Goal: Task Accomplishment & Management: Manage account settings

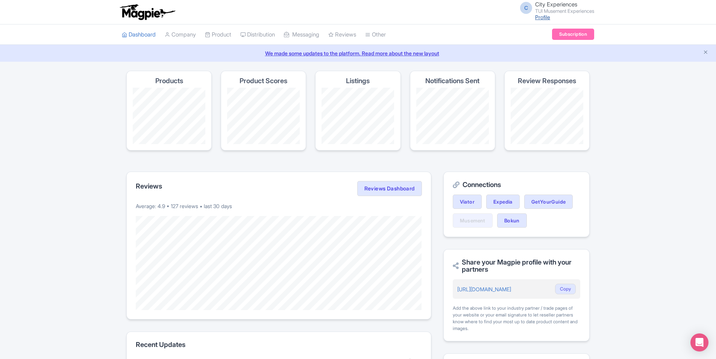
click at [538, 16] on link "Profile" at bounding box center [542, 17] width 15 height 6
click at [576, 35] on link "Subscription" at bounding box center [573, 34] width 42 height 11
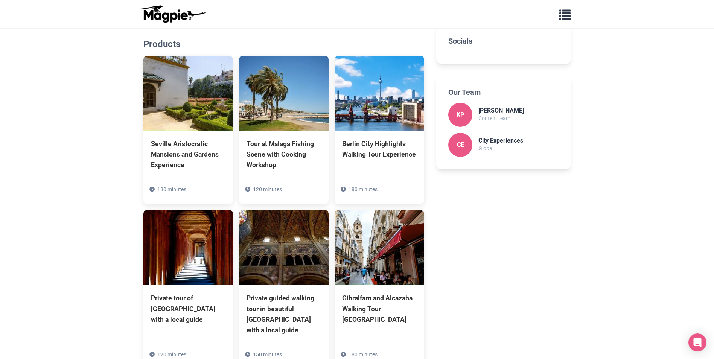
scroll to position [38, 0]
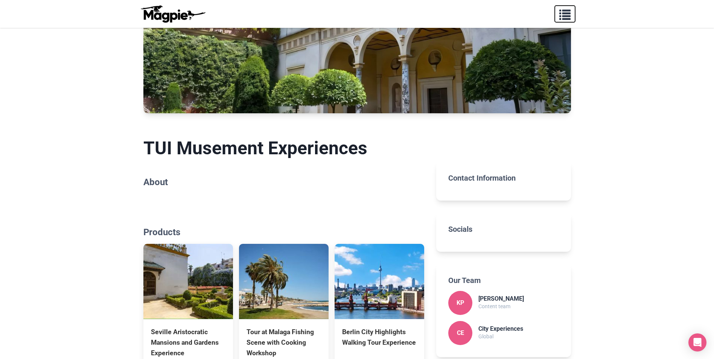
click at [570, 13] on span "button" at bounding box center [564, 13] width 11 height 11
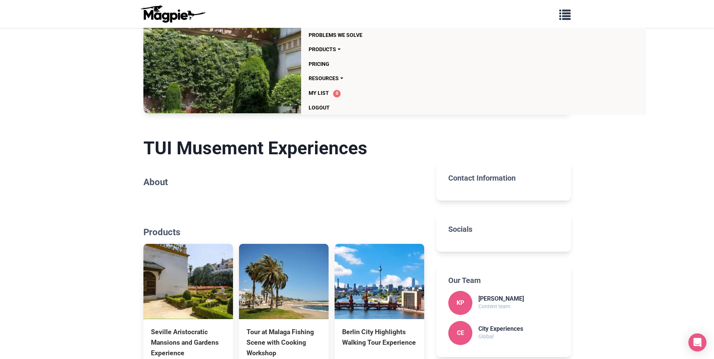
click at [648, 92] on body "Problems we solve Products Content Management and Distribution Magpie for Resel…" at bounding box center [357, 330] width 714 height 736
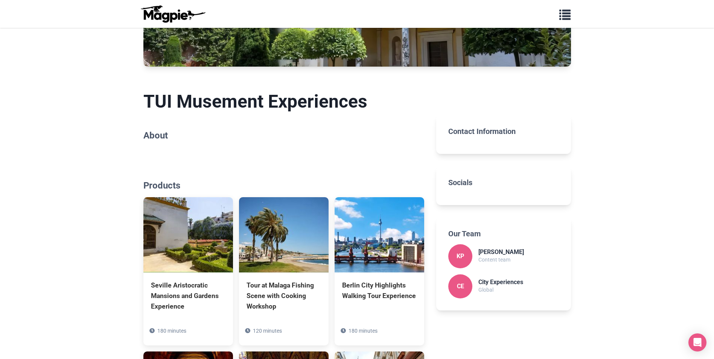
scroll to position [226, 0]
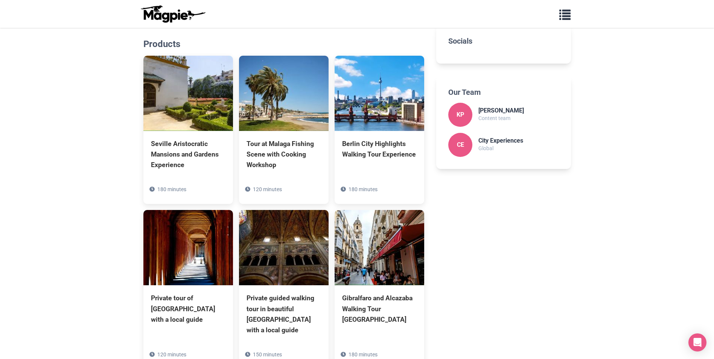
click at [519, 140] on h3 "City Experiences" at bounding box center [500, 140] width 45 height 7
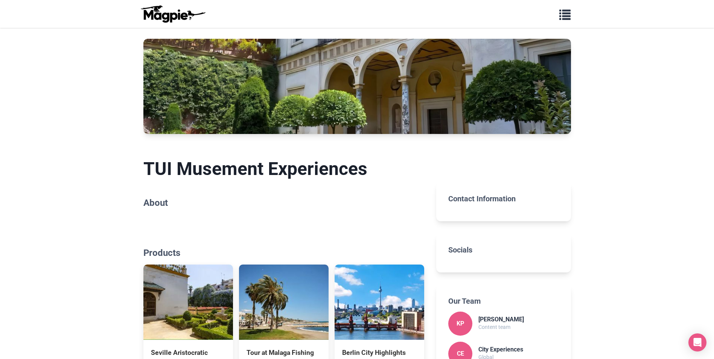
scroll to position [0, 0]
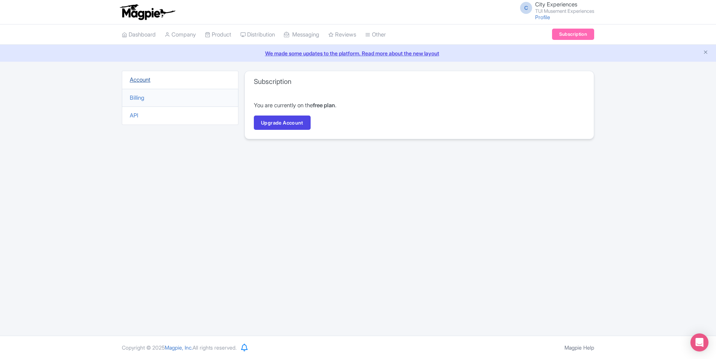
click at [144, 80] on link "Account" at bounding box center [140, 79] width 21 height 7
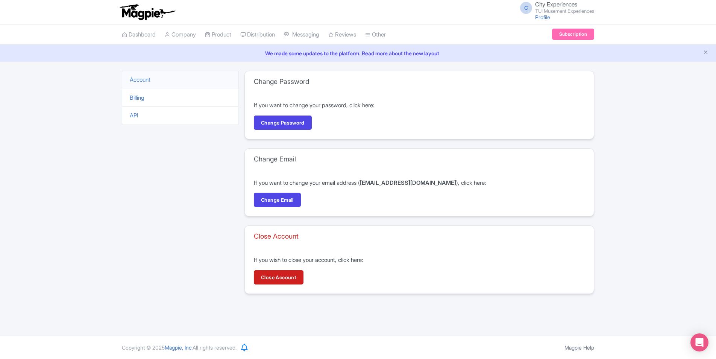
click at [541, 7] on span "City Experiences" at bounding box center [556, 4] width 42 height 7
click at [547, 35] on link "Users" at bounding box center [558, 36] width 71 height 12
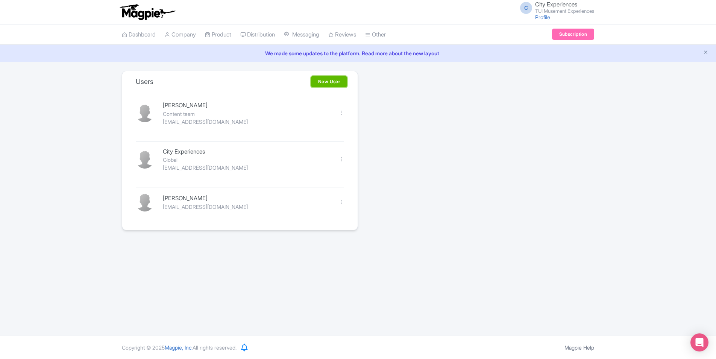
click at [324, 80] on link "New User" at bounding box center [329, 81] width 36 height 11
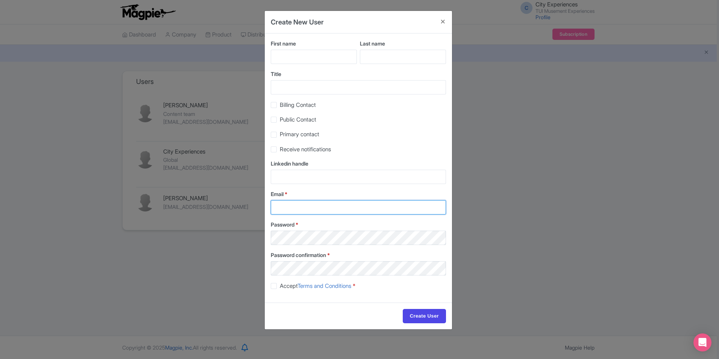
type input "[EMAIL_ADDRESS][DOMAIN_NAME]"
click at [329, 55] on input "First name" at bounding box center [314, 57] width 86 height 14
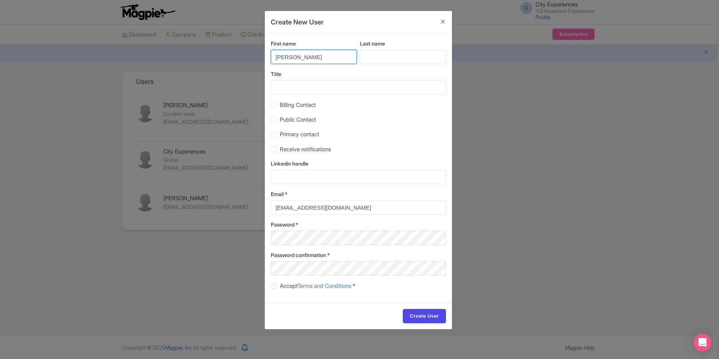
type input "[PERSON_NAME]"
click at [398, 56] on input "Last name" at bounding box center [403, 57] width 86 height 14
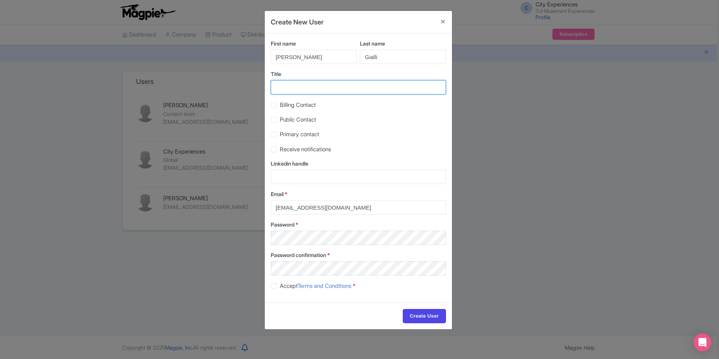
click at [368, 85] on input "Title" at bounding box center [358, 87] width 175 height 14
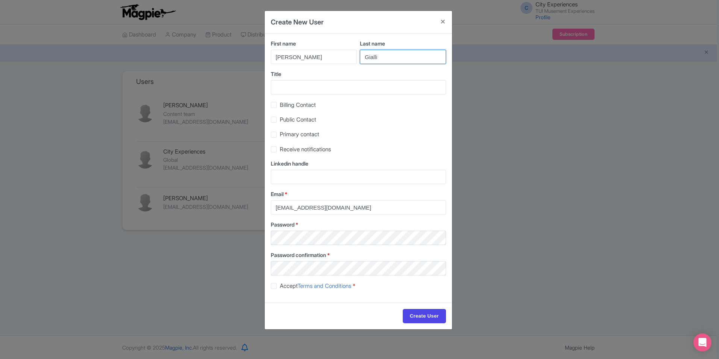
click at [375, 56] on input "Gialli" at bounding box center [403, 57] width 86 height 14
type input "Giali"
drag, startPoint x: 405, startPoint y: 77, endPoint x: 405, endPoint y: 83, distance: 5.7
click at [405, 82] on div "Title" at bounding box center [358, 82] width 175 height 24
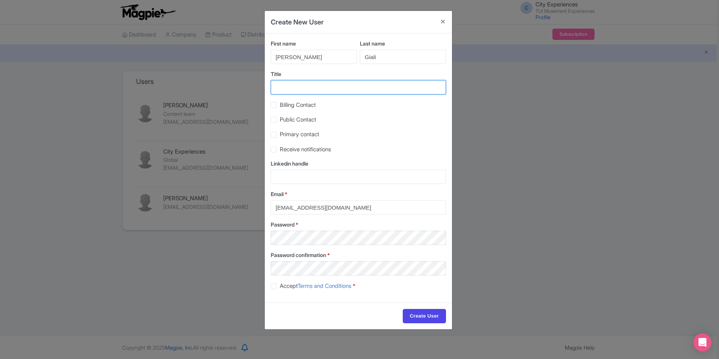
click at [405, 93] on input "Title" at bounding box center [358, 87] width 175 height 14
type input "Sun & Beach"
click at [280, 121] on label "Public Contact" at bounding box center [298, 119] width 36 height 9
click at [280, 120] on input "Public Contact" at bounding box center [282, 117] width 5 height 5
checkbox input "true"
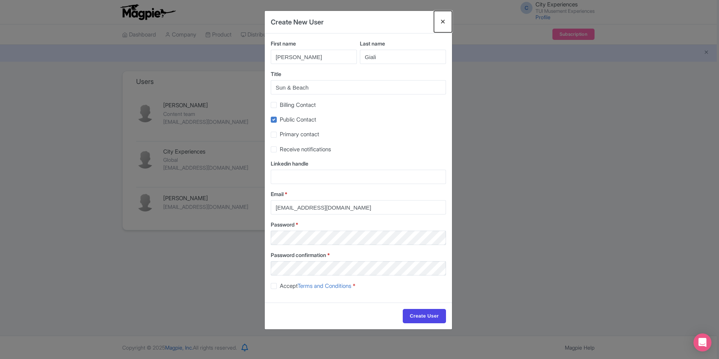
click at [445, 20] on button "Close" at bounding box center [443, 21] width 18 height 21
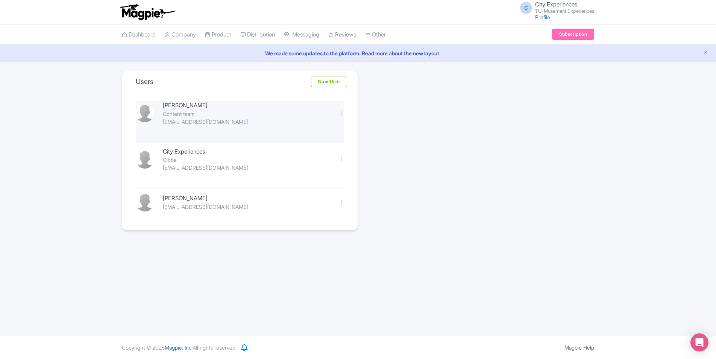
click at [167, 112] on div "Content team" at bounding box center [246, 114] width 167 height 8
drag, startPoint x: 170, startPoint y: 114, endPoint x: 184, endPoint y: 122, distance: 15.6
click at [179, 119] on div "Kirsty Prynn Content team kirsty.prynn@tui.com" at bounding box center [246, 113] width 176 height 24
click at [340, 111] on div at bounding box center [342, 113] width 6 height 6
click at [330, 125] on link "Edit" at bounding box center [307, 126] width 71 height 12
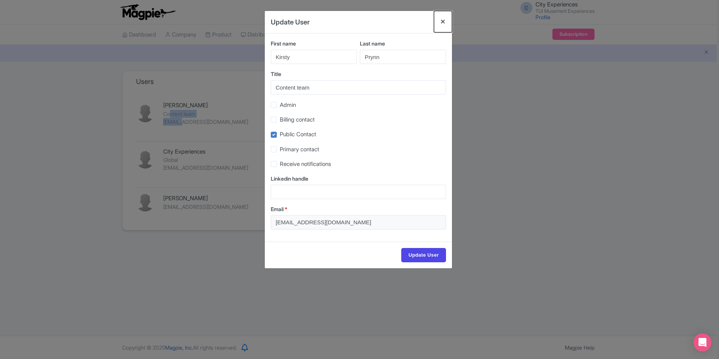
click at [444, 19] on button "Close" at bounding box center [443, 21] width 18 height 21
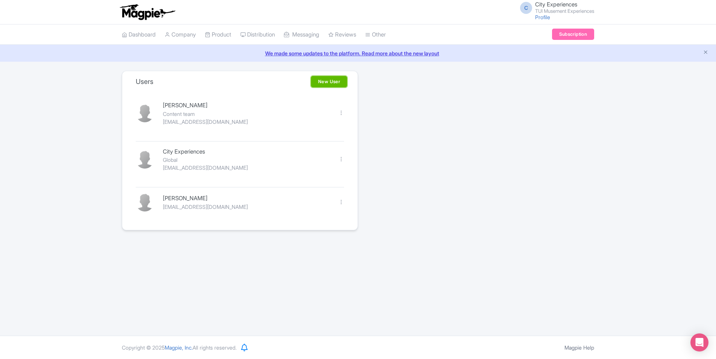
click at [322, 79] on link "New User" at bounding box center [329, 81] width 36 height 11
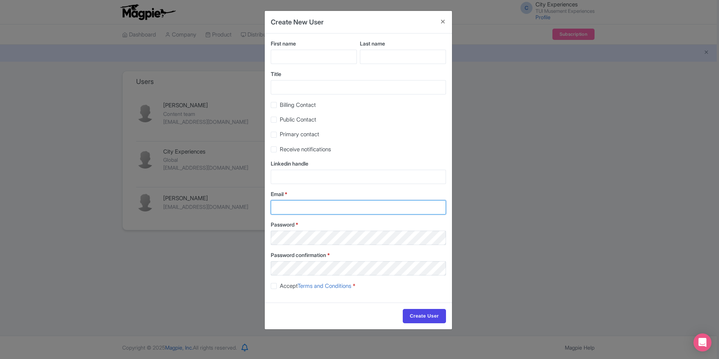
type input "[EMAIL_ADDRESS][DOMAIN_NAME]"
click at [318, 53] on input "First name" at bounding box center [314, 57] width 86 height 14
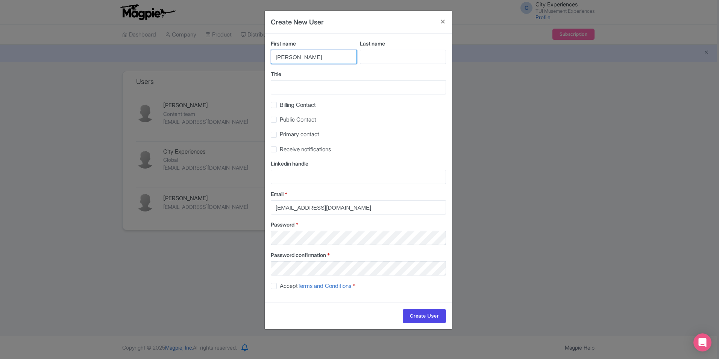
type input "[PERSON_NAME]"
click at [403, 56] on input "Last name" at bounding box center [403, 57] width 86 height 14
type input "Giali"
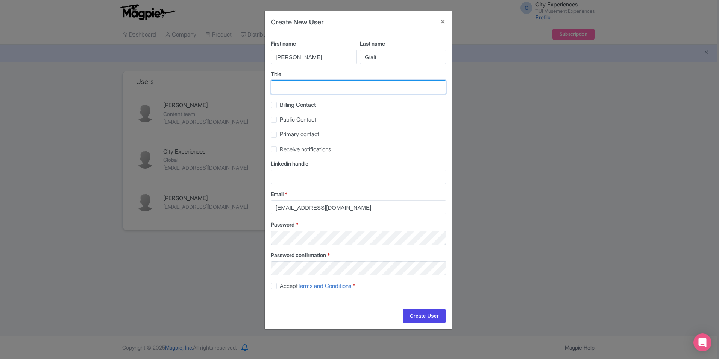
click at [339, 90] on input "Title" at bounding box center [358, 87] width 175 height 14
click at [280, 122] on label "Public Contact" at bounding box center [298, 119] width 36 height 9
click at [280, 120] on input "Public Contact" at bounding box center [282, 117] width 5 height 5
checkbox input "true"
drag, startPoint x: 277, startPoint y: 84, endPoint x: 301, endPoint y: 90, distance: 25.3
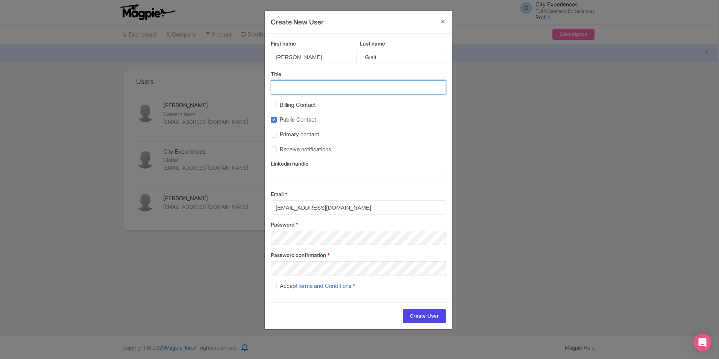
click at [277, 84] on input "Title" at bounding box center [358, 87] width 175 height 14
type input "Sun & Beach"
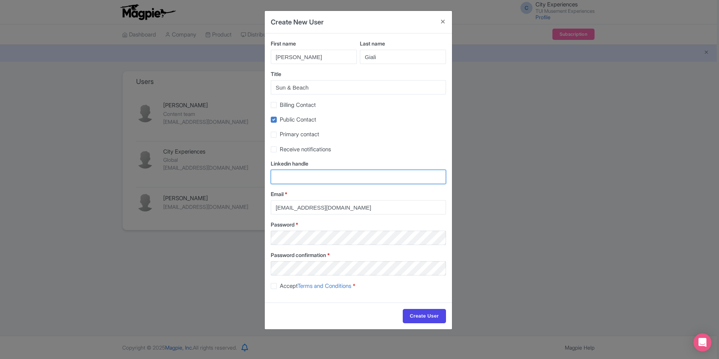
click at [309, 177] on input "Linkedin handle" at bounding box center [358, 177] width 175 height 14
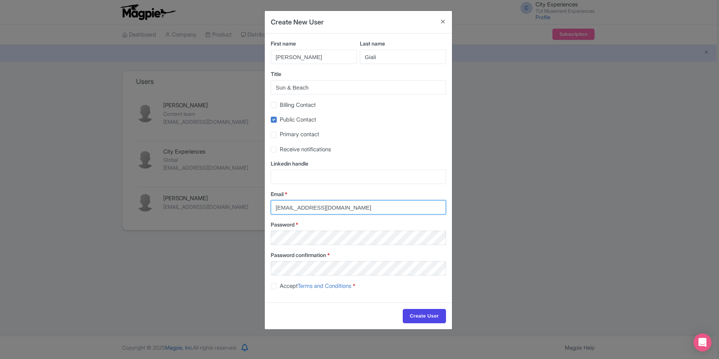
click at [345, 207] on input "[EMAIL_ADDRESS][DOMAIN_NAME]" at bounding box center [358, 207] width 175 height 14
drag, startPoint x: 315, startPoint y: 207, endPoint x: 263, endPoint y: 208, distance: 52.7
click at [263, 208] on div "Create New User First name [PERSON_NAME] Last name [PERSON_NAME] Title [GEOGRAP…" at bounding box center [359, 179] width 719 height 359
type input "yieldota@tui.com"
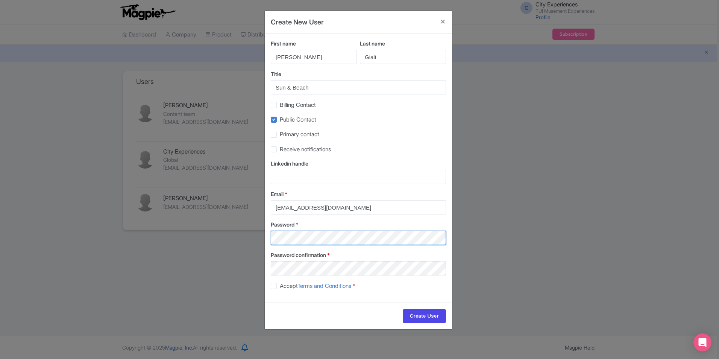
click at [264, 238] on div "Create New User First name Olga Last name Giali Title Sun & Beach Billing Conta…" at bounding box center [359, 179] width 719 height 359
click at [432, 309] on input "Create User" at bounding box center [424, 316] width 43 height 14
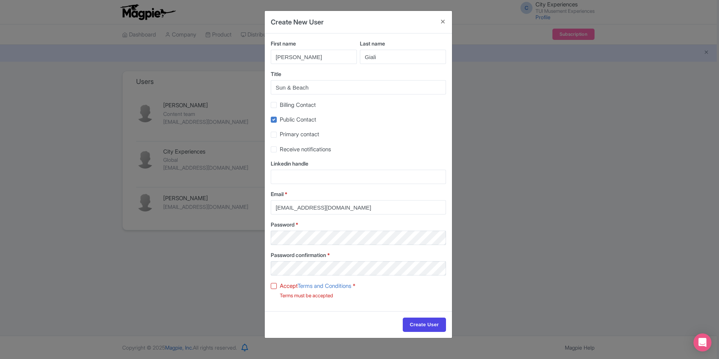
click at [280, 287] on label "Accept Terms and Conditions *" at bounding box center [318, 286] width 76 height 9
click at [280, 286] on input "Accept Terms and Conditions *" at bounding box center [282, 283] width 5 height 5
checkbox input "true"
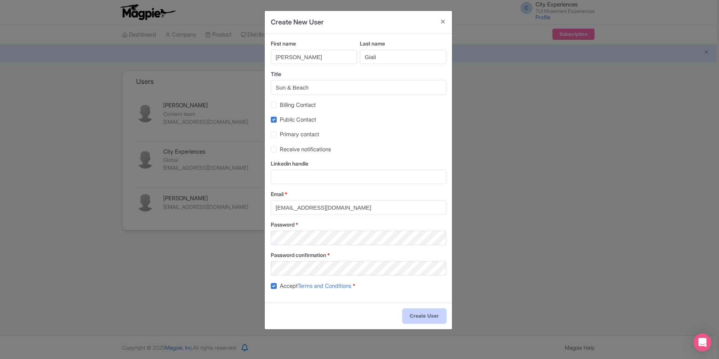
click at [431, 319] on input "Create User" at bounding box center [424, 316] width 43 height 14
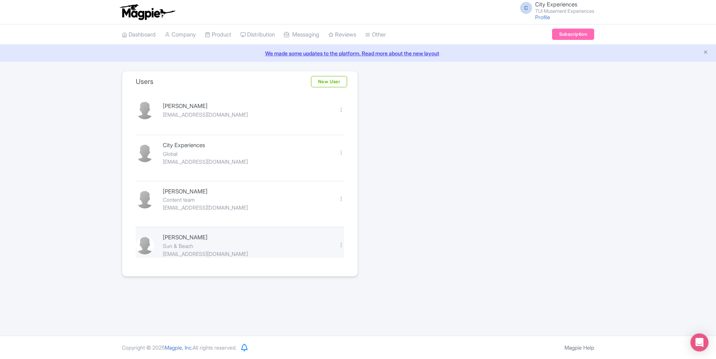
click at [185, 243] on div "Sun & Beach" at bounding box center [246, 246] width 167 height 8
click at [339, 242] on div "Edit [GEOGRAPHIC_DATA]" at bounding box center [341, 245] width 15 height 9
click at [341, 245] on div at bounding box center [342, 245] width 6 height 6
click at [323, 258] on link "Edit" at bounding box center [307, 258] width 71 height 12
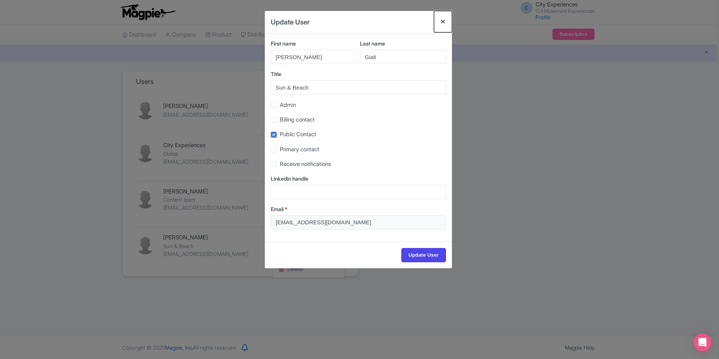
click at [444, 17] on button "Close" at bounding box center [443, 21] width 18 height 21
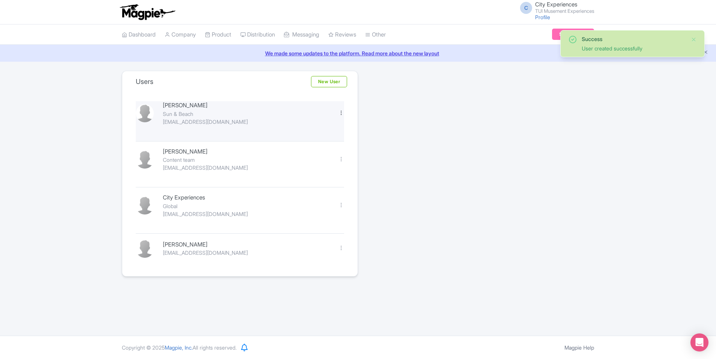
click at [342, 110] on div at bounding box center [342, 113] width 6 height 6
click at [318, 136] on link "Delete" at bounding box center [307, 137] width 71 height 12
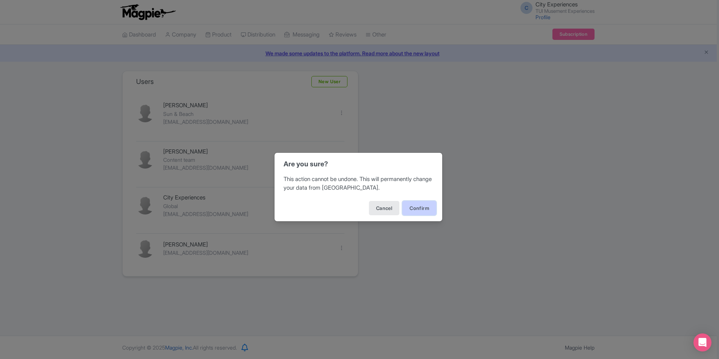
click at [408, 209] on button "Confirm" at bounding box center [420, 208] width 34 height 14
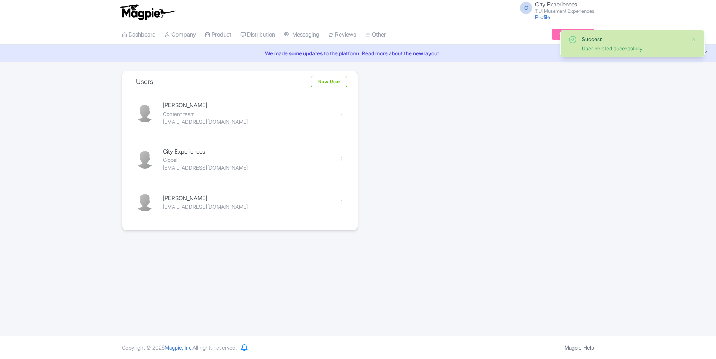
click at [337, 81] on link "New User" at bounding box center [329, 81] width 36 height 11
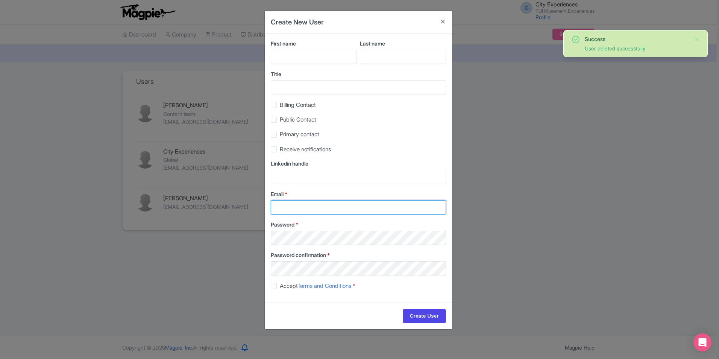
type input "[EMAIL_ADDRESS][DOMAIN_NAME]"
click at [329, 56] on input "First name" at bounding box center [314, 57] width 86 height 14
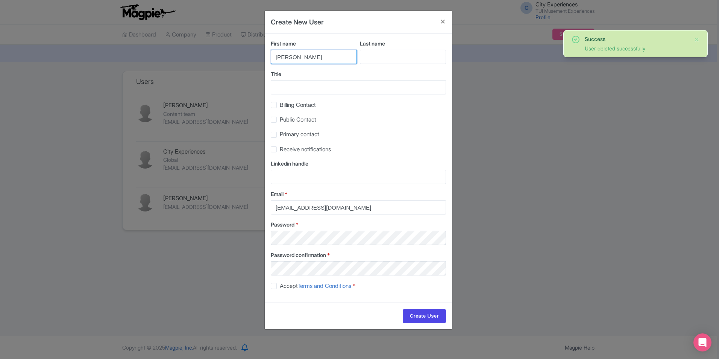
type input "[PERSON_NAME]"
click at [366, 59] on input "Last name" at bounding box center [403, 57] width 86 height 14
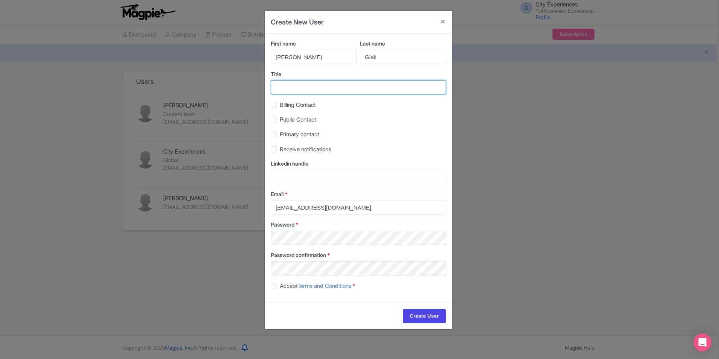
click at [317, 87] on input "Title" at bounding box center [358, 87] width 175 height 14
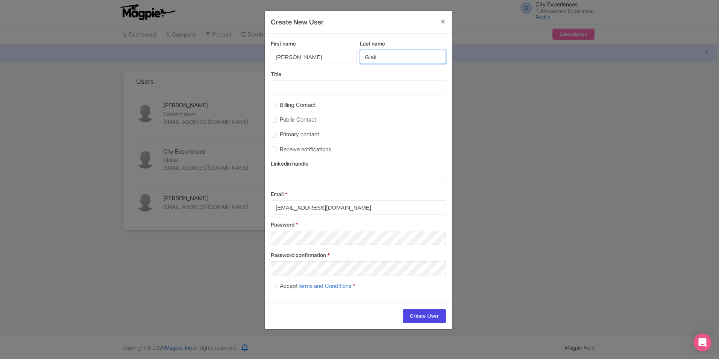
drag, startPoint x: 368, startPoint y: 55, endPoint x: 408, endPoint y: 55, distance: 39.5
click at [368, 55] on input "GIali" at bounding box center [403, 57] width 86 height 14
type input "Giali"
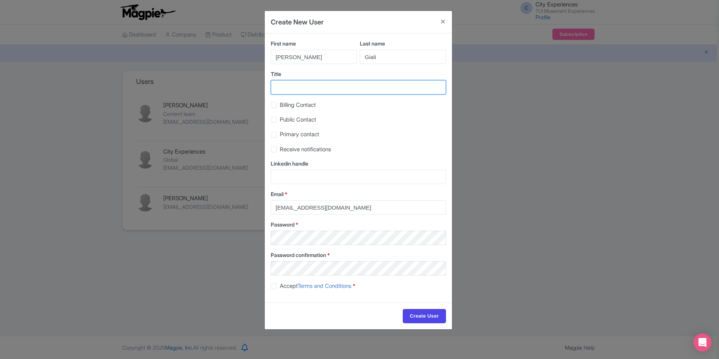
click at [367, 90] on input "Title" at bounding box center [358, 87] width 175 height 14
type input "Sun & Beach"
click at [280, 119] on label "Public Contact" at bounding box center [298, 119] width 36 height 9
click at [280, 119] on input "Public Contact" at bounding box center [282, 117] width 5 height 5
checkbox input "true"
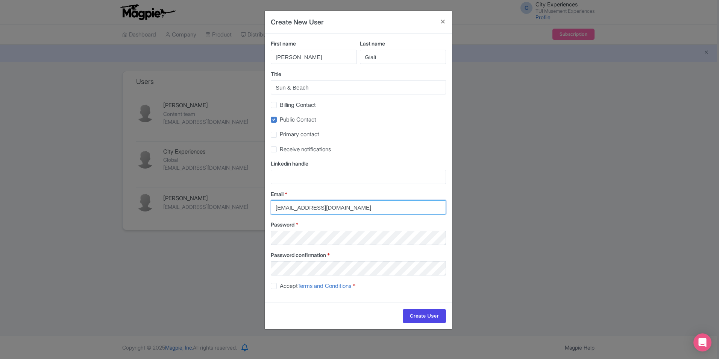
drag, startPoint x: 343, startPoint y: 206, endPoint x: 192, endPoint y: 206, distance: 151.2
click at [192, 206] on div "Create New User First name [PERSON_NAME] Last name [PERSON_NAME] Title [GEOGRAP…" at bounding box center [359, 179] width 719 height 359
click at [363, 207] on input "[EMAIL_ADDRESS][DOMAIN_NAME]" at bounding box center [358, 207] width 175 height 14
drag, startPoint x: 363, startPoint y: 207, endPoint x: 226, endPoint y: 209, distance: 137.0
click at [226, 209] on div "Create New User First name [PERSON_NAME] Last name [PERSON_NAME] Title [GEOGRAP…" at bounding box center [359, 179] width 719 height 359
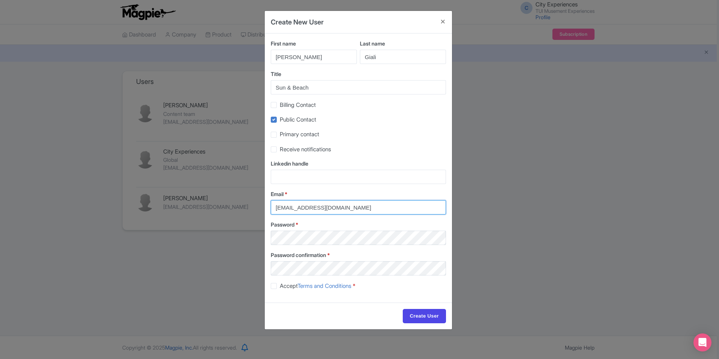
paste input "yield.ota@musement"
type input "[EMAIL_ADDRESS][DOMAIN_NAME]"
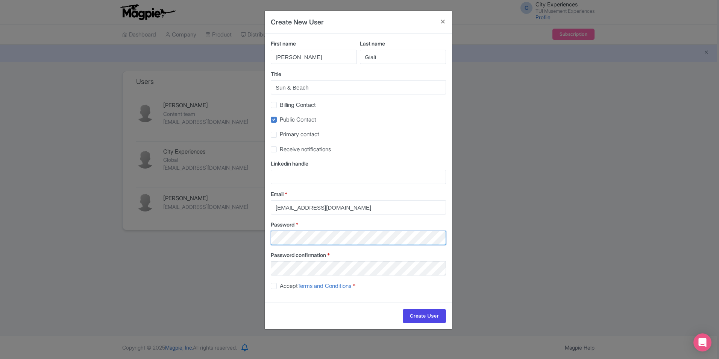
click at [200, 232] on div "Create New User First name [PERSON_NAME] Last name [PERSON_NAME] Title [GEOGRAP…" at bounding box center [359, 179] width 719 height 359
click at [280, 284] on label "Accept Terms and Conditions *" at bounding box center [318, 286] width 76 height 9
click at [280, 284] on input "Accept Terms and Conditions *" at bounding box center [282, 283] width 5 height 5
checkbox input "true"
click at [420, 309] on input "Create User" at bounding box center [424, 316] width 43 height 14
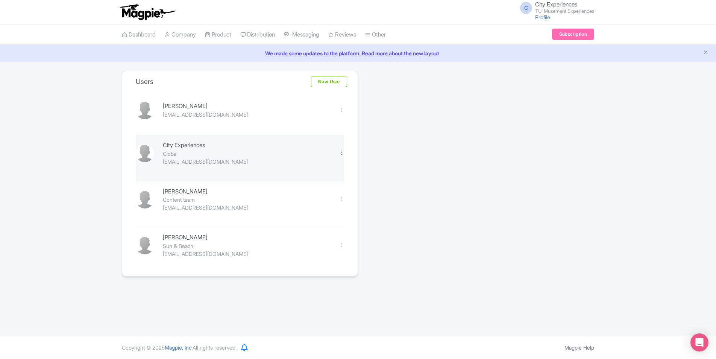
click at [340, 153] on div at bounding box center [342, 153] width 6 height 6
click at [321, 163] on link "Edit" at bounding box center [307, 166] width 71 height 12
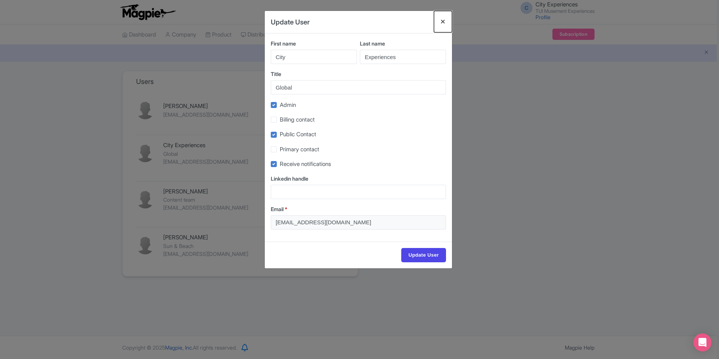
click at [445, 20] on button "Close" at bounding box center [443, 21] width 18 height 21
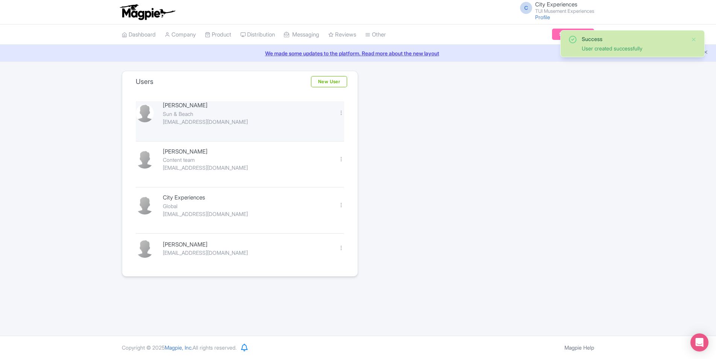
click at [338, 113] on div "Edit Delete" at bounding box center [341, 113] width 15 height 9
click at [343, 113] on div at bounding box center [342, 113] width 6 height 6
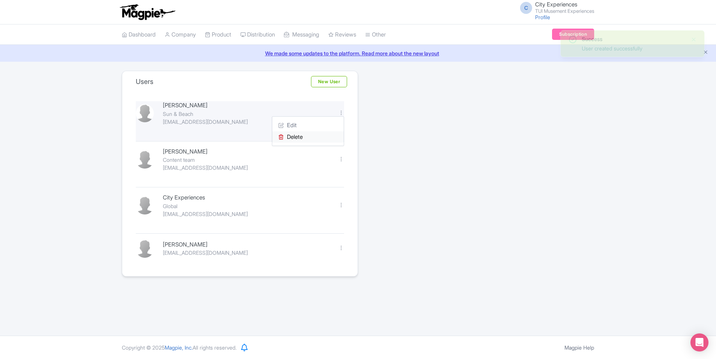
click at [305, 134] on link "Delete" at bounding box center [307, 137] width 71 height 12
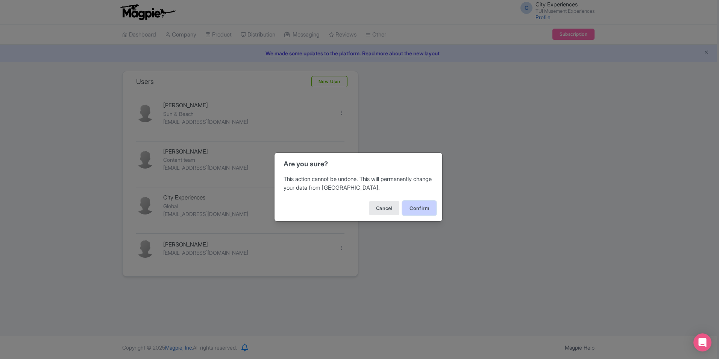
click at [424, 207] on button "Confirm" at bounding box center [420, 208] width 34 height 14
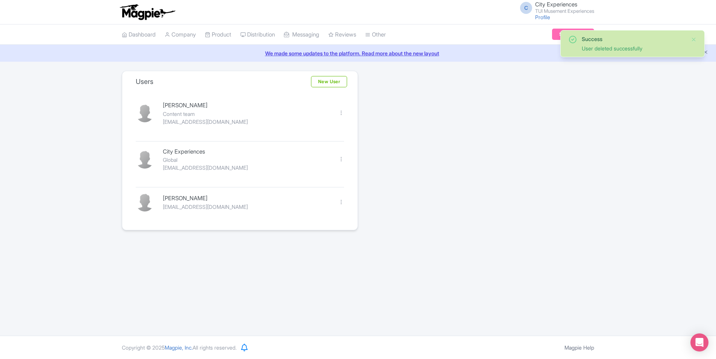
click at [333, 81] on link "New User" at bounding box center [329, 81] width 36 height 11
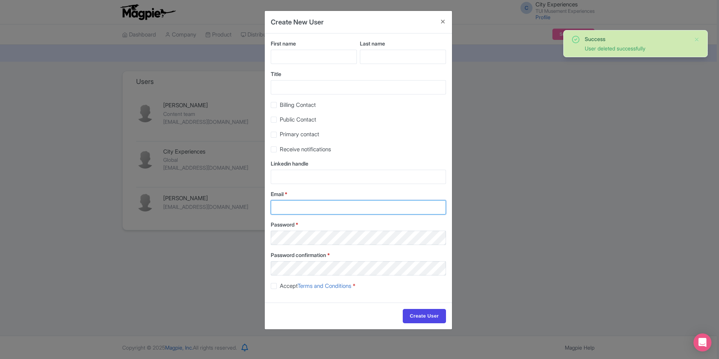
type input "[EMAIL_ADDRESS][DOMAIN_NAME]"
click at [312, 60] on input "First name" at bounding box center [314, 57] width 86 height 14
type input "[PERSON_NAME]"
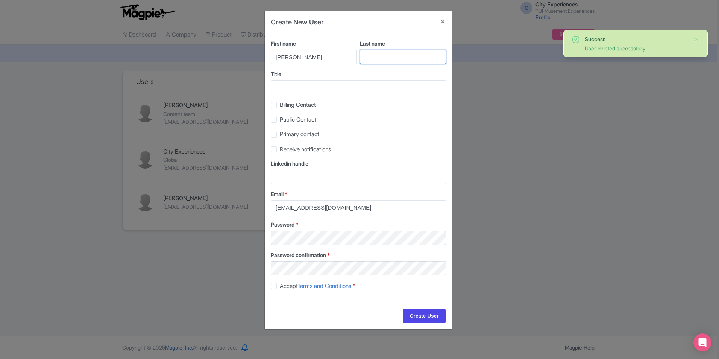
type input "Giali"
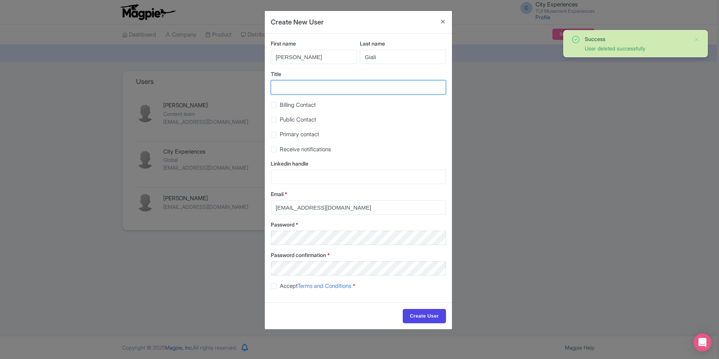
type input "Sun & Beach"
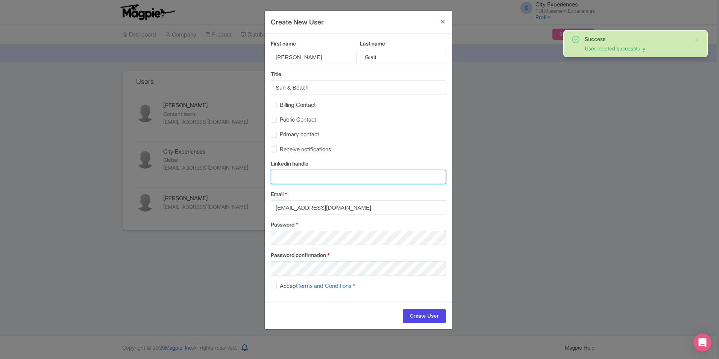
click at [331, 175] on input "Linkedin handle" at bounding box center [358, 177] width 175 height 14
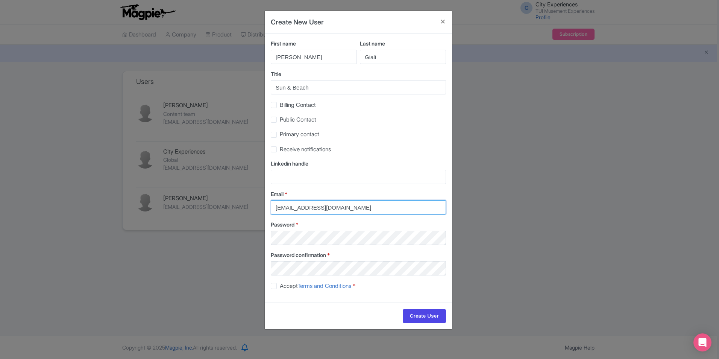
drag, startPoint x: 344, startPoint y: 209, endPoint x: 146, endPoint y: 209, distance: 198.3
click at [146, 209] on div "Create New User First name [PERSON_NAME] Last name [PERSON_NAME] Title [GEOGRAP…" at bounding box center [359, 179] width 719 height 359
paste input "yield.ota@musement"
type input "[EMAIL_ADDRESS][DOMAIN_NAME]"
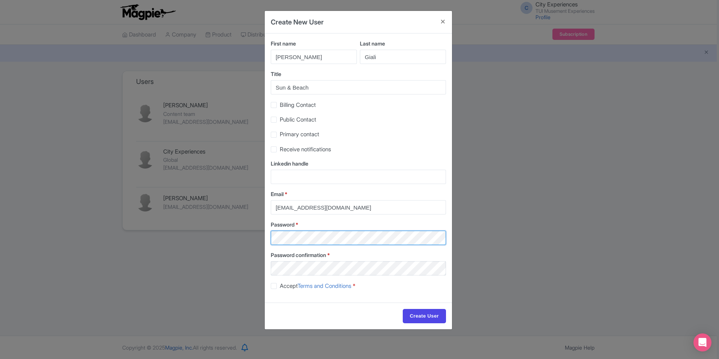
click at [123, 237] on div "Create New User First name Olga Last name Giali Title Sun & Beach Billing Conta…" at bounding box center [359, 179] width 719 height 359
click at [280, 286] on label "Accept Terms and Conditions *" at bounding box center [318, 286] width 76 height 9
click at [280, 286] on input "Accept Terms and Conditions *" at bounding box center [282, 283] width 5 height 5
checkbox input "true"
click at [280, 117] on label "Public Contact" at bounding box center [298, 119] width 36 height 9
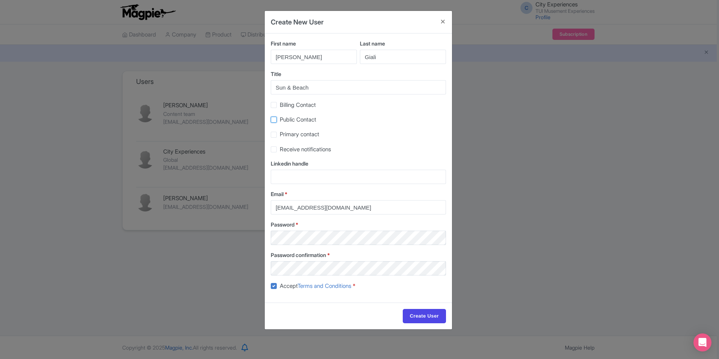
click at [280, 117] on input "Public Contact" at bounding box center [282, 117] width 5 height 5
checkbox input "true"
click at [424, 315] on input "Create User" at bounding box center [424, 316] width 43 height 14
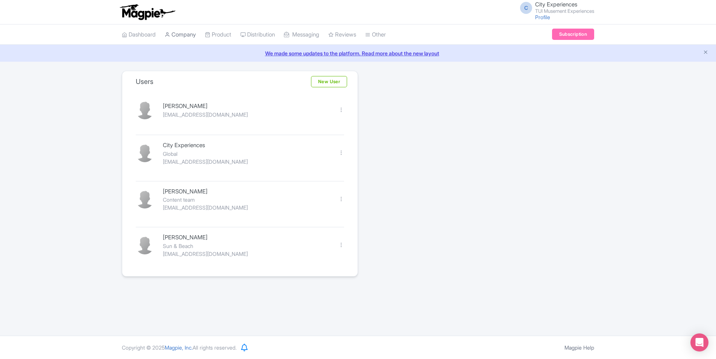
click at [191, 32] on link "Company" at bounding box center [180, 34] width 31 height 21
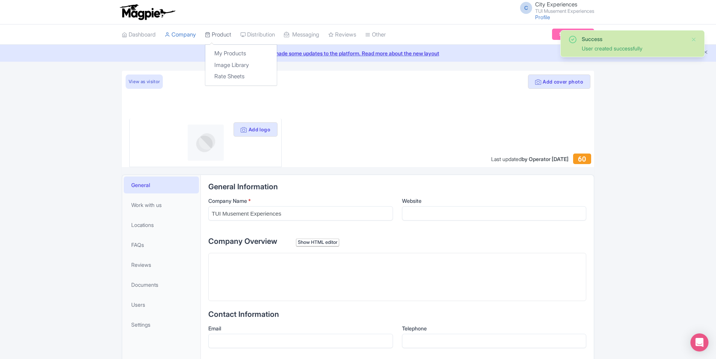
click at [227, 34] on link "Product" at bounding box center [218, 34] width 26 height 21
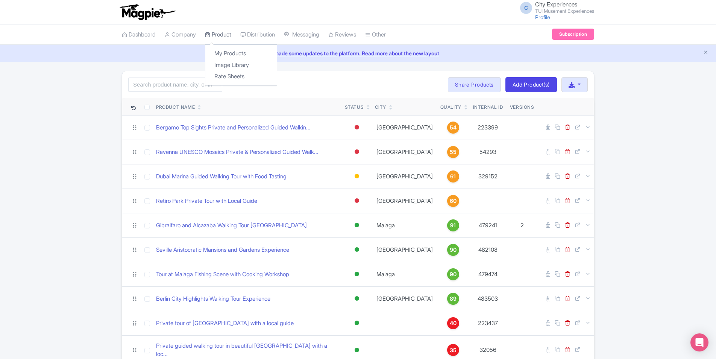
click at [216, 33] on link "Product" at bounding box center [218, 34] width 26 height 21
click at [231, 53] on link "My Products" at bounding box center [240, 54] width 71 height 12
click at [211, 83] on input "search" at bounding box center [175, 84] width 94 height 14
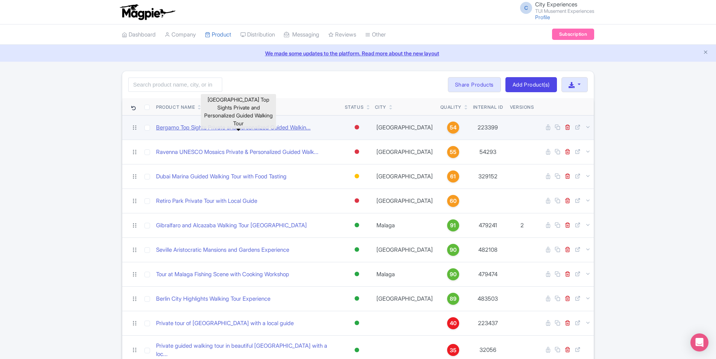
click at [303, 124] on link "Bergamo Top Sights Private and Personalized Guided Walkin..." at bounding box center [233, 127] width 155 height 9
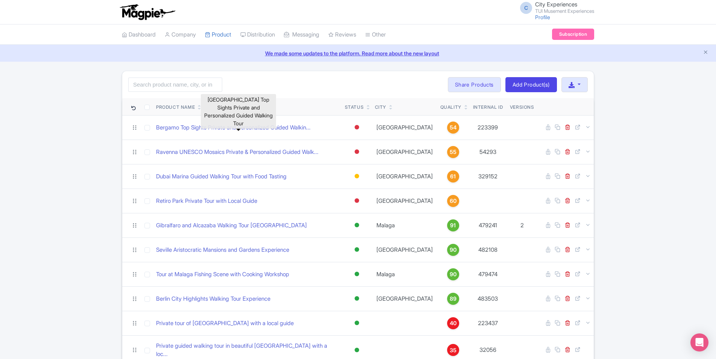
click at [318, 82] on div "Search Bulk Actions Delete Add to Collection Share Products Add to Collection C…" at bounding box center [358, 84] width 472 height 27
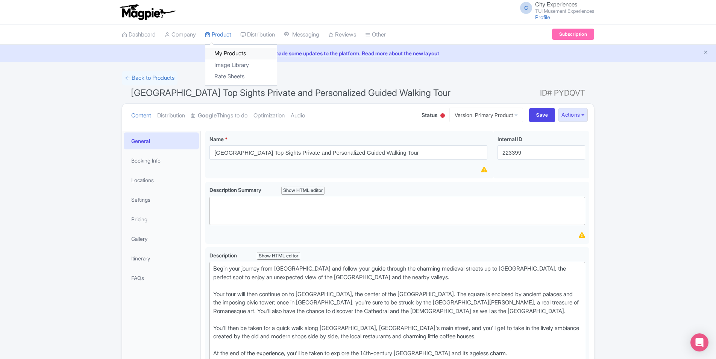
click at [227, 49] on link "My Products" at bounding box center [240, 54] width 71 height 12
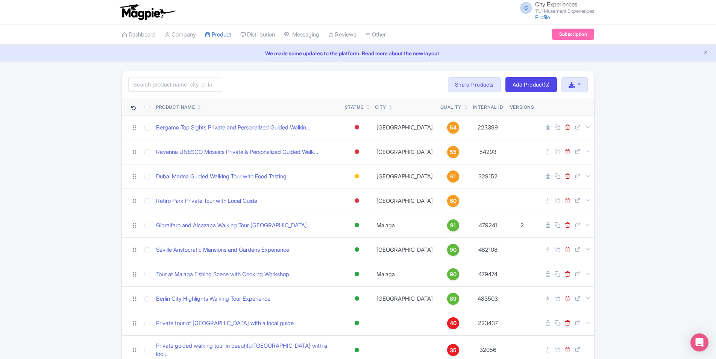
click at [405, 85] on div "Search Bulk Actions Delete Add to Collection Share Products Add to Collection C…" at bounding box center [358, 84] width 472 height 27
click at [468, 84] on link "Share Products" at bounding box center [474, 84] width 53 height 15
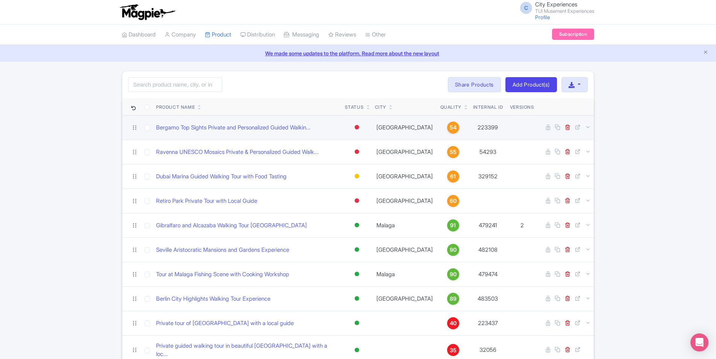
click at [327, 129] on div "Bergamo Top Sights Private and Personalized Guided Walkin..." at bounding box center [247, 127] width 183 height 9
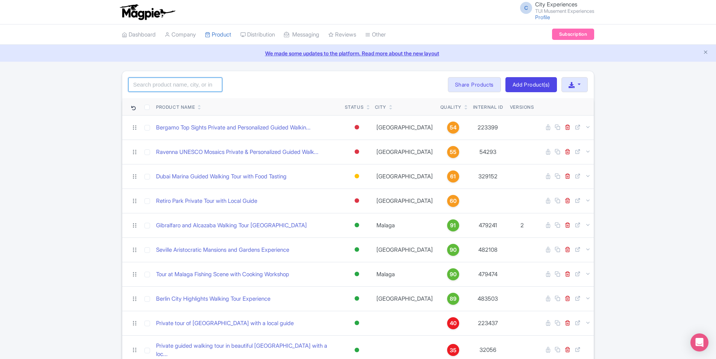
click at [201, 82] on input "search" at bounding box center [175, 84] width 94 height 14
drag, startPoint x: 286, startPoint y: 90, endPoint x: 292, endPoint y: 88, distance: 6.9
click at [286, 90] on div "Search Bulk Actions Delete Add to Collection Share Products Add to Collection C…" at bounding box center [358, 84] width 472 height 27
click at [393, 87] on div "Search Bulk Actions Delete Add to Collection Share Products Add to Collection C…" at bounding box center [358, 84] width 472 height 27
click at [394, 80] on div "Search Bulk Actions Delete Add to Collection Share Products Add to Collection C…" at bounding box center [358, 84] width 472 height 27
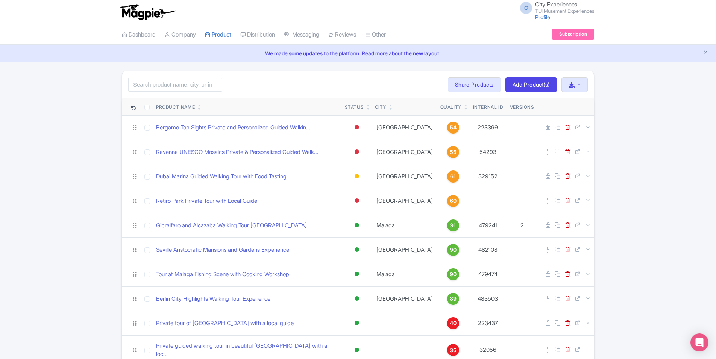
click at [234, 108] on div "Product Name" at bounding box center [247, 107] width 183 height 7
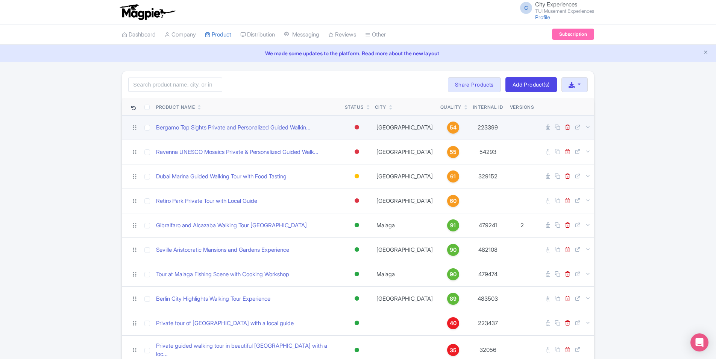
click at [236, 134] on td "Bergamo Top Sights Private and Personalized Guided Walkin..." at bounding box center [247, 127] width 189 height 24
drag, startPoint x: 239, startPoint y: 125, endPoint x: 210, endPoint y: 132, distance: 30.6
click at [210, 132] on td "Bergamo Top Sights Private and Personalized Guided Walkin..." at bounding box center [247, 127] width 189 height 24
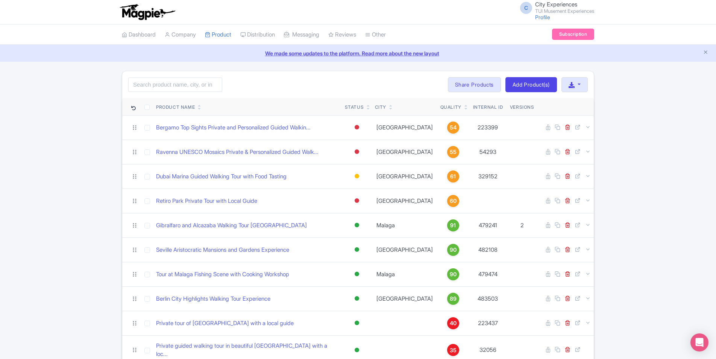
click at [285, 74] on link "Product Listings" at bounding box center [276, 77] width 71 height 12
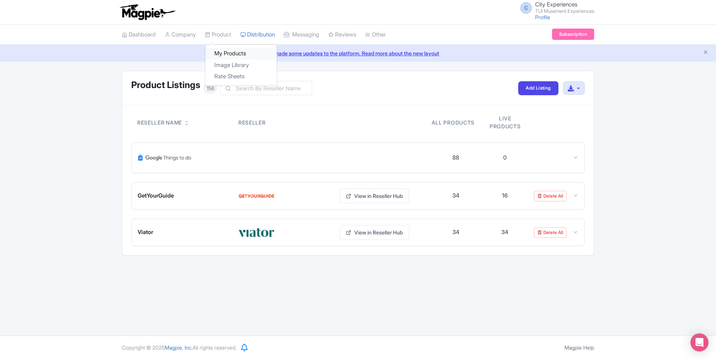
click at [229, 57] on link "My Products" at bounding box center [240, 54] width 71 height 12
click at [223, 54] on link "My Products" at bounding box center [240, 54] width 71 height 12
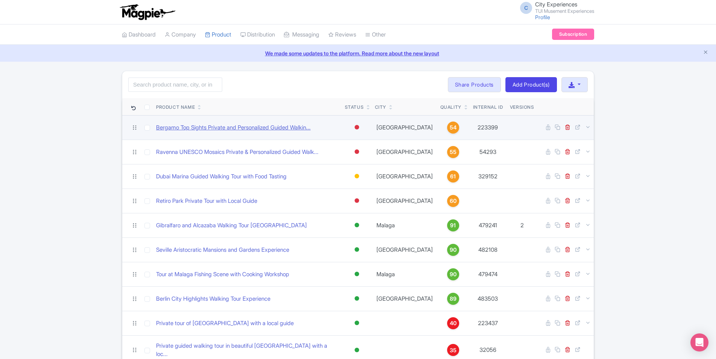
click at [311, 124] on link "Bergamo Top Sights Private and Personalized Guided Walkin..." at bounding box center [233, 127] width 155 height 9
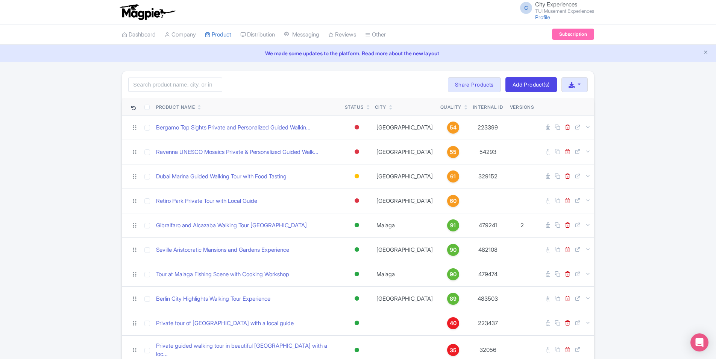
click at [318, 105] on div "Product Name" at bounding box center [247, 107] width 183 height 7
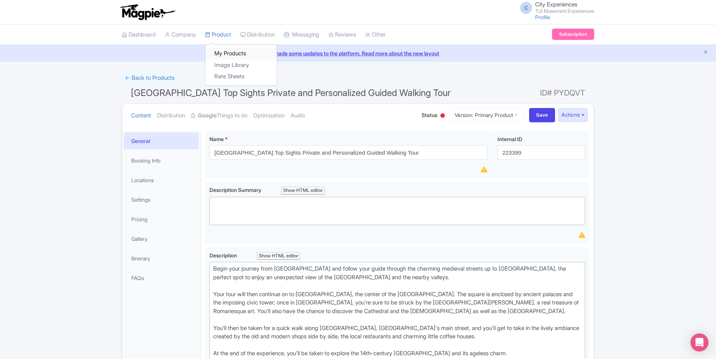
drag, startPoint x: 0, startPoint y: 0, endPoint x: 229, endPoint y: 55, distance: 235.5
click at [229, 55] on link "My Products" at bounding box center [240, 54] width 71 height 12
click at [228, 52] on link "My Products" at bounding box center [240, 54] width 71 height 12
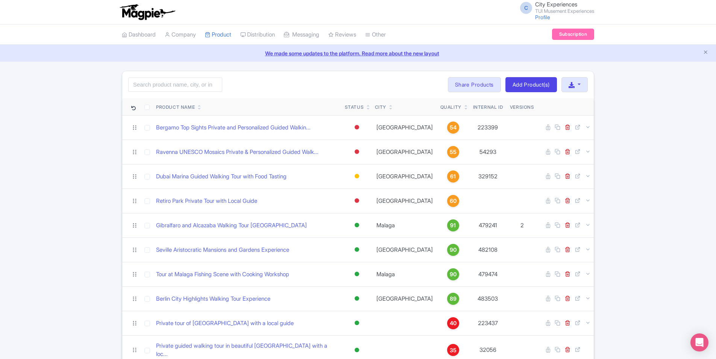
click at [310, 106] on div "Product Name" at bounding box center [247, 107] width 183 height 7
click at [299, 111] on th "Product Name" at bounding box center [247, 106] width 189 height 17
click at [297, 109] on div "Product Name" at bounding box center [247, 107] width 183 height 7
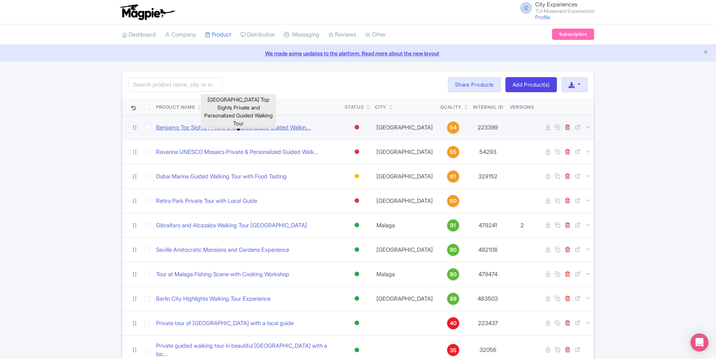
click at [301, 128] on link "Bergamo Top Sights Private and Personalized Guided Walkin..." at bounding box center [233, 127] width 155 height 9
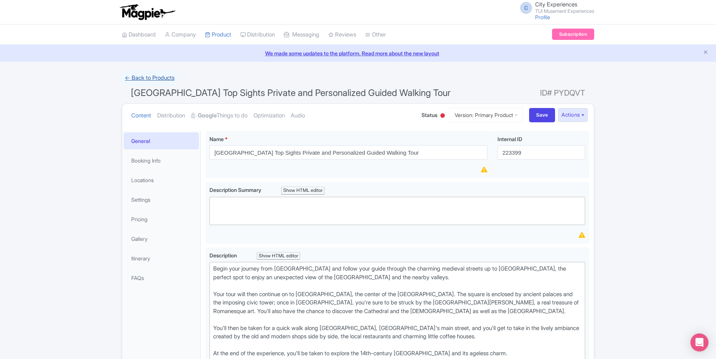
click at [142, 77] on link "← Back to Products" at bounding box center [150, 78] width 56 height 15
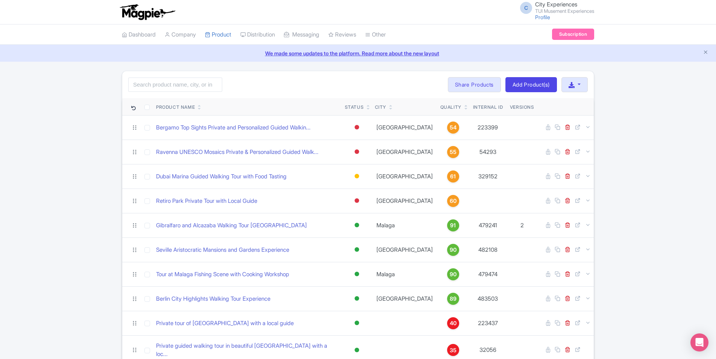
click at [335, 88] on div "Search Bulk Actions [GEOGRAPHIC_DATA] Add to Collection Share Products Add to C…" at bounding box center [358, 84] width 472 height 27
click at [125, 114] on th at bounding box center [131, 106] width 19 height 17
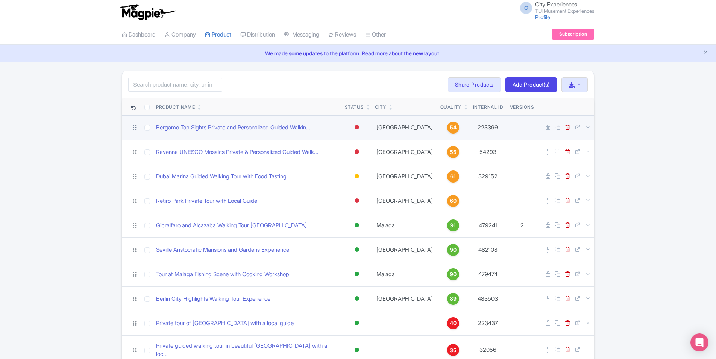
click at [135, 128] on icon at bounding box center [134, 127] width 7 height 7
click at [134, 128] on icon at bounding box center [134, 127] width 3 height 5
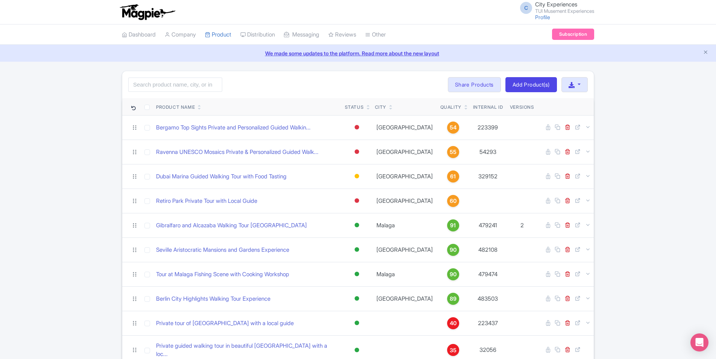
click at [248, 107] on div "Product Name" at bounding box center [247, 107] width 183 height 7
drag, startPoint x: 246, startPoint y: 125, endPoint x: 665, endPoint y: 172, distance: 421.7
drag, startPoint x: 287, startPoint y: 88, endPoint x: 283, endPoint y: 91, distance: 5.1
click at [287, 88] on div "Search Bulk Actions [GEOGRAPHIC_DATA] Add to Collection Share Products Add to C…" at bounding box center [358, 84] width 472 height 27
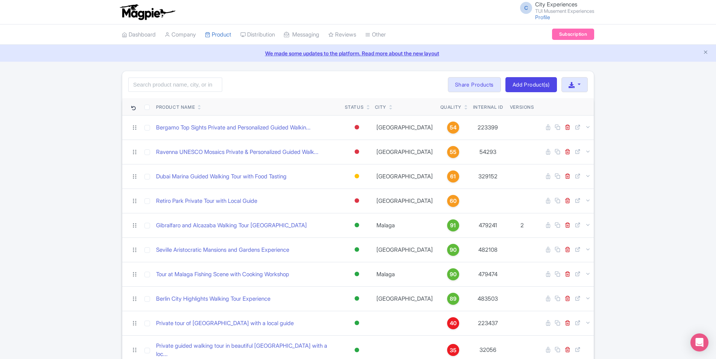
click at [328, 97] on div "Search Bulk Actions [GEOGRAPHIC_DATA] Add to Collection Share Products Add to C…" at bounding box center [358, 84] width 472 height 27
click at [303, 104] on div "Product Name" at bounding box center [247, 107] width 183 height 7
click at [197, 85] on input "search" at bounding box center [175, 84] width 94 height 14
click at [292, 96] on div "Search Bulk Actions Delete Add to Collection Share Products Add to Collection C…" at bounding box center [358, 84] width 472 height 27
click at [283, 106] on div "Product Name" at bounding box center [247, 107] width 183 height 7
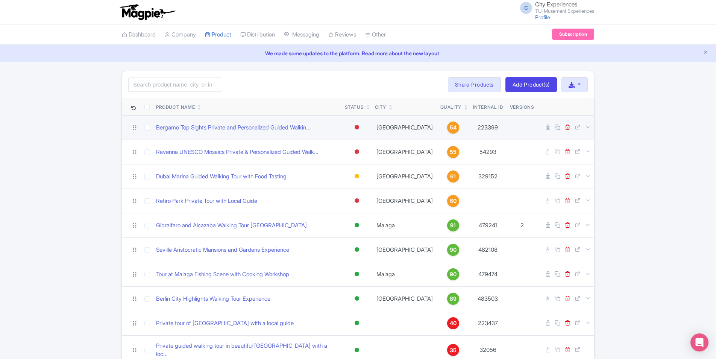
drag, startPoint x: 350, startPoint y: 119, endPoint x: 328, endPoint y: 126, distance: 22.6
click at [328, 126] on div "Bergamo Top Sights Private and Personalized Guided Walkin..." at bounding box center [247, 127] width 183 height 9
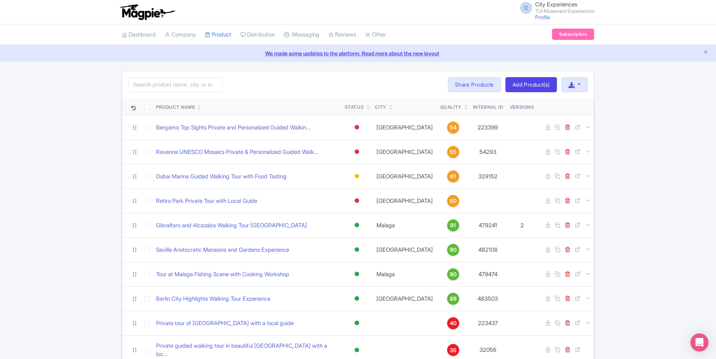
click at [325, 110] on div "Product Name" at bounding box center [247, 107] width 183 height 7
click at [319, 108] on div "Product Name" at bounding box center [247, 107] width 183 height 7
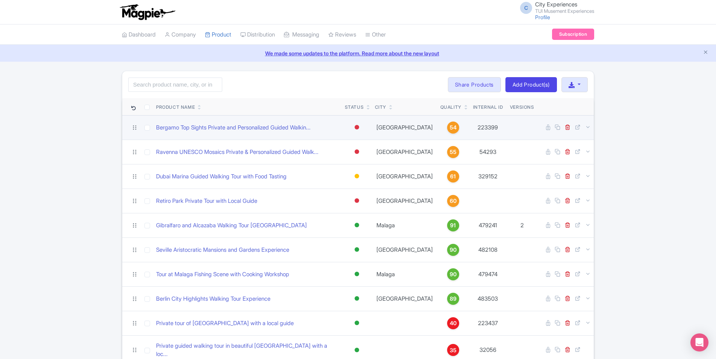
click at [322, 134] on td "Bergamo Top Sights Private and Personalized Guided Walkin..." at bounding box center [247, 127] width 189 height 24
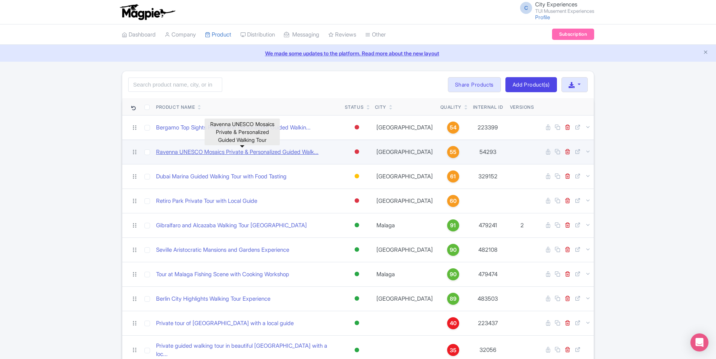
click at [319, 154] on link "Ravenna UNESCO Mosaics Private & Personalized Guided Walk..." at bounding box center [237, 152] width 163 height 9
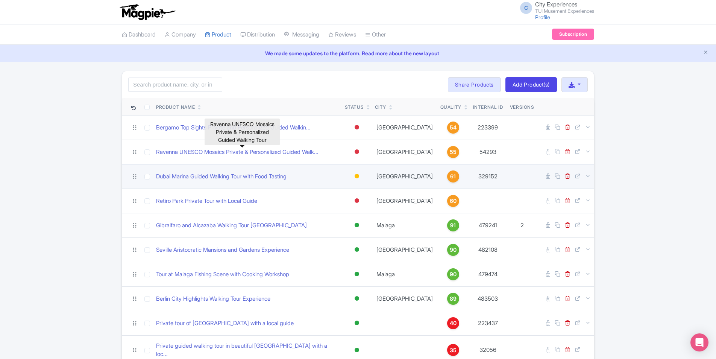
click at [322, 180] on div "Dubai Marina Guided Walking Tour with Food Tasting" at bounding box center [247, 176] width 183 height 9
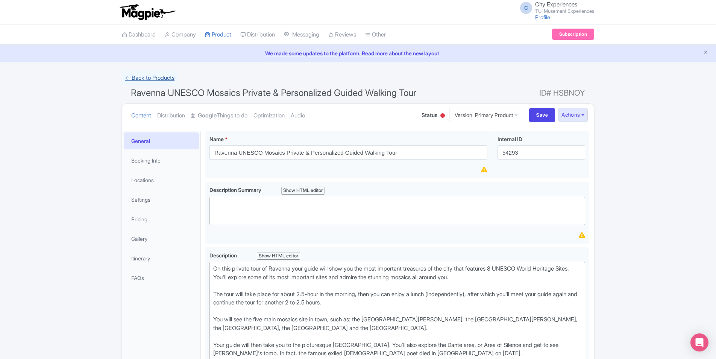
click at [160, 78] on link "← Back to Products" at bounding box center [150, 78] width 56 height 15
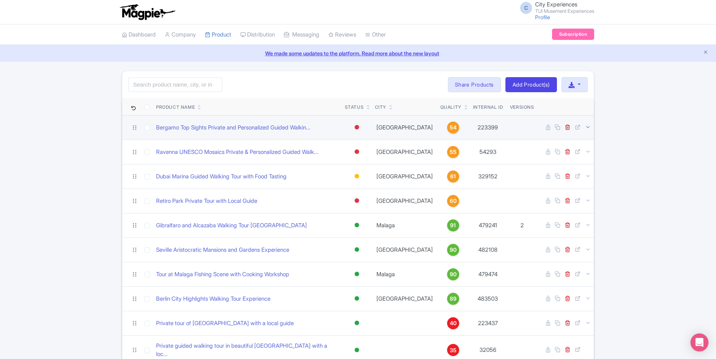
click at [586, 129] on icon at bounding box center [588, 127] width 6 height 6
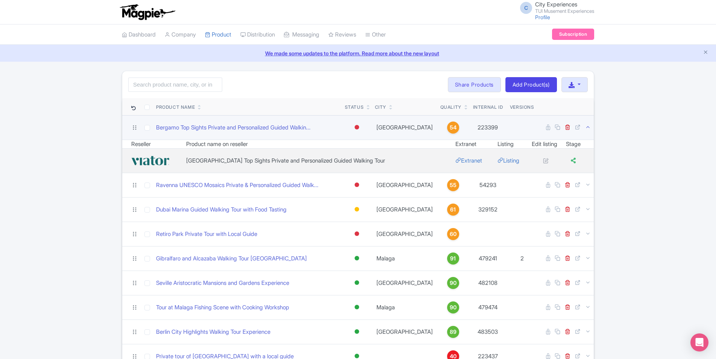
click at [302, 74] on div "Search Bulk Actions Delete Add to Collection Share Products Add to Collection C…" at bounding box center [358, 84] width 472 height 27
click at [231, 55] on link "My Products" at bounding box center [240, 54] width 71 height 12
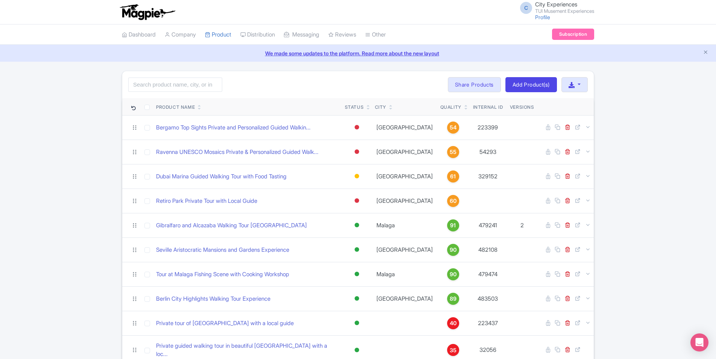
click at [149, 108] on th at bounding box center [147, 106] width 12 height 17
click at [147, 109] on input "checkbox" at bounding box center [146, 107] width 5 height 5
checkbox input "true"
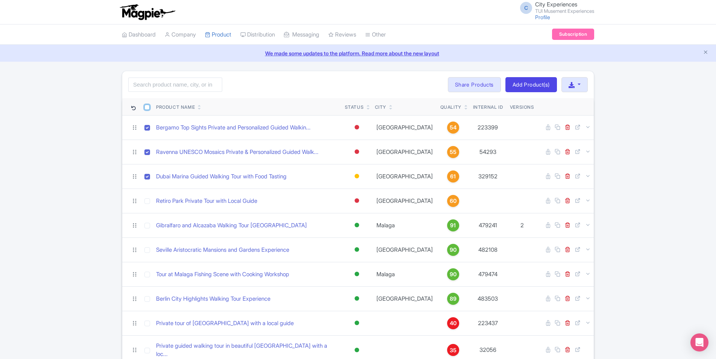
checkbox input "true"
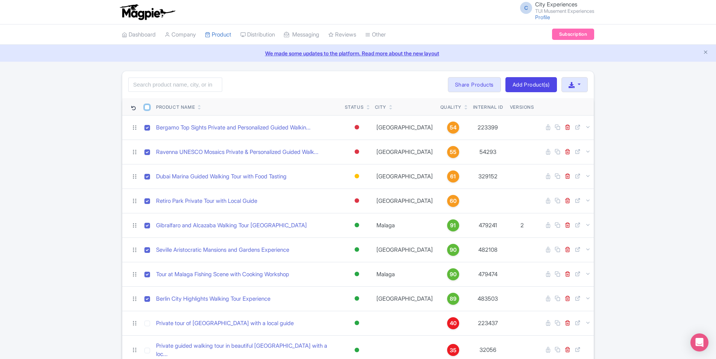
checkbox input "true"
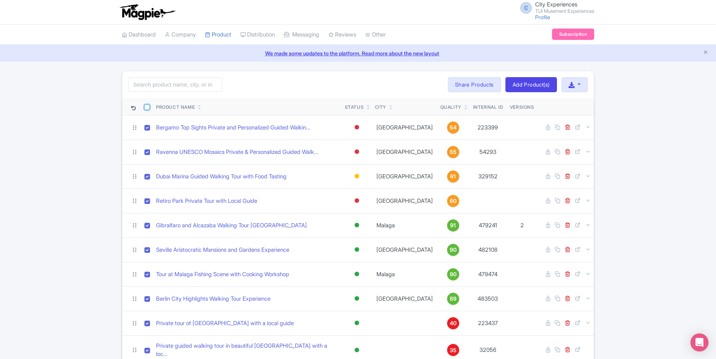
checkbox input "true"
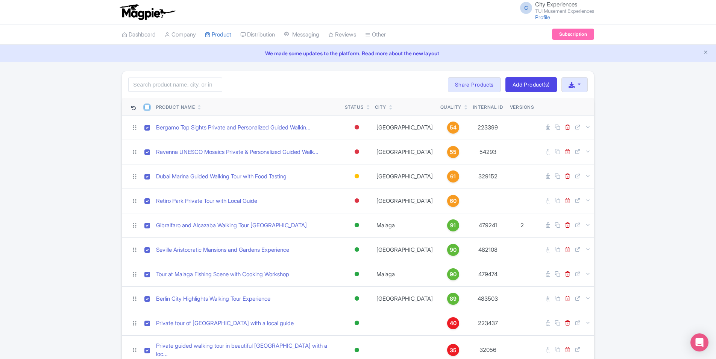
checkbox input "true"
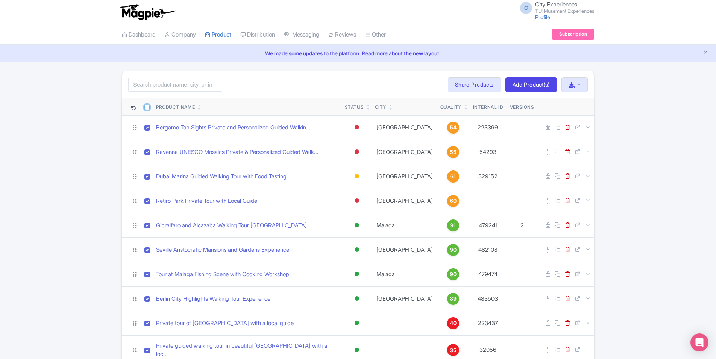
checkbox input "true"
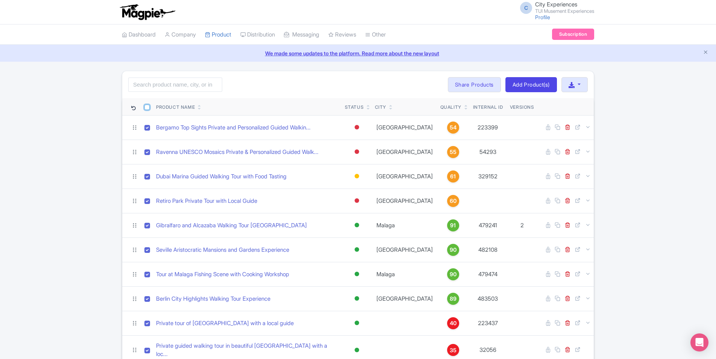
checkbox input "true"
click at [146, 108] on input "checkbox" at bounding box center [146, 107] width 5 height 5
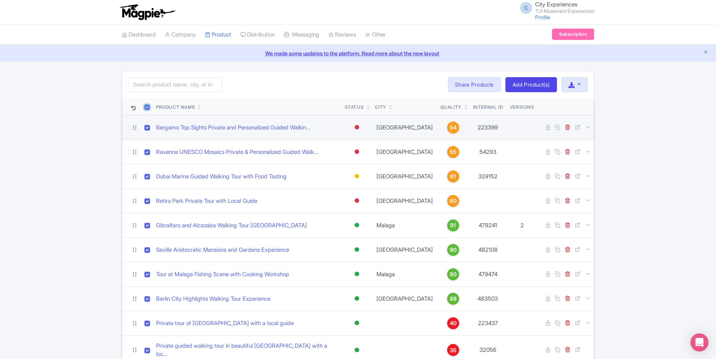
checkbox input "false"
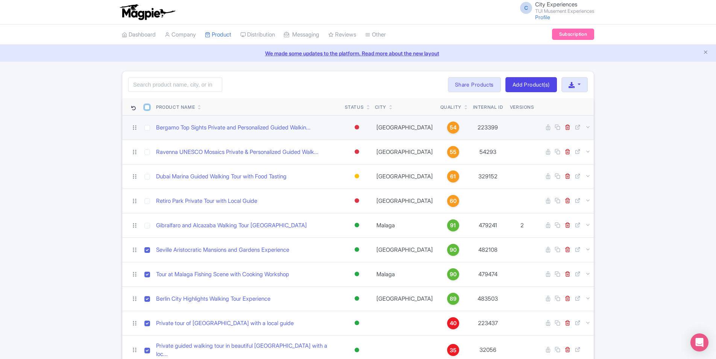
checkbox input "false"
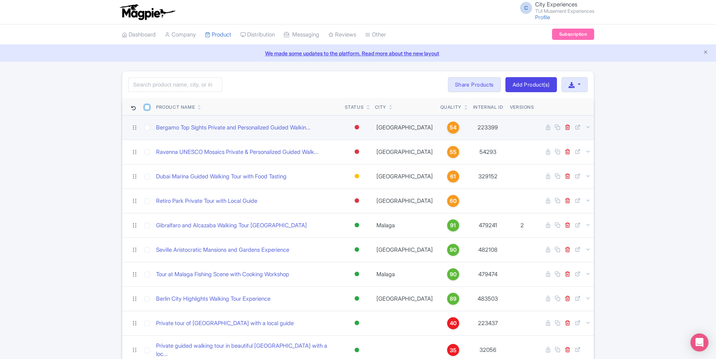
checkbox input "false"
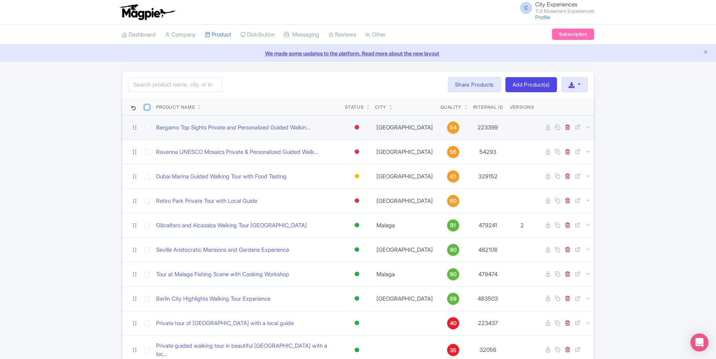
checkbox input "false"
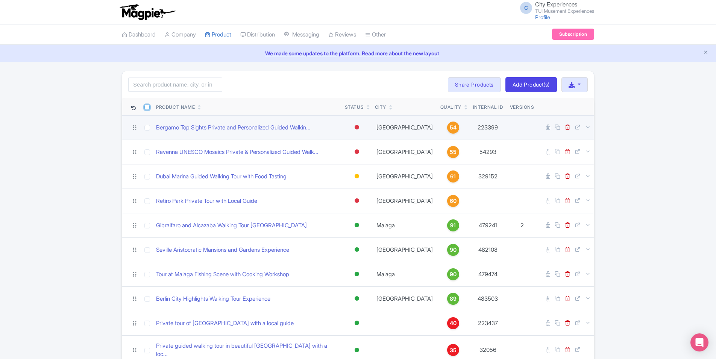
checkbox input "false"
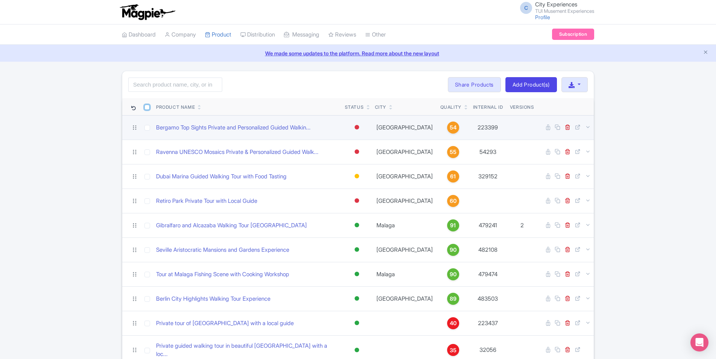
checkbox input "false"
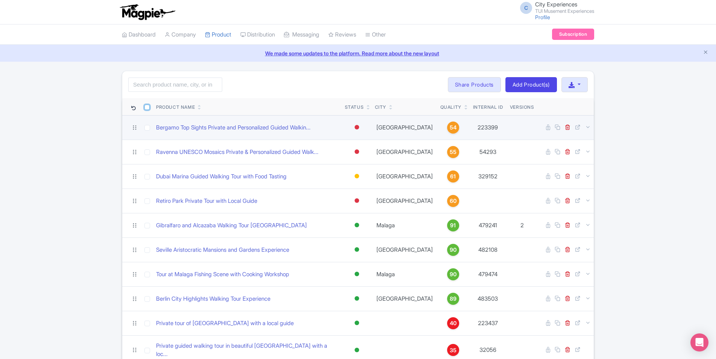
checkbox input "false"
click at [146, 108] on input "checkbox" at bounding box center [146, 107] width 5 height 5
checkbox input "true"
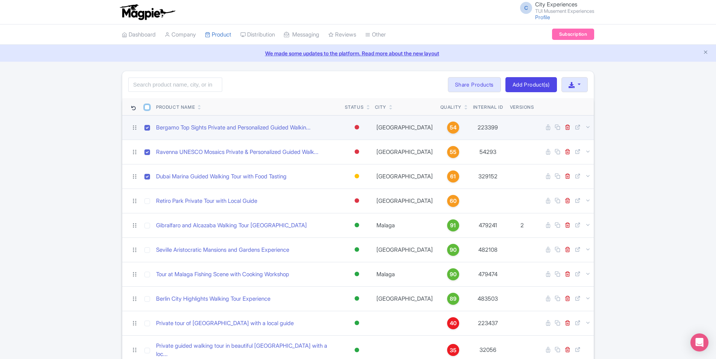
checkbox input "true"
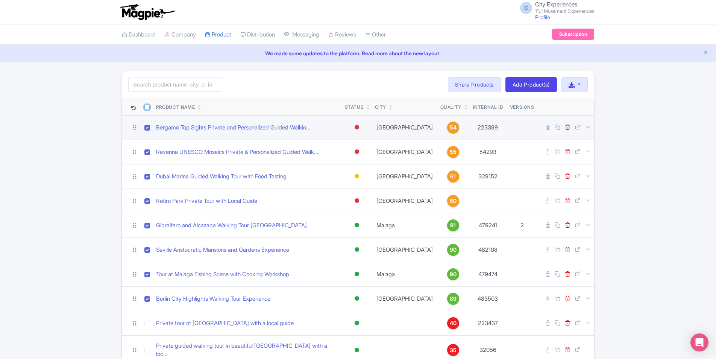
checkbox input "true"
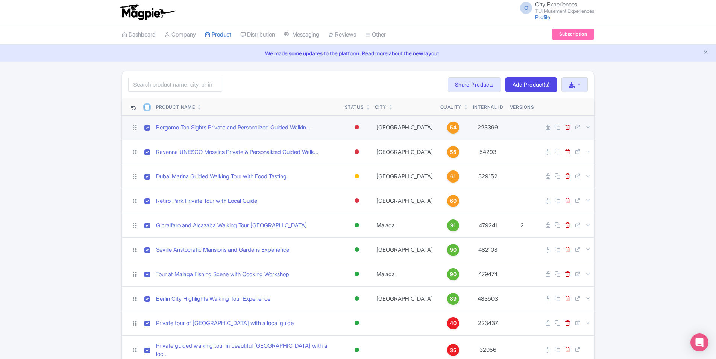
checkbox input "true"
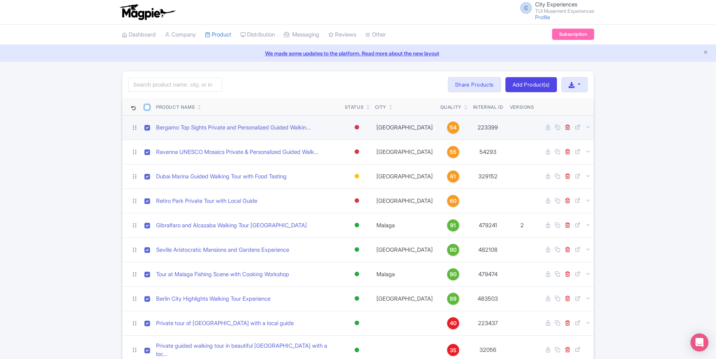
checkbox input "true"
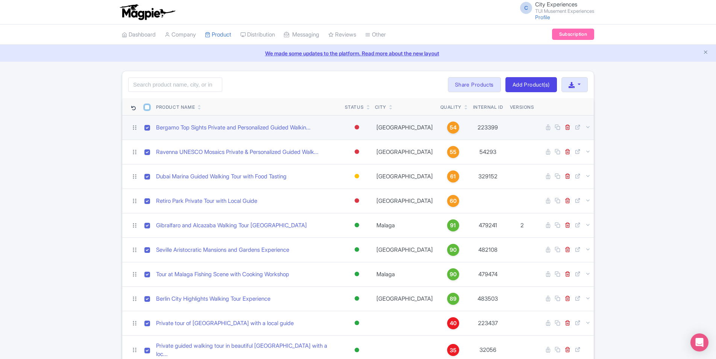
checkbox input "true"
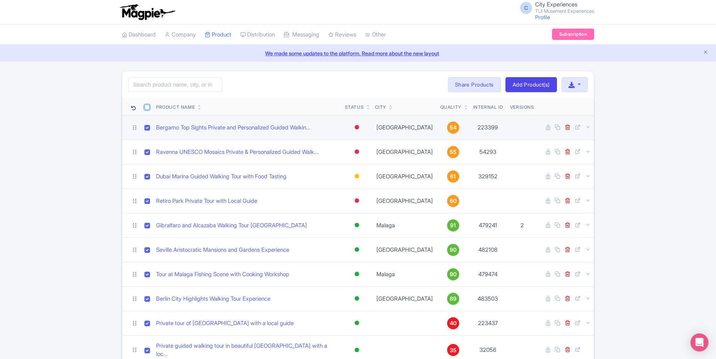
checkbox input "true"
click at [147, 108] on input "checkbox" at bounding box center [146, 107] width 5 height 5
checkbox input "false"
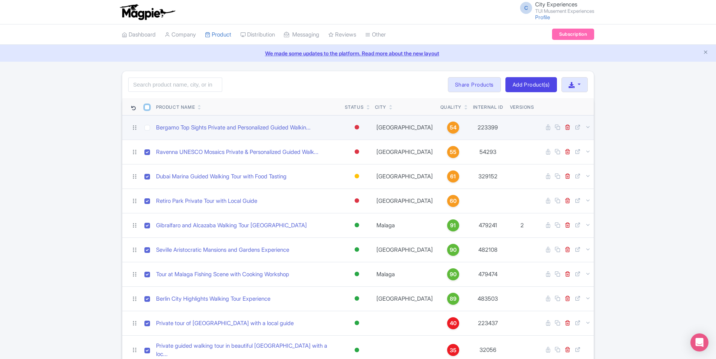
checkbox input "false"
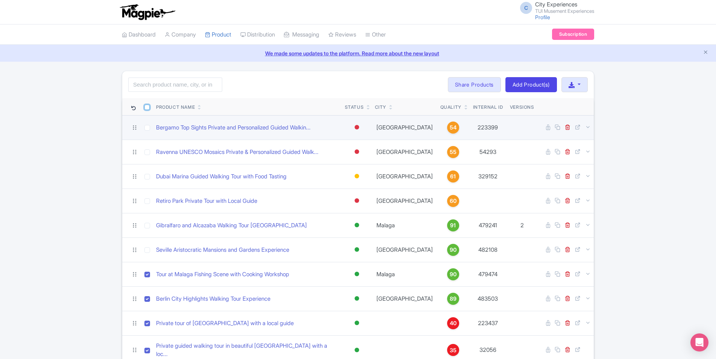
checkbox input "false"
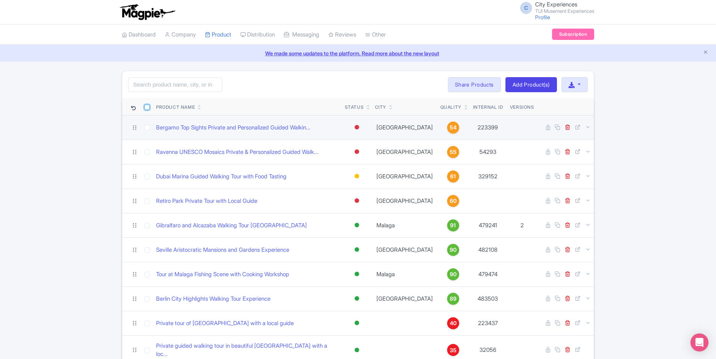
checkbox input "false"
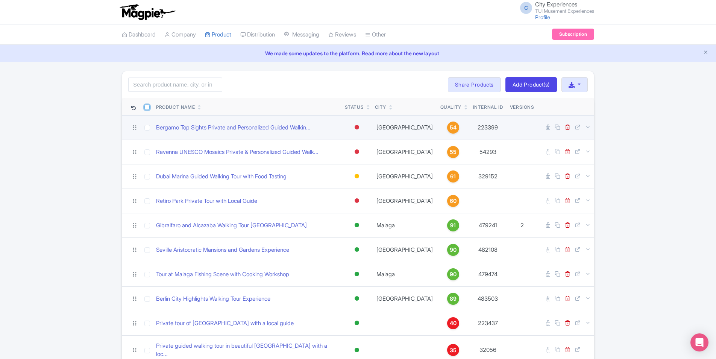
checkbox input "false"
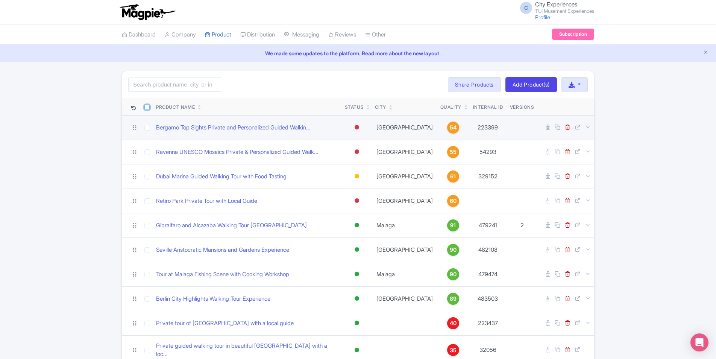
checkbox input "false"
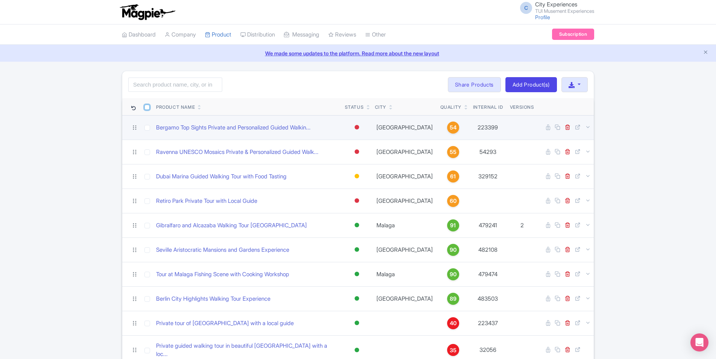
checkbox input "false"
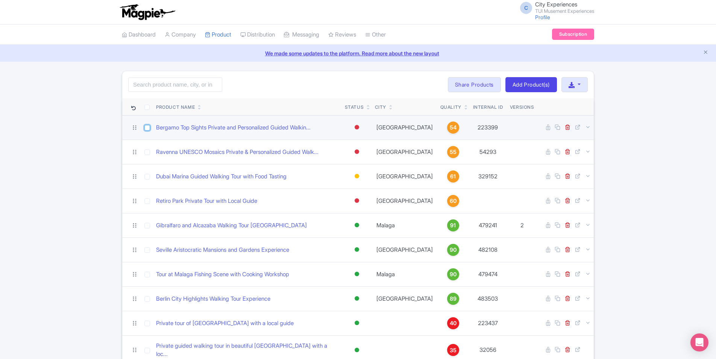
click at [148, 127] on input "checkbox" at bounding box center [147, 128] width 6 height 6
click at [146, 129] on input "checkbox" at bounding box center [147, 128] width 6 height 6
click at [147, 128] on input "checkbox" at bounding box center [147, 128] width 6 height 6
click at [134, 134] on td at bounding box center [131, 127] width 19 height 24
click at [146, 126] on input "checkbox" at bounding box center [147, 128] width 6 height 6
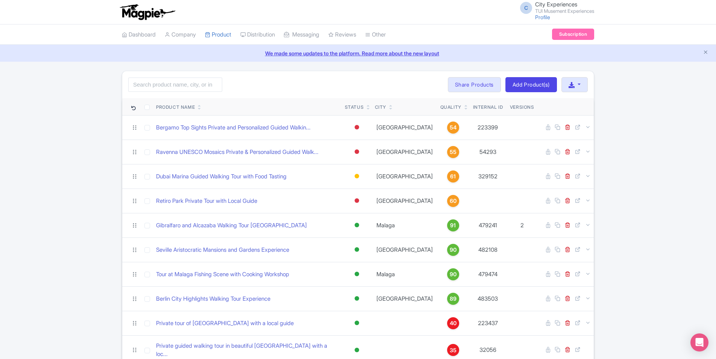
drag, startPoint x: 146, startPoint y: 125, endPoint x: 147, endPoint y: 104, distance: 21.2
click at [147, 104] on th at bounding box center [147, 106] width 12 height 17
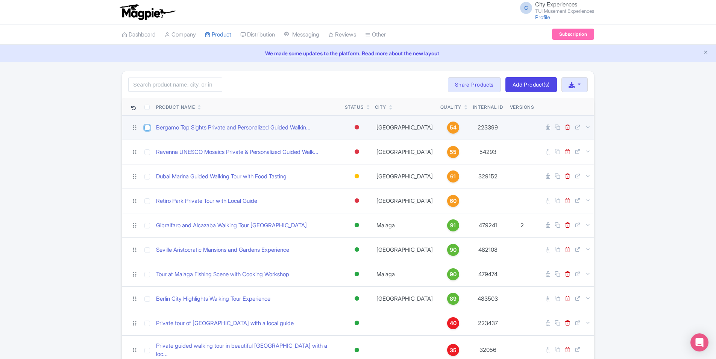
click at [150, 128] on input "checkbox" at bounding box center [147, 128] width 6 height 6
checkbox input "true"
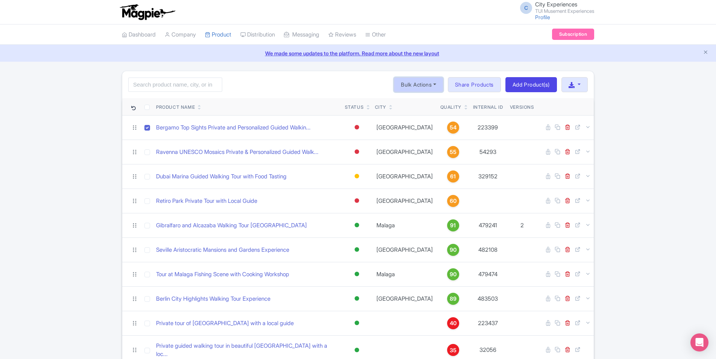
click at [430, 87] on button "Bulk Actions" at bounding box center [419, 84] width 50 height 15
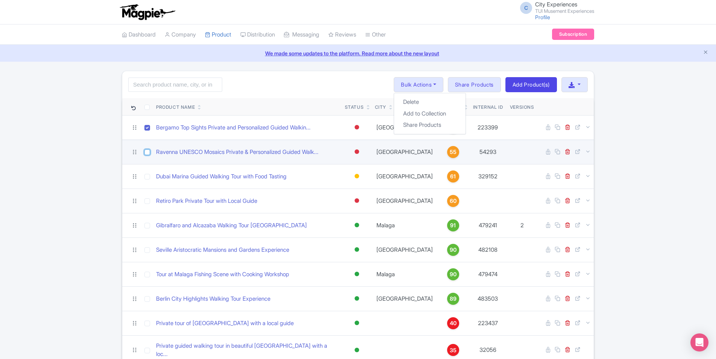
click at [145, 154] on input "checkbox" at bounding box center [147, 152] width 6 height 6
checkbox input "true"
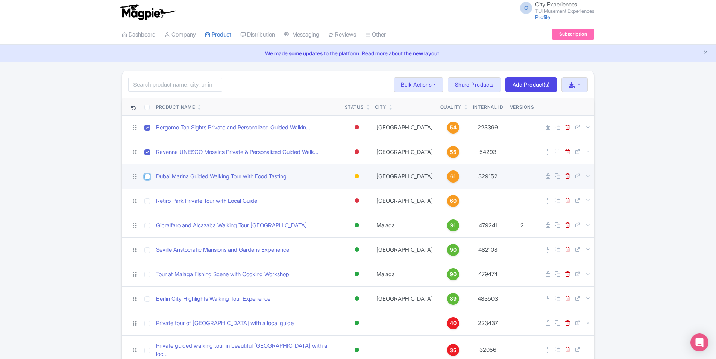
click at [146, 175] on input "checkbox" at bounding box center [147, 177] width 6 height 6
checkbox input "true"
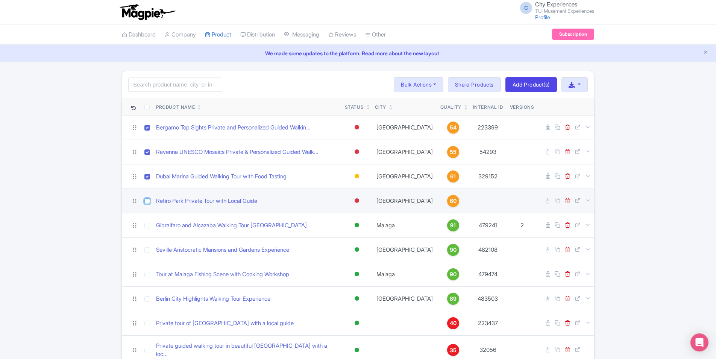
click at [147, 201] on input "checkbox" at bounding box center [147, 201] width 6 height 6
checkbox input "true"
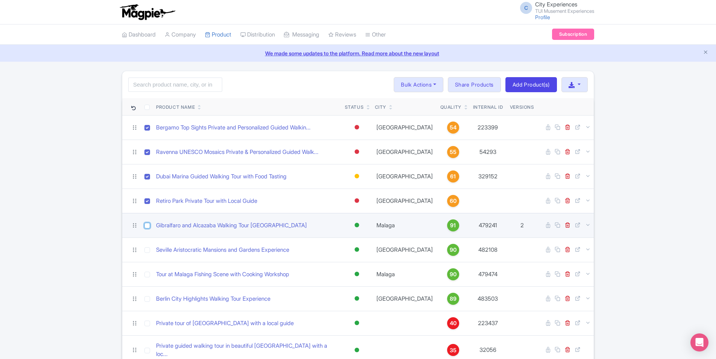
click at [147, 226] on input "checkbox" at bounding box center [147, 226] width 6 height 6
checkbox input "true"
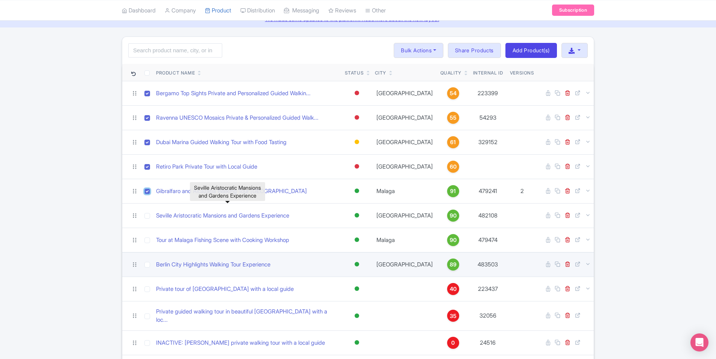
scroll to position [75, 0]
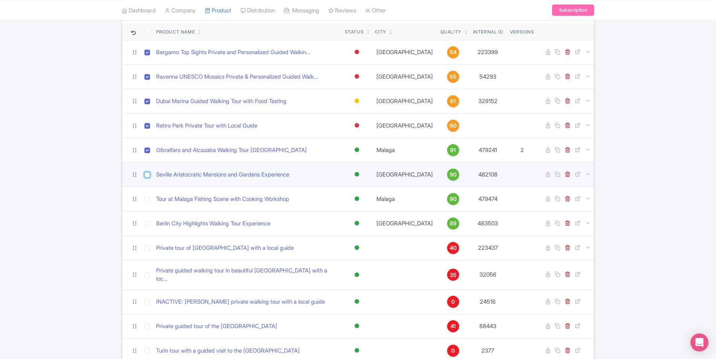
drag, startPoint x: 146, startPoint y: 173, endPoint x: 146, endPoint y: 184, distance: 10.9
click at [146, 174] on input "checkbox" at bounding box center [147, 175] width 6 height 6
checkbox input "true"
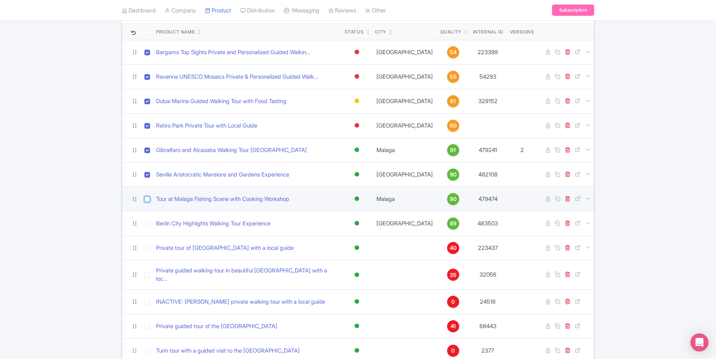
click at [147, 200] on input "checkbox" at bounding box center [147, 199] width 6 height 6
checkbox input "true"
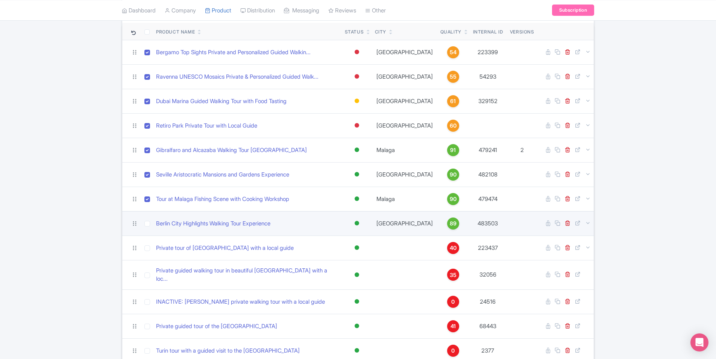
click at [147, 228] on td at bounding box center [147, 223] width 12 height 24
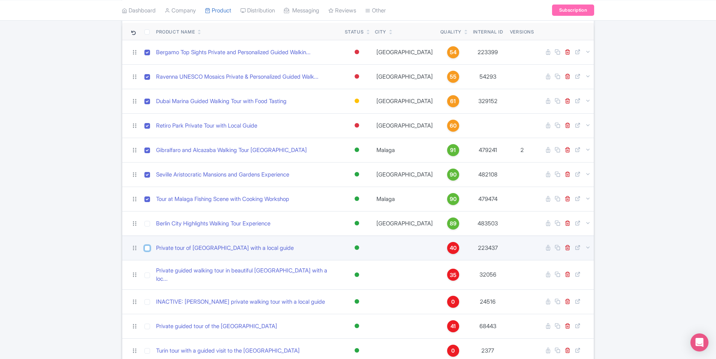
drag, startPoint x: 148, startPoint y: 251, endPoint x: 148, endPoint y: 246, distance: 4.5
click at [148, 250] on input "checkbox" at bounding box center [147, 248] width 6 height 6
checkbox input "true"
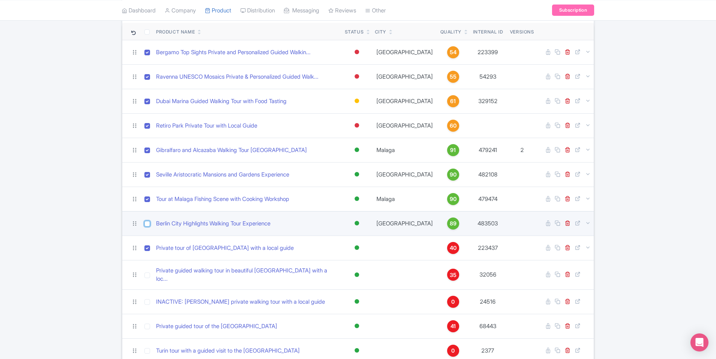
click at [148, 223] on input "checkbox" at bounding box center [147, 224] width 6 height 6
checkbox input "true"
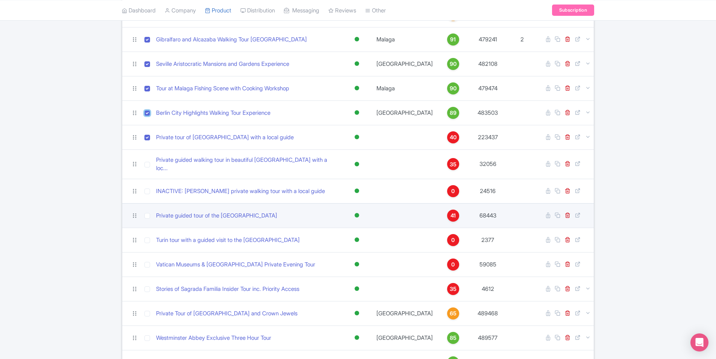
scroll to position [188, 0]
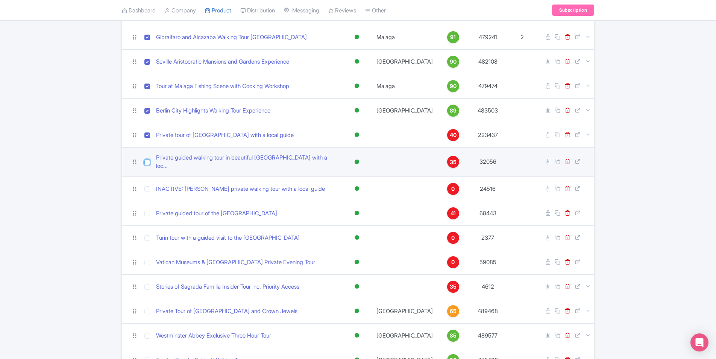
click at [145, 160] on input "checkbox" at bounding box center [147, 163] width 6 height 6
checkbox input "true"
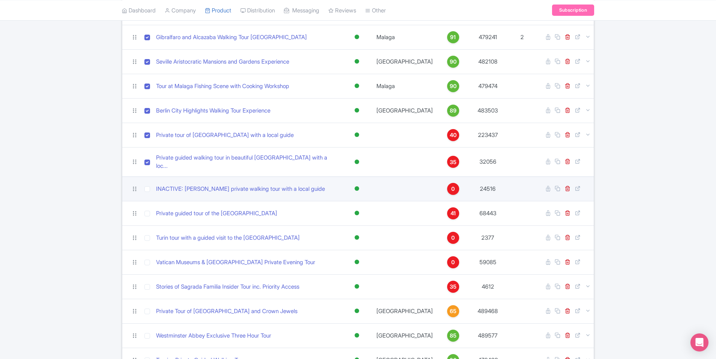
click at [147, 189] on td at bounding box center [147, 188] width 12 height 24
click at [146, 186] on input "checkbox" at bounding box center [147, 189] width 6 height 6
checkbox input "true"
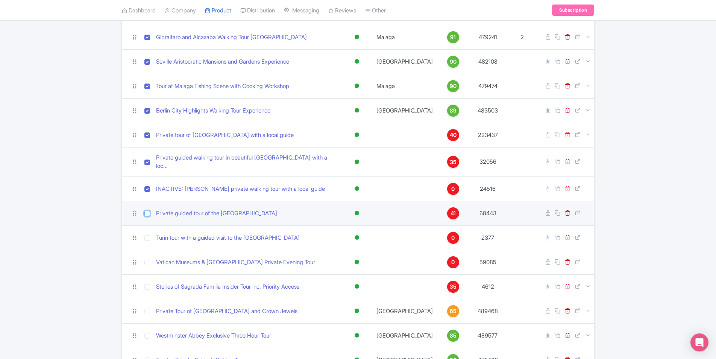
click at [147, 212] on td at bounding box center [147, 213] width 12 height 24
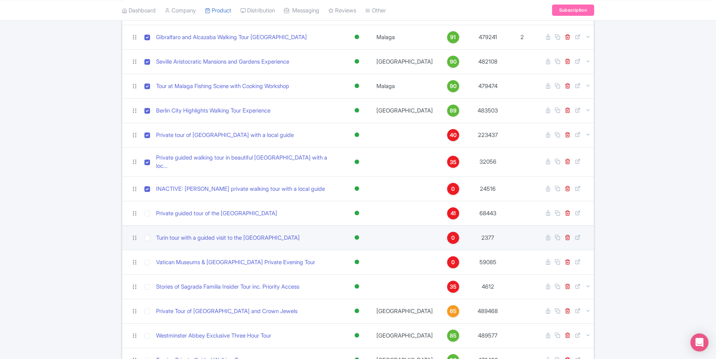
click at [148, 231] on td at bounding box center [147, 237] width 12 height 24
click at [148, 235] on input "checkbox" at bounding box center [147, 238] width 6 height 6
checkbox input "true"
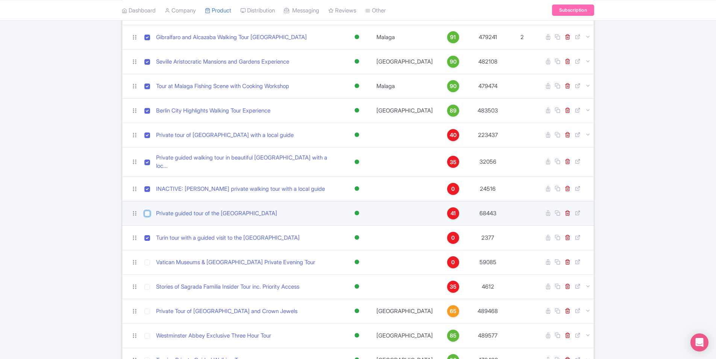
click at [149, 211] on input "checkbox" at bounding box center [147, 214] width 6 height 6
checkbox input "true"
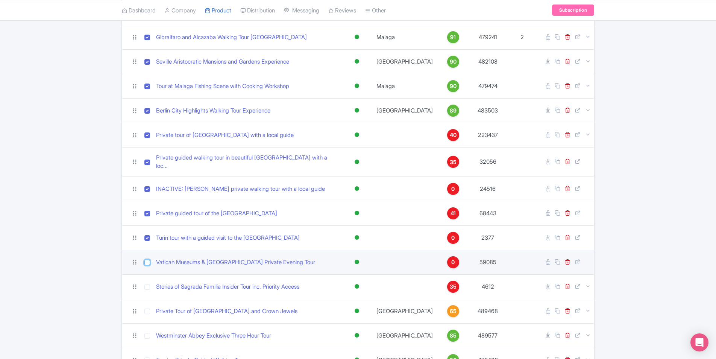
click at [145, 260] on input "checkbox" at bounding box center [147, 263] width 6 height 6
checkbox input "true"
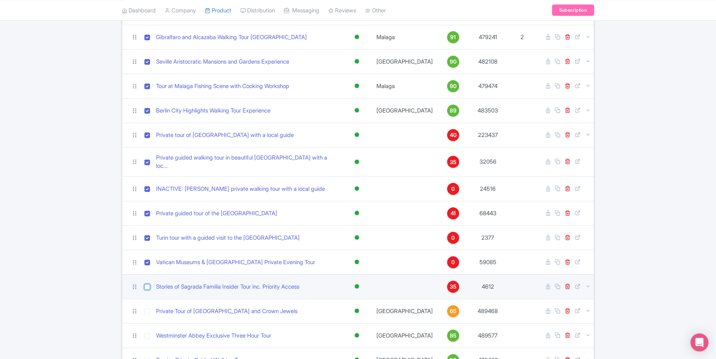
click at [146, 284] on input "checkbox" at bounding box center [147, 287] width 6 height 6
checkbox input "true"
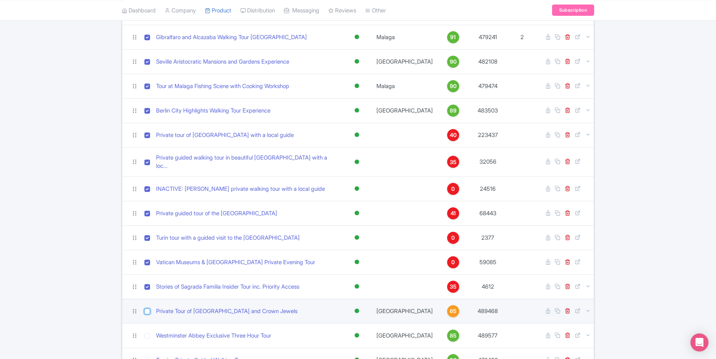
click at [147, 308] on input "checkbox" at bounding box center [147, 311] width 6 height 6
checkbox input "true"
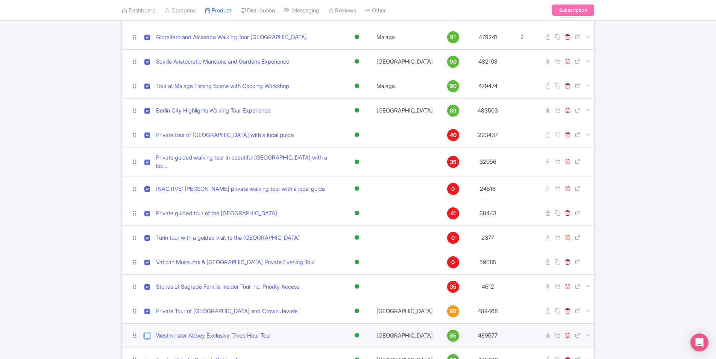
click at [147, 333] on input "checkbox" at bounding box center [147, 336] width 6 height 6
checkbox input "true"
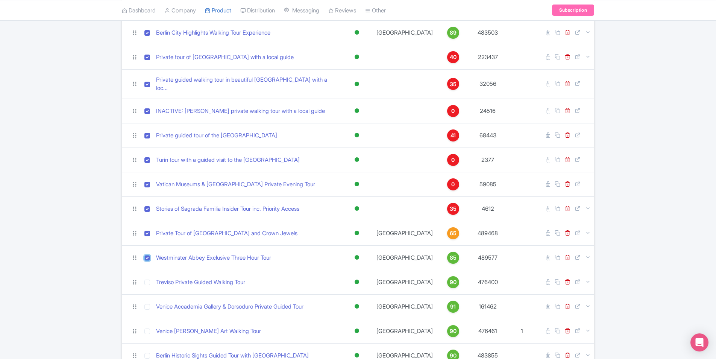
scroll to position [339, 0]
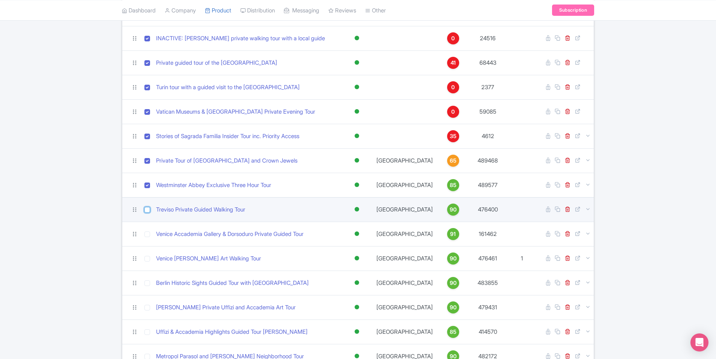
click at [147, 207] on input "checkbox" at bounding box center [147, 210] width 6 height 6
checkbox input "true"
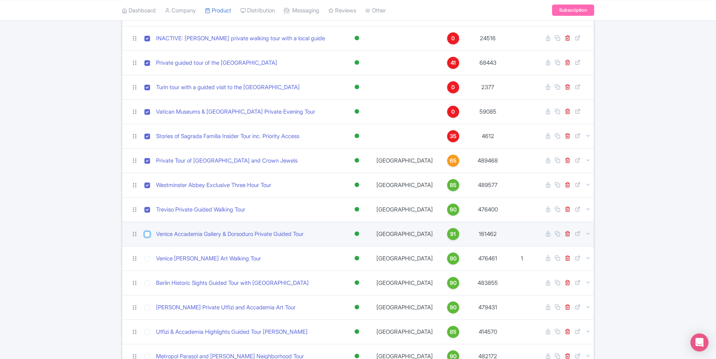
click at [145, 231] on input "checkbox" at bounding box center [147, 234] width 6 height 6
checkbox input "true"
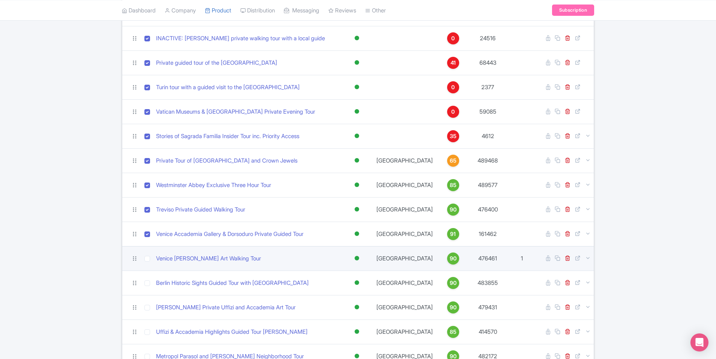
click at [149, 257] on td at bounding box center [147, 258] width 12 height 24
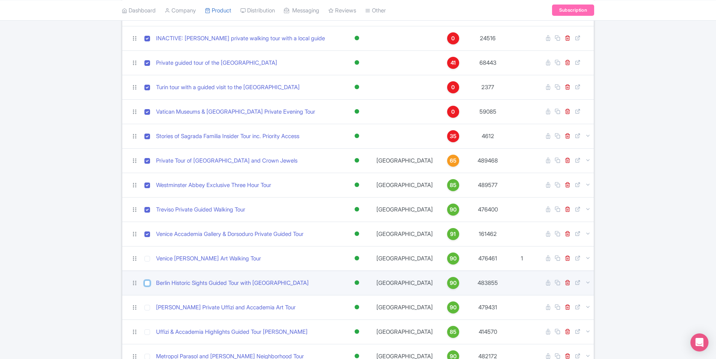
click at [146, 280] on input "checkbox" at bounding box center [147, 283] width 6 height 6
checkbox input "true"
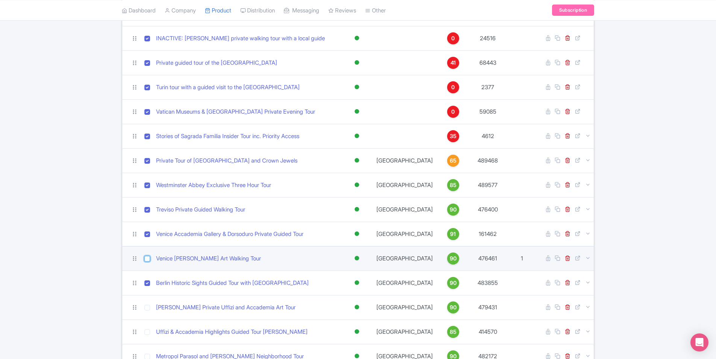
click at [147, 256] on input "checkbox" at bounding box center [147, 259] width 6 height 6
checkbox input "true"
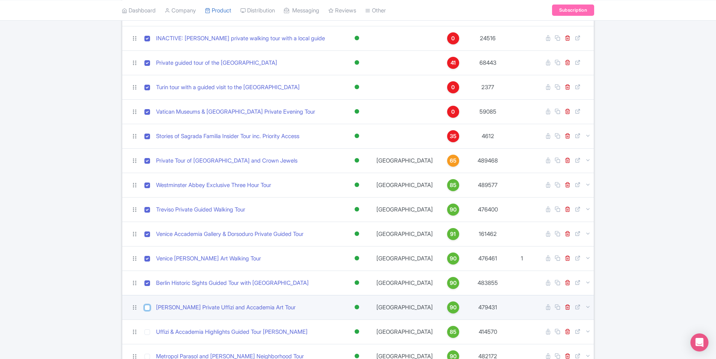
drag, startPoint x: 147, startPoint y: 305, endPoint x: 147, endPoint y: 315, distance: 9.8
click at [147, 306] on td at bounding box center [147, 307] width 12 height 24
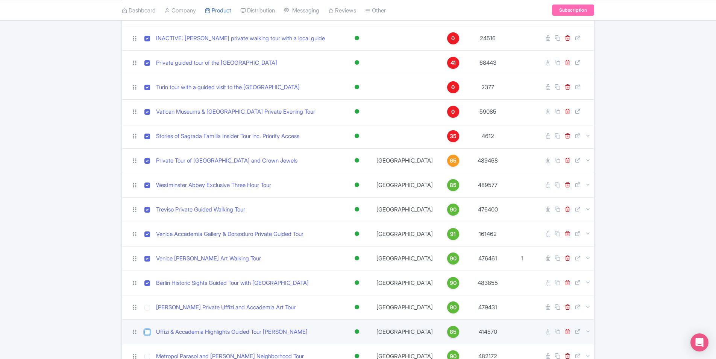
click at [146, 329] on input "checkbox" at bounding box center [147, 332] width 6 height 6
checkbox input "true"
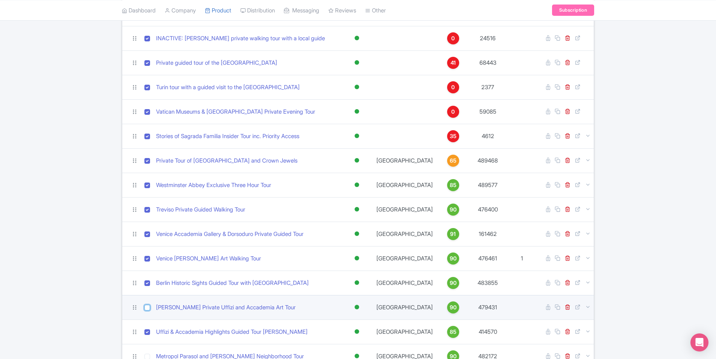
click at [147, 305] on input "checkbox" at bounding box center [147, 308] width 6 height 6
checkbox input "true"
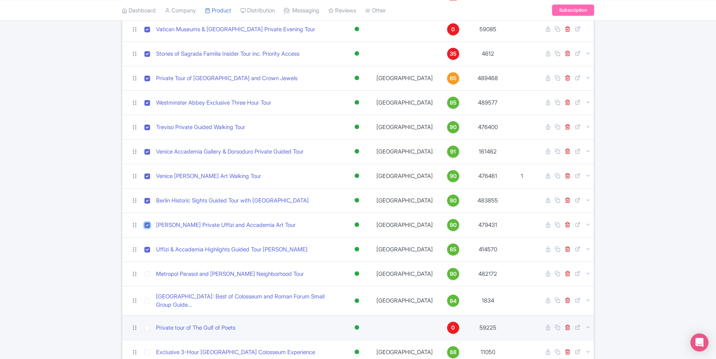
scroll to position [451, 0]
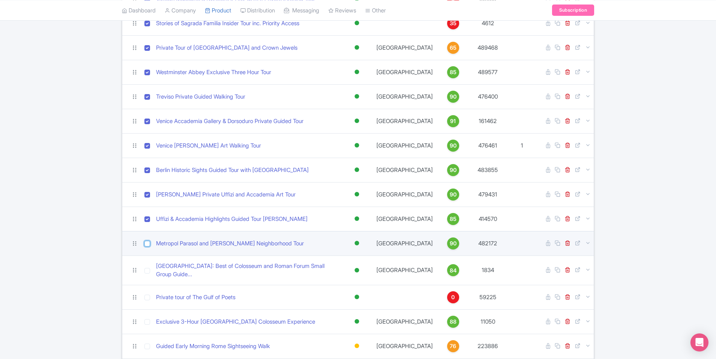
click at [147, 241] on input "checkbox" at bounding box center [147, 244] width 6 height 6
checkbox input "true"
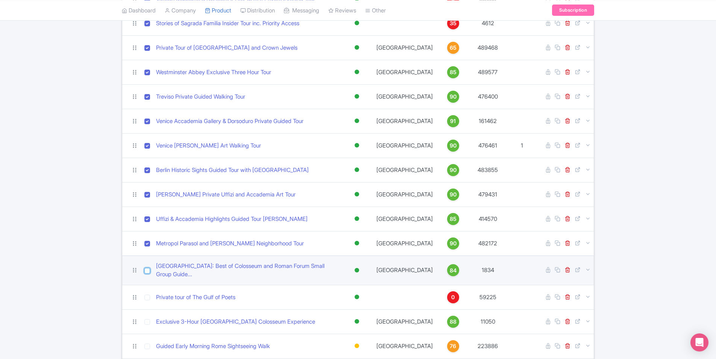
click at [150, 268] on input "checkbox" at bounding box center [147, 271] width 6 height 6
checkbox input "true"
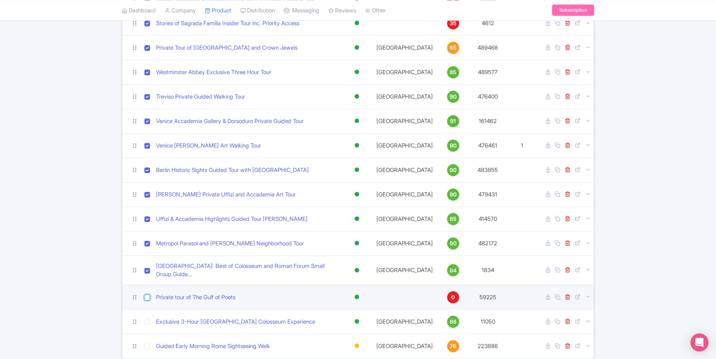
click at [147, 295] on input "checkbox" at bounding box center [147, 298] width 6 height 6
checkbox input "true"
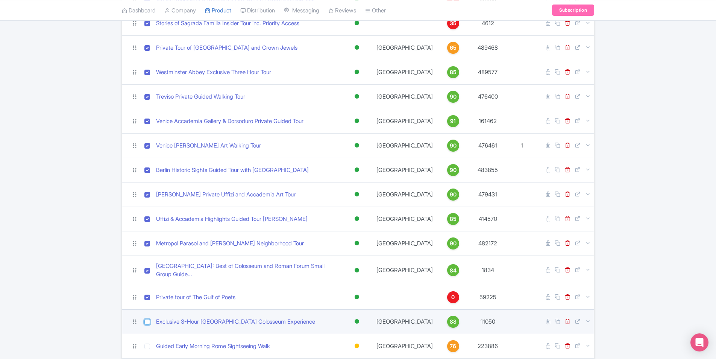
click at [149, 319] on input "checkbox" at bounding box center [147, 322] width 6 height 6
checkbox input "true"
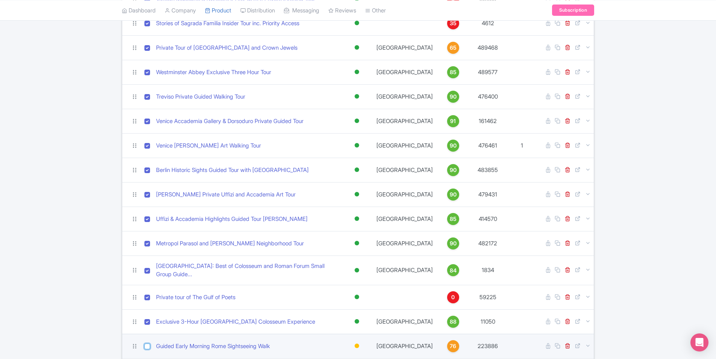
click at [147, 343] on input "checkbox" at bounding box center [147, 346] width 6 height 6
checkbox input "true"
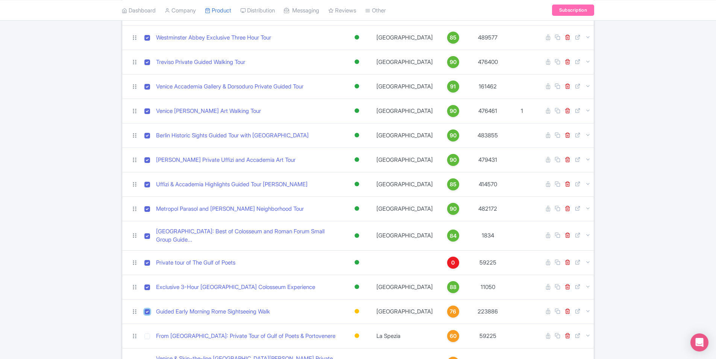
scroll to position [564, 0]
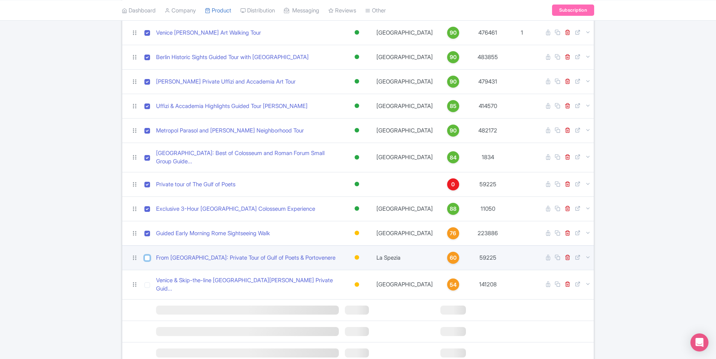
click at [148, 255] on input "checkbox" at bounding box center [147, 258] width 6 height 6
checkbox input "true"
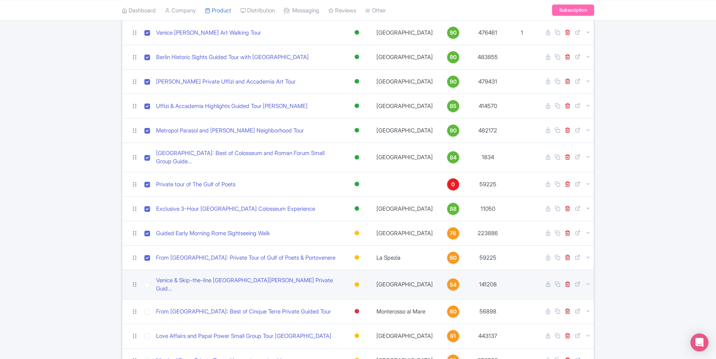
click at [145, 276] on td at bounding box center [147, 284] width 12 height 29
click at [147, 282] on input "checkbox" at bounding box center [147, 285] width 6 height 6
checkbox input "true"
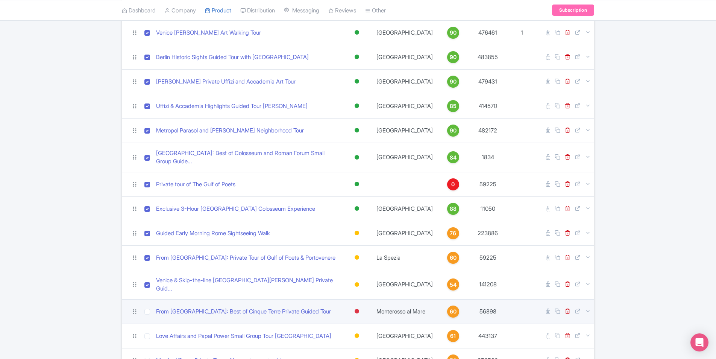
click at [148, 302] on td at bounding box center [147, 311] width 12 height 24
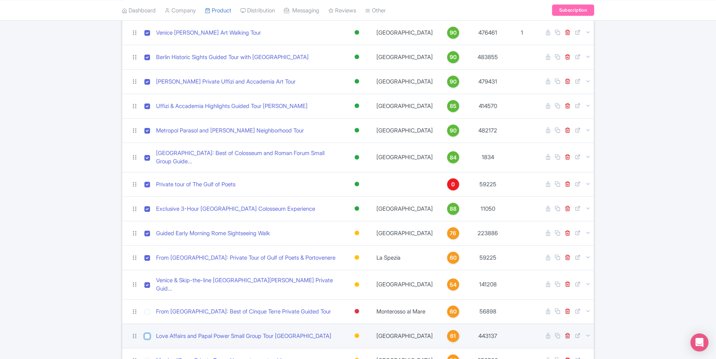
click at [146, 333] on input "checkbox" at bounding box center [147, 336] width 6 height 6
checkbox input "true"
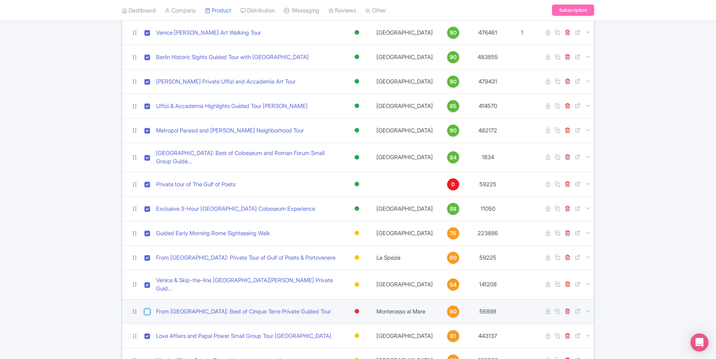
click at [147, 309] on input "checkbox" at bounding box center [147, 312] width 6 height 6
checkbox input "true"
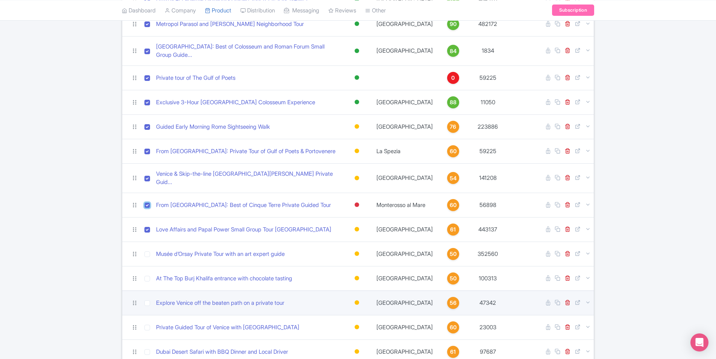
scroll to position [677, 0]
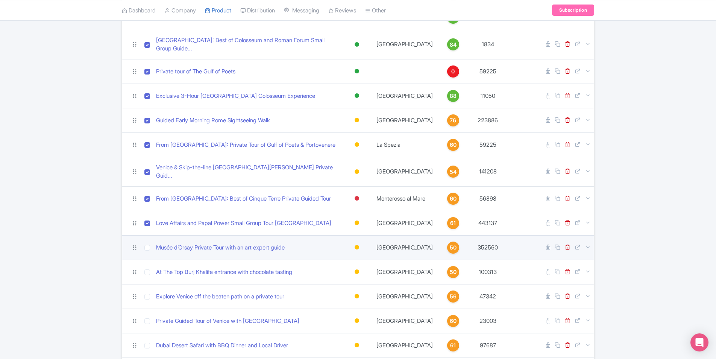
click at [147, 241] on td at bounding box center [147, 247] width 12 height 24
click at [147, 245] on input "checkbox" at bounding box center [147, 248] width 6 height 6
checkbox input "true"
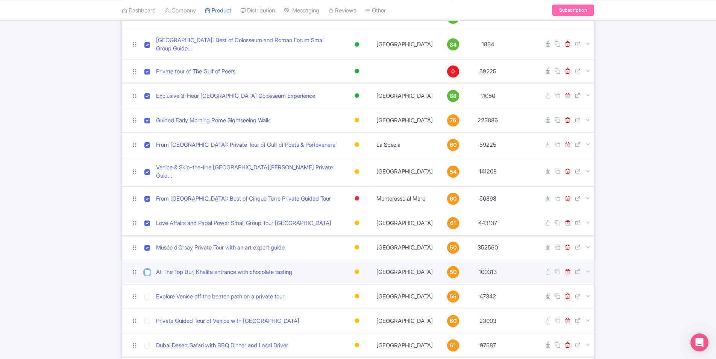
click at [149, 269] on input "checkbox" at bounding box center [147, 272] width 6 height 6
checkbox input "true"
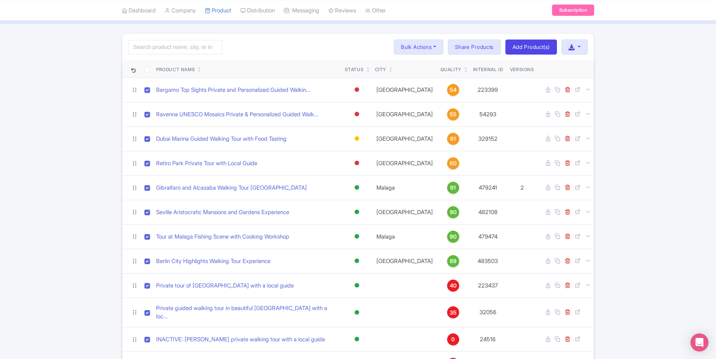
scroll to position [0, 0]
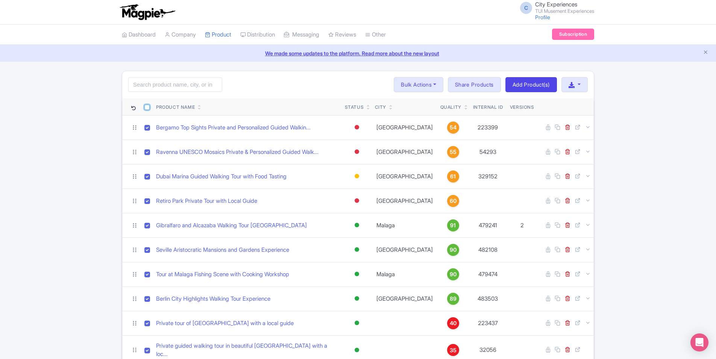
click at [148, 107] on input "checkbox" at bounding box center [146, 107] width 5 height 5
checkbox input "true"
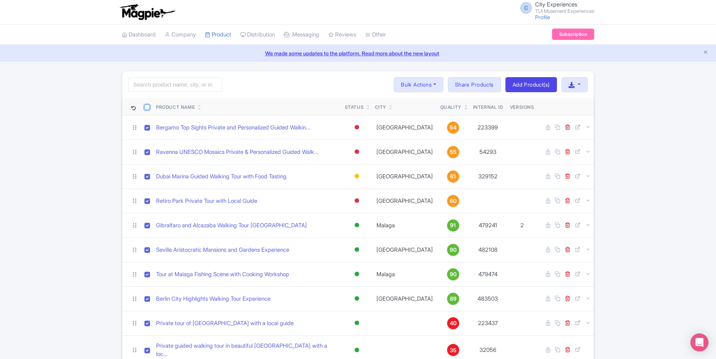
checkbox input "true"
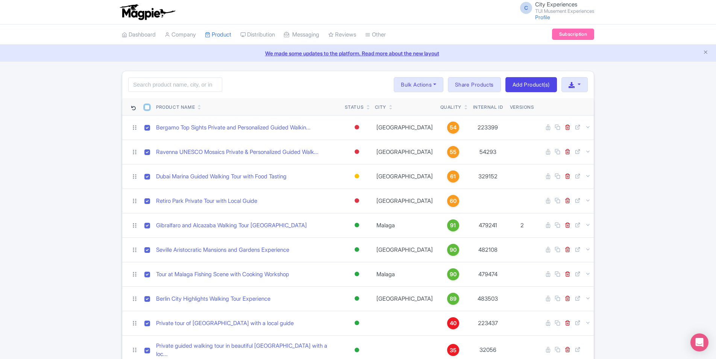
checkbox input "true"
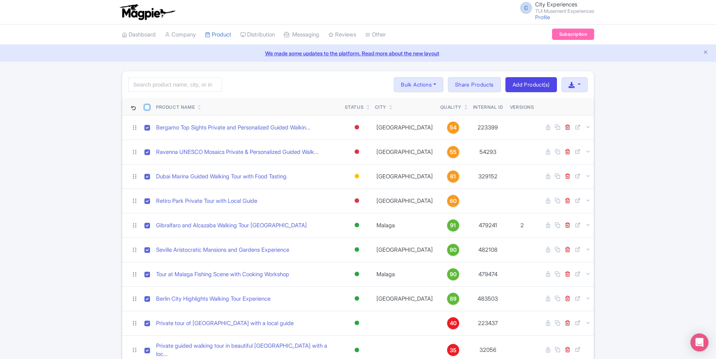
checkbox input "true"
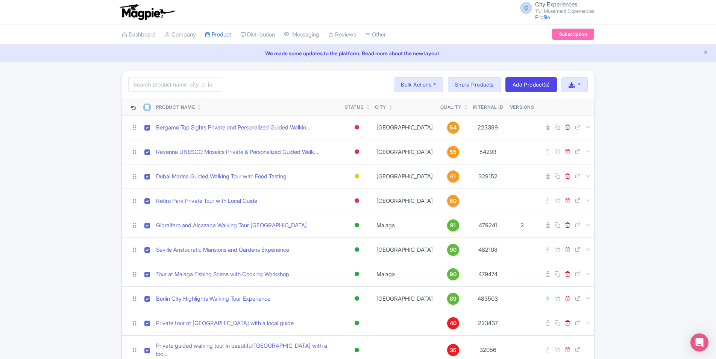
checkbox input "true"
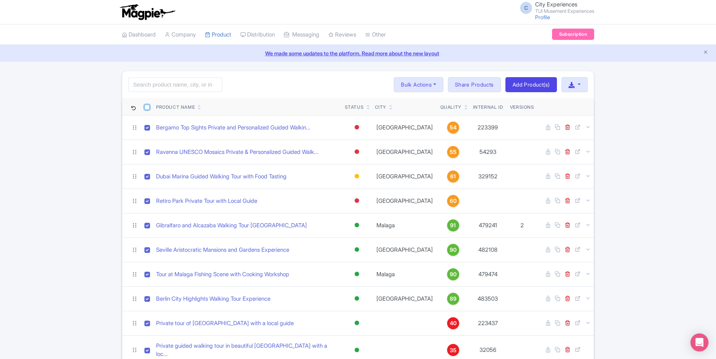
checkbox input "true"
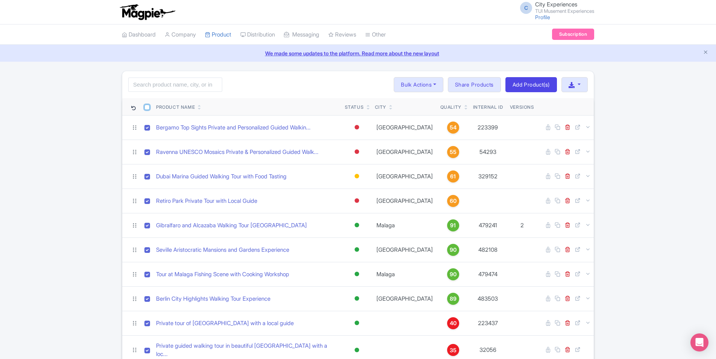
checkbox input "true"
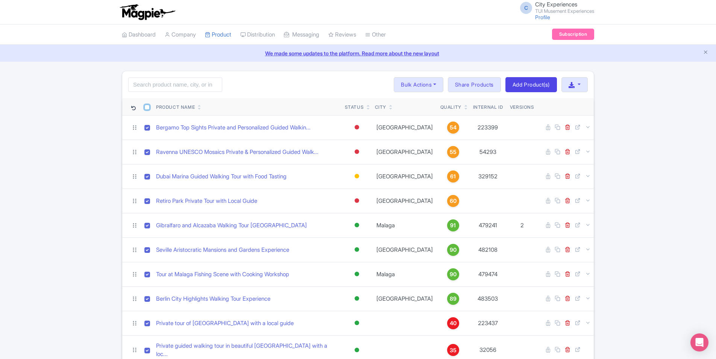
checkbox input "true"
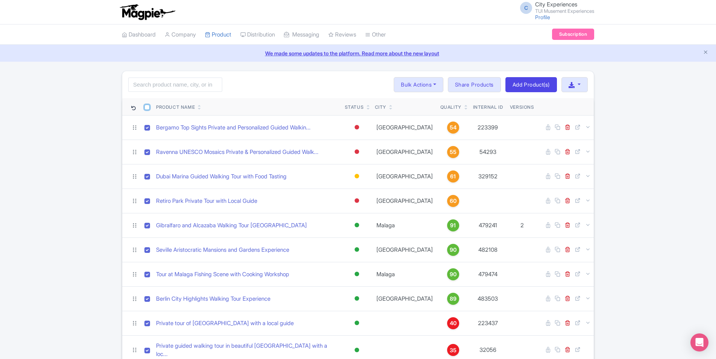
checkbox input "true"
click at [146, 108] on input "checkbox" at bounding box center [146, 107] width 5 height 5
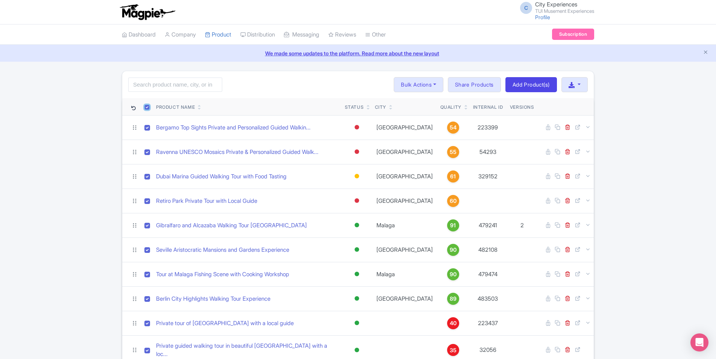
click at [146, 108] on input "checkbox" at bounding box center [146, 107] width 5 height 5
click at [147, 107] on input "checkbox" at bounding box center [146, 107] width 5 height 5
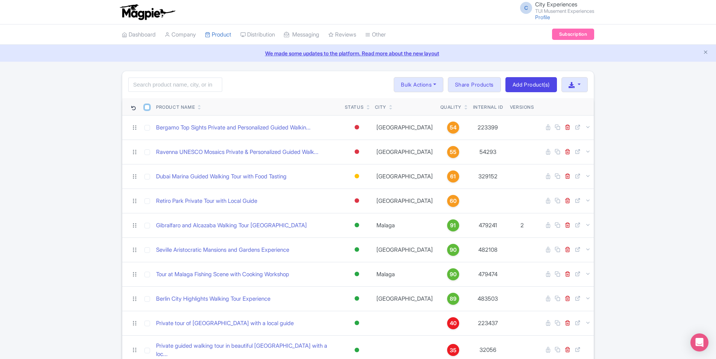
click at [147, 107] on input "checkbox" at bounding box center [146, 107] width 5 height 5
click at [147, 99] on th at bounding box center [147, 106] width 12 height 17
click at [147, 100] on th at bounding box center [147, 106] width 12 height 17
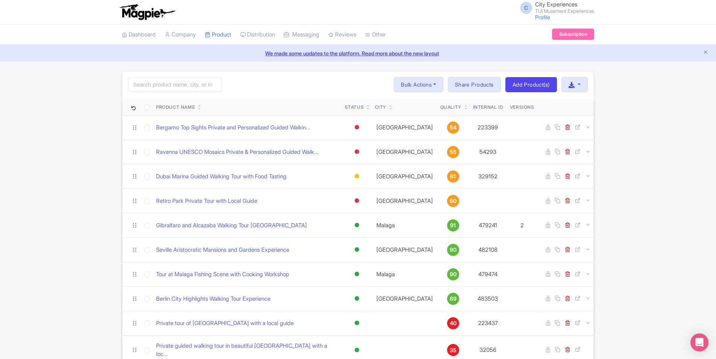
click at [147, 99] on th at bounding box center [147, 106] width 12 height 17
click at [147, 96] on div "Search Bulk Actions Delete Add to Collection Share Products Add to Collection C…" at bounding box center [358, 84] width 472 height 27
click at [146, 101] on th at bounding box center [147, 106] width 12 height 17
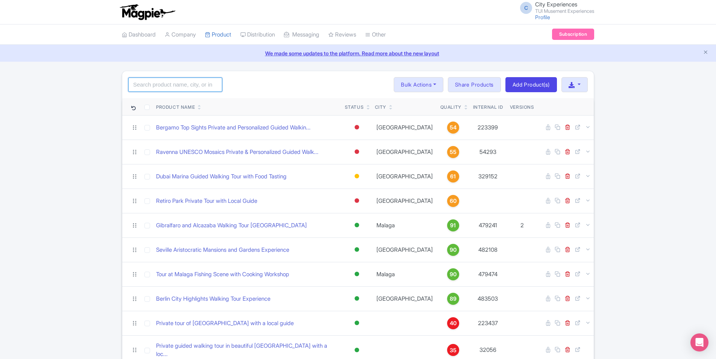
click at [148, 90] on input "search" at bounding box center [175, 84] width 94 height 14
click at [150, 98] on th at bounding box center [147, 106] width 12 height 17
click at [150, 99] on th at bounding box center [147, 106] width 12 height 17
click at [149, 99] on th at bounding box center [147, 106] width 12 height 17
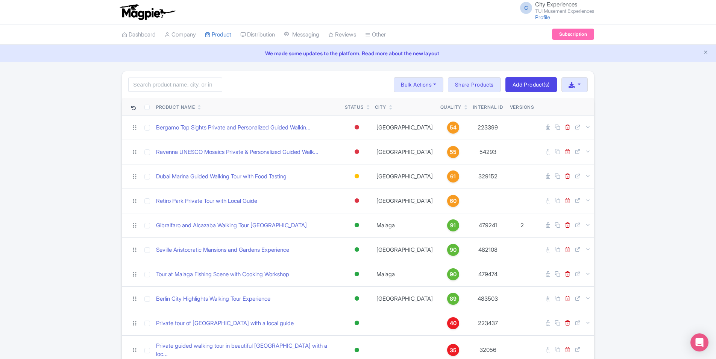
click at [331, 119] on td "Bergamo Top Sights Private and Personalized Guided Walkin..." at bounding box center [247, 127] width 189 height 24
click at [465, 93] on div "Search Bulk Actions Delete Add to Collection Share Products Add to Collection C…" at bounding box center [358, 84] width 472 height 27
click at [205, 79] on input "search" at bounding box center [175, 84] width 94 height 14
click at [205, 80] on input "search" at bounding box center [175, 84] width 94 height 14
click at [345, 109] on tr "Product Name Status City Quality Internal ID Versions" at bounding box center [358, 106] width 472 height 17
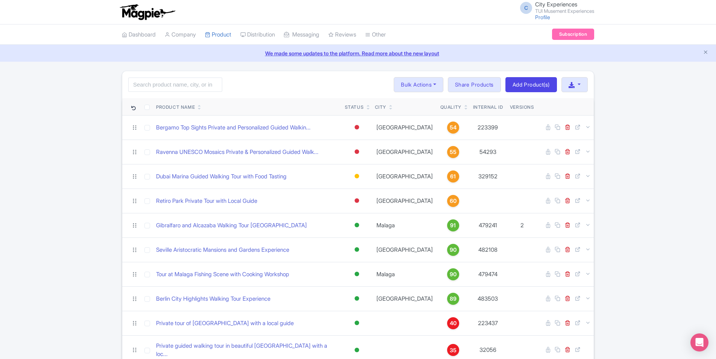
click at [345, 109] on div "Status" at bounding box center [354, 107] width 19 height 7
click at [362, 74] on div "Search Bulk Actions Delete Add to Collection Share Products Add to Collection C…" at bounding box center [358, 84] width 472 height 27
click at [401, 57] on div "We made some updates to the platform. Read more about the new layout" at bounding box center [358, 53] width 716 height 17
click at [330, 84] on div "Search Bulk Actions Delete Add to Collection Share Products Add to Collection C…" at bounding box center [358, 84] width 472 height 27
click at [369, 138] on td "Active Inactive Building Archived" at bounding box center [357, 127] width 30 height 24
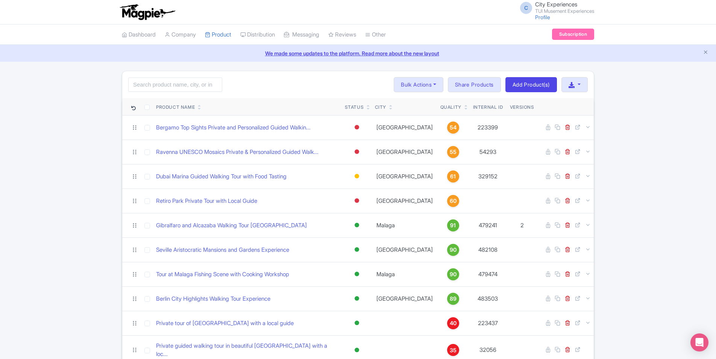
click at [389, 109] on div "City" at bounding box center [404, 107] width 59 height 7
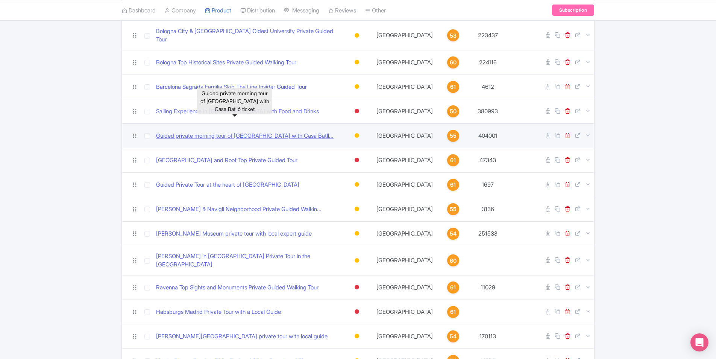
click at [156, 132] on link "Guided private morning tour of La Pedrera with Casa Batll..." at bounding box center [245, 136] width 178 height 9
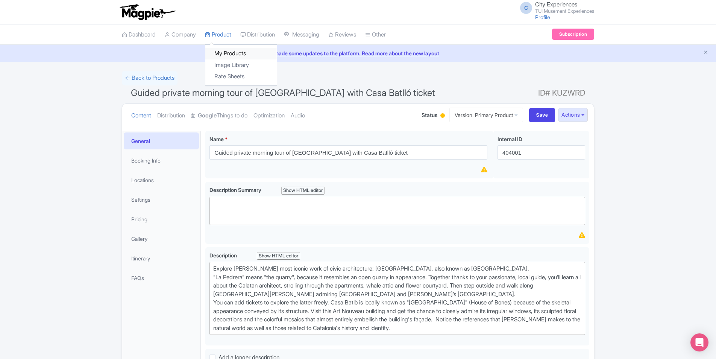
click at [234, 53] on link "My Products" at bounding box center [240, 54] width 71 height 12
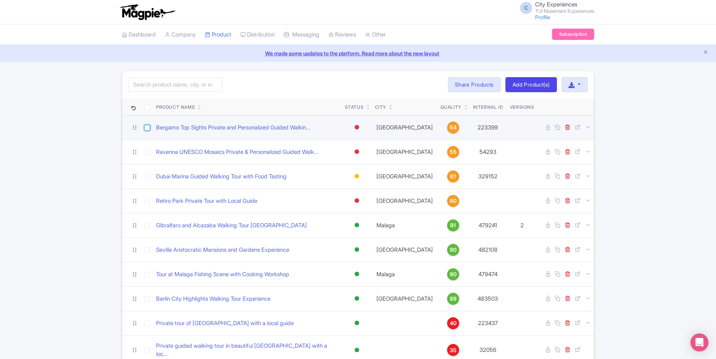
click at [147, 128] on input "checkbox" at bounding box center [147, 128] width 6 height 6
checkbox input "true"
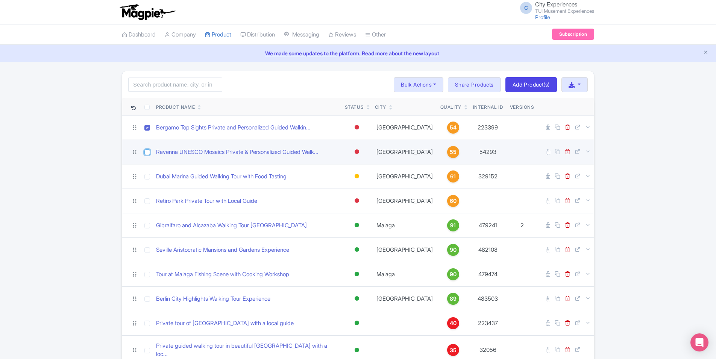
click at [149, 152] on input "checkbox" at bounding box center [147, 152] width 6 height 6
checkbox input "true"
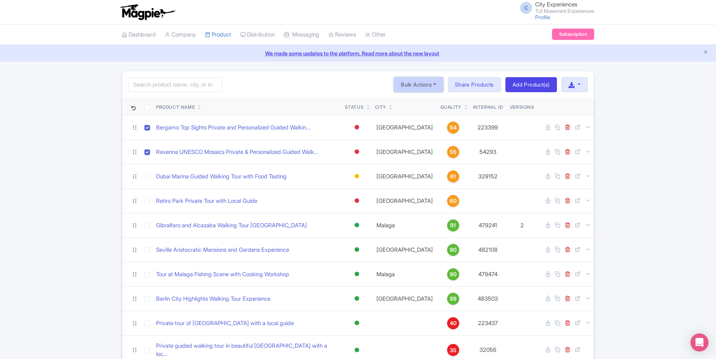
click at [427, 86] on button "Bulk Actions" at bounding box center [419, 84] width 50 height 15
click at [424, 112] on link "Add to Collection" at bounding box center [429, 114] width 71 height 12
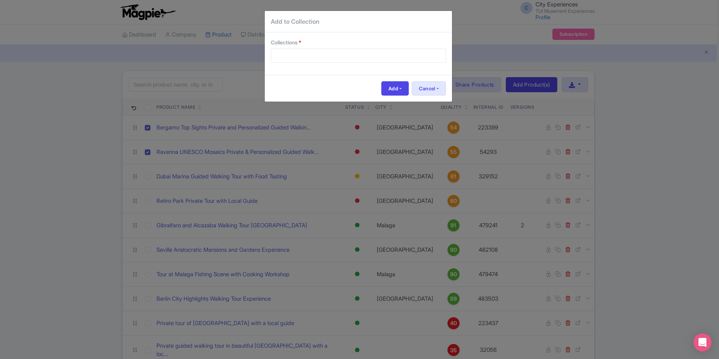
click at [340, 55] on div at bounding box center [358, 56] width 175 height 14
type input "I"
type input "E"
type input "I"
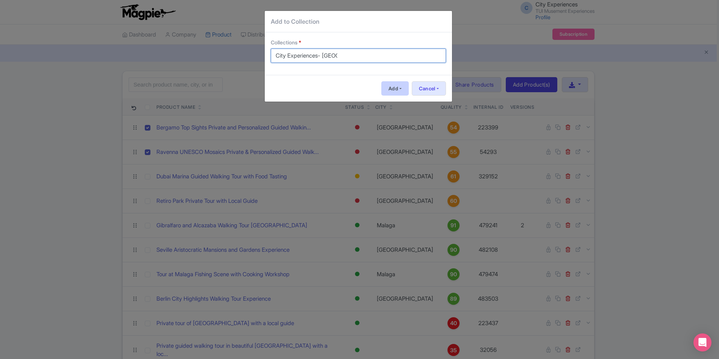
type input "City Experiences- Italy"
click at [395, 86] on button "Add" at bounding box center [394, 88] width 27 height 14
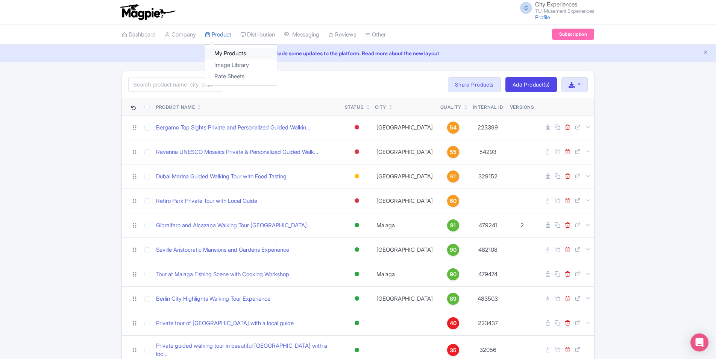
click at [230, 52] on link "My Products" at bounding box center [240, 54] width 71 height 12
click at [276, 74] on div "Search Bulk Actions Delete Add to Collection Share Products Add to Collection C…" at bounding box center [358, 84] width 472 height 27
click at [582, 84] on button "button" at bounding box center [575, 84] width 26 height 15
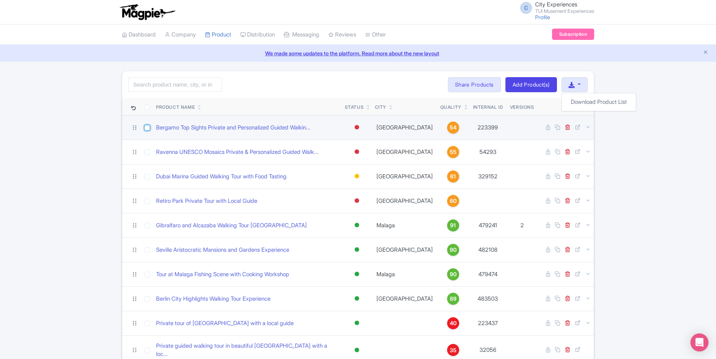
click at [148, 128] on input "checkbox" at bounding box center [147, 128] width 6 height 6
checkbox input "true"
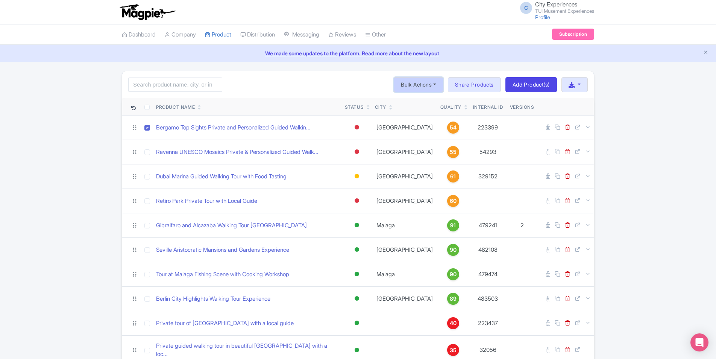
click at [431, 84] on button "Bulk Actions" at bounding box center [419, 84] width 50 height 15
click at [324, 84] on div "Search Bulk Actions Delete Add to Collection Share Products Add to Collection C…" at bounding box center [358, 84] width 472 height 27
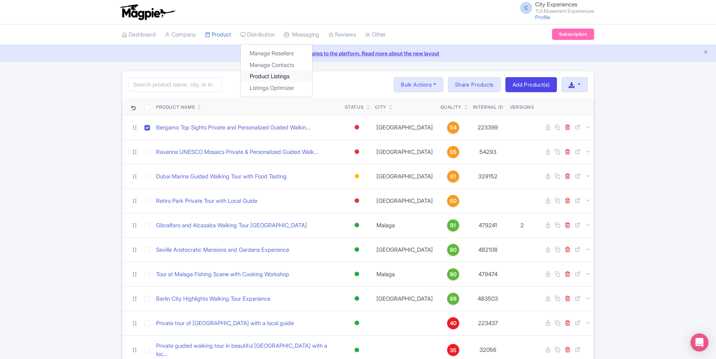
click at [278, 77] on link "Product Listings" at bounding box center [276, 77] width 71 height 12
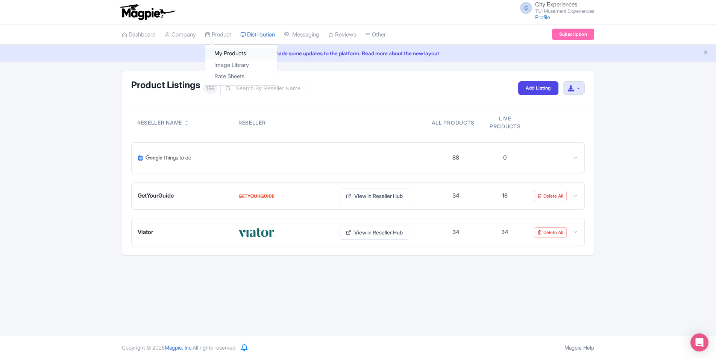
click at [236, 50] on link "My Products" at bounding box center [240, 54] width 71 height 12
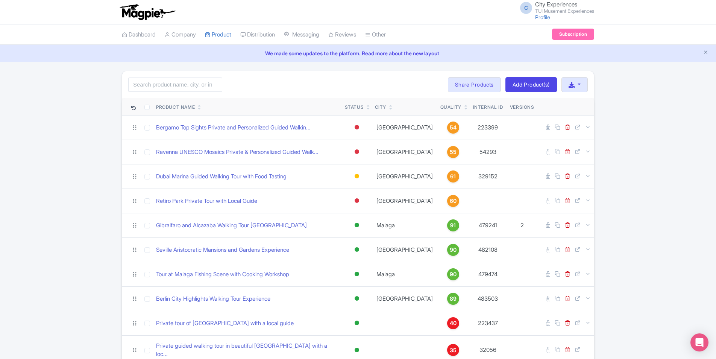
click at [167, 95] on div "Search Bulk Actions Delete Add to Collection Share Products Add to Collection C…" at bounding box center [358, 84] width 472 height 27
click at [167, 85] on input "search" at bounding box center [175, 84] width 94 height 14
click at [306, 83] on div "Search Bulk Actions Delete Add to Collection Share Products Add to Collection C…" at bounding box center [358, 84] width 472 height 27
click at [158, 90] on input "search" at bounding box center [175, 84] width 94 height 14
type input "italy"
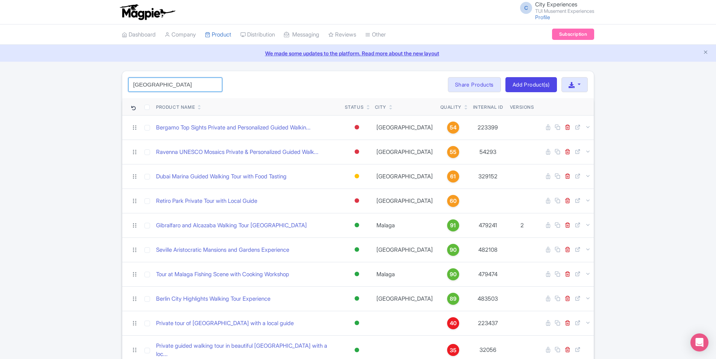
click button "Search" at bounding box center [0, 0] width 0 height 0
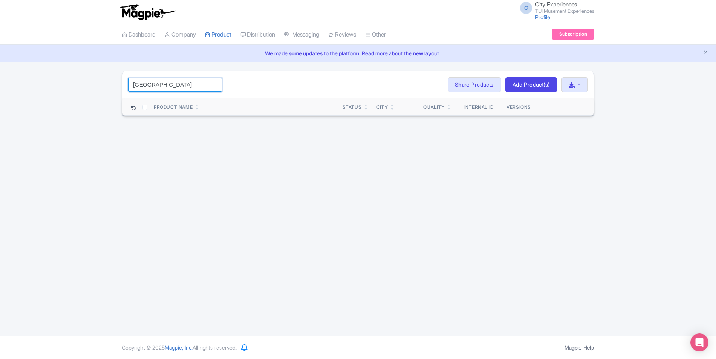
click at [187, 87] on input "italy" at bounding box center [175, 84] width 94 height 14
drag, startPoint x: 151, startPoint y: 82, endPoint x: 77, endPoint y: 85, distance: 74.2
click at [77, 85] on div "italy Search Bulk Actions Delete Add to Collection Share Products Add to Collec…" at bounding box center [358, 93] width 716 height 45
click button "Search" at bounding box center [0, 0] width 0 height 0
type input "c"
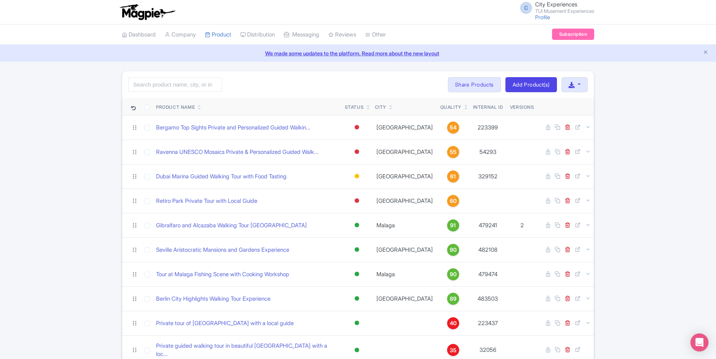
click at [391, 108] on icon at bounding box center [390, 108] width 3 height 5
drag, startPoint x: 278, startPoint y: 106, endPoint x: 270, endPoint y: 106, distance: 8.7
click at [278, 106] on div "Product Name" at bounding box center [247, 107] width 183 height 7
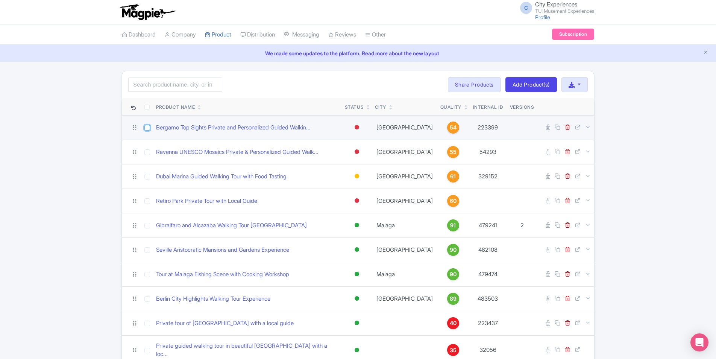
click at [147, 128] on input "checkbox" at bounding box center [147, 128] width 6 height 6
checkbox input "true"
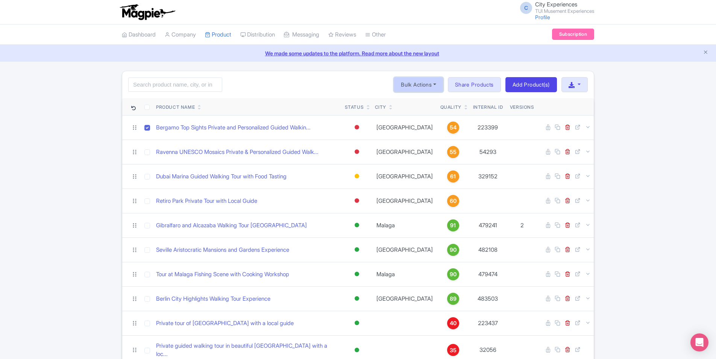
click at [421, 85] on button "Bulk Actions" at bounding box center [419, 84] width 50 height 15
click at [302, 78] on div "Search Bulk Actions [GEOGRAPHIC_DATA] Add to Collection Share Products Add to C…" at bounding box center [358, 84] width 472 height 27
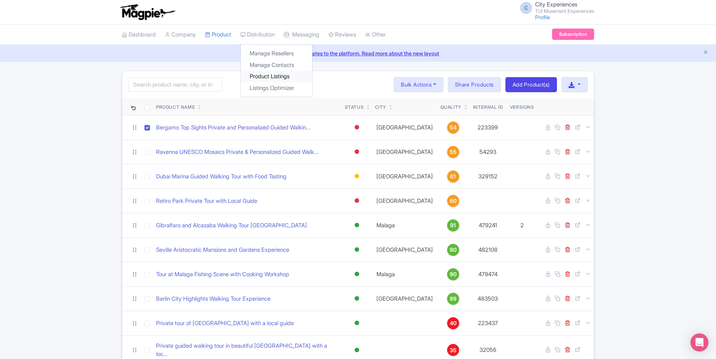
click at [280, 76] on link "Product Listings" at bounding box center [276, 77] width 71 height 12
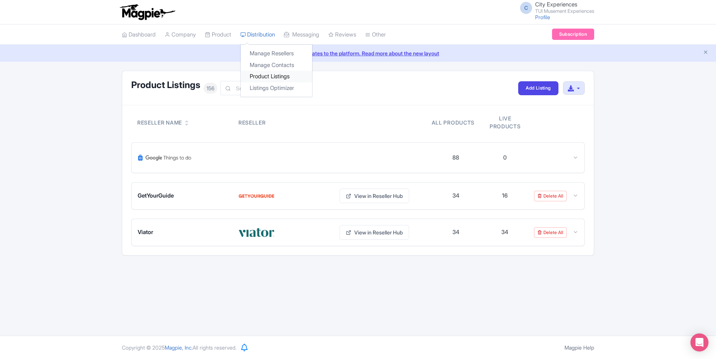
click at [287, 76] on link "Product Listings" at bounding box center [276, 77] width 71 height 12
click at [275, 53] on link "Manage Resellers" at bounding box center [276, 54] width 71 height 12
click at [294, 54] on link "Manage Resellers" at bounding box center [276, 54] width 71 height 12
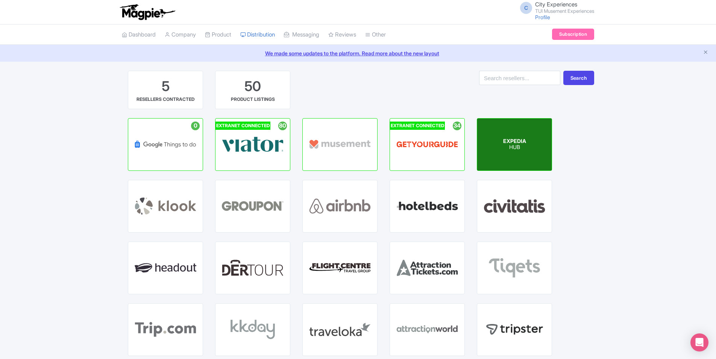
click at [506, 143] on span "EXPEDIA" at bounding box center [514, 141] width 23 height 6
click at [506, 142] on span "EXPEDIA" at bounding box center [514, 141] width 23 height 6
click at [523, 143] on span "EXPEDIA" at bounding box center [514, 141] width 23 height 6
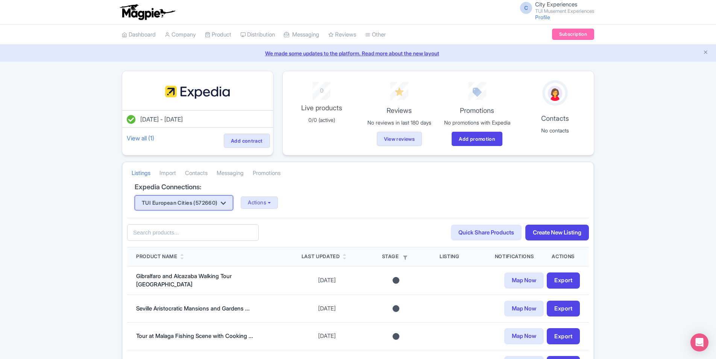
click at [226, 206] on icon "button" at bounding box center [223, 203] width 5 height 6
click at [273, 53] on link "Manage Resellers" at bounding box center [276, 54] width 71 height 12
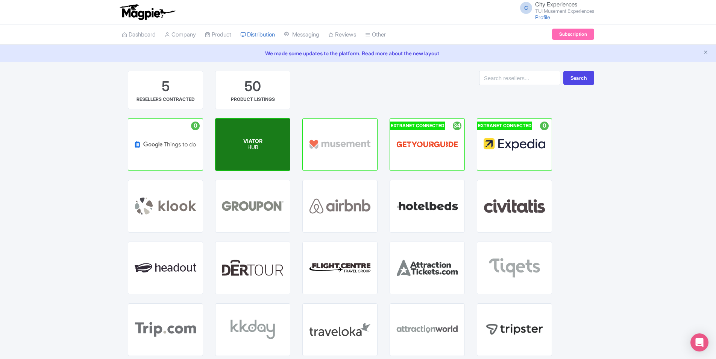
click at [242, 140] on div "VIATOR HUB" at bounding box center [253, 145] width 74 height 52
click at [251, 143] on span "VIATOR" at bounding box center [252, 141] width 19 height 6
drag, startPoint x: 251, startPoint y: 143, endPoint x: 263, endPoint y: 146, distance: 12.3
click at [263, 145] on p "HUB" at bounding box center [252, 147] width 19 height 6
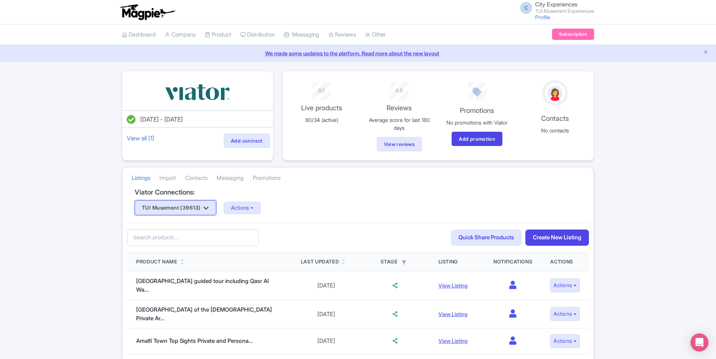
click at [213, 204] on button "TUI Musement (39613)" at bounding box center [176, 207] width 82 height 15
click at [144, 140] on link "View all (1)" at bounding box center [140, 138] width 30 height 11
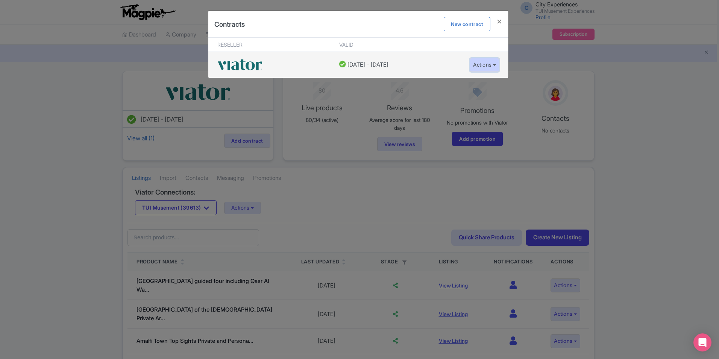
click at [484, 61] on button "Actions" at bounding box center [485, 65] width 30 height 14
click at [505, 82] on link "Edit contract" at bounding box center [505, 82] width 71 height 12
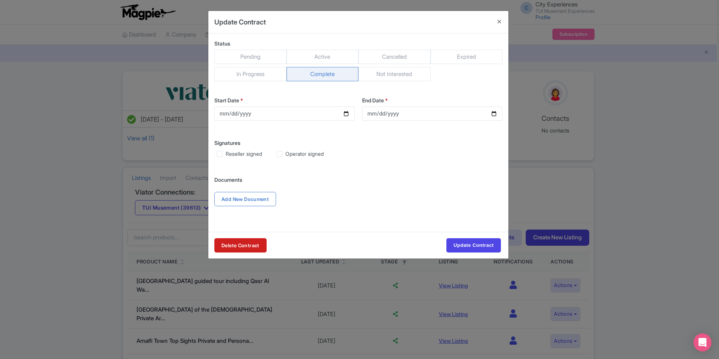
click at [440, 52] on span "Expired" at bounding box center [467, 57] width 72 height 14
click at [438, 52] on input "Expired" at bounding box center [435, 54] width 8 height 8
radio input "true"
click at [408, 53] on span "Cancelled" at bounding box center [395, 57] width 72 height 14
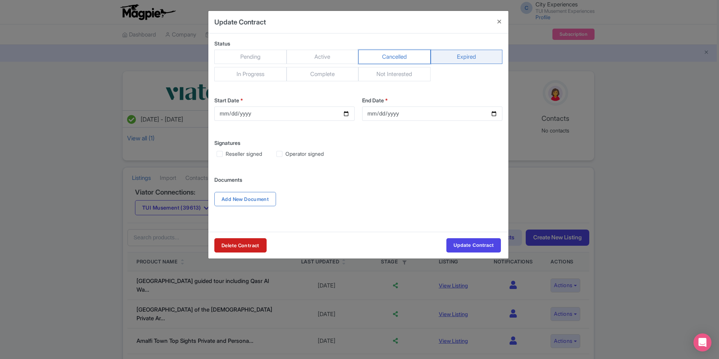
click at [366, 53] on input "Cancelled" at bounding box center [363, 54] width 8 height 8
radio input "true"
click at [399, 68] on span "Not Interested" at bounding box center [395, 74] width 72 height 14
click at [366, 68] on input "Not Interested" at bounding box center [363, 71] width 8 height 8
radio input "true"
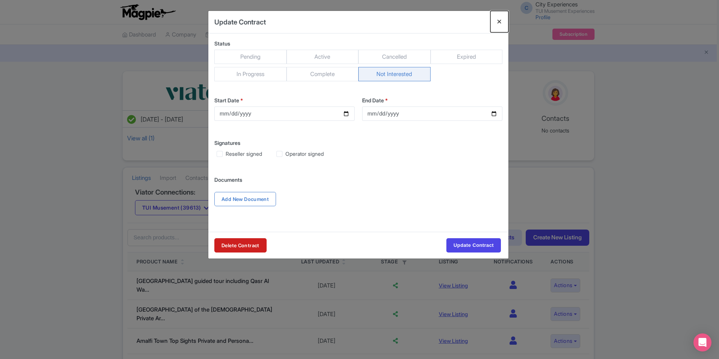
click at [499, 20] on button "Close" at bounding box center [500, 21] width 18 height 21
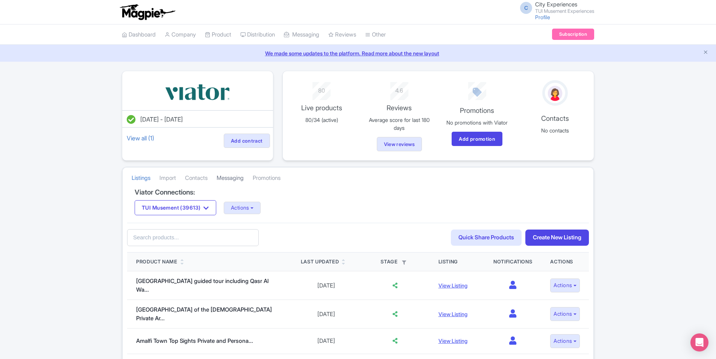
click at [244, 177] on link "Messaging" at bounding box center [230, 178] width 27 height 21
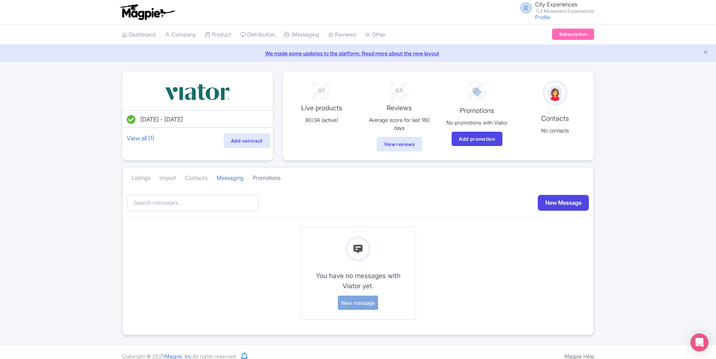
click at [269, 177] on link "Promotions" at bounding box center [267, 178] width 28 height 21
click at [195, 179] on link "Contacts" at bounding box center [196, 178] width 23 height 21
click at [166, 178] on link "Import" at bounding box center [168, 178] width 17 height 21
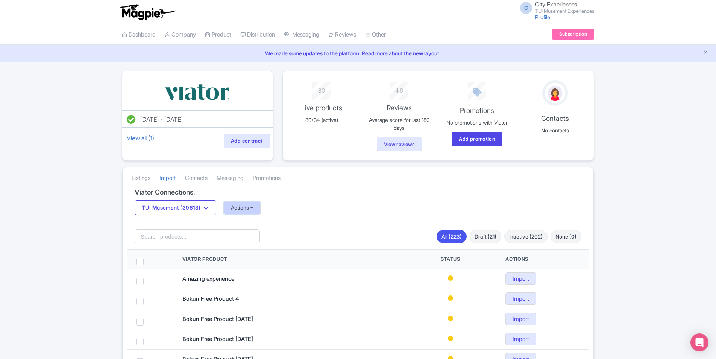
click at [255, 207] on button "Actions" at bounding box center [242, 208] width 37 height 12
click at [345, 212] on div "TUI Musement (39613) TUI Musement (39613) Actions Update Connection + Add New C…" at bounding box center [358, 207] width 447 height 15
click at [240, 209] on button "Actions" at bounding box center [242, 208] width 37 height 12
click at [283, 234] on link "+ Add New Connection" at bounding box center [272, 235] width 96 height 12
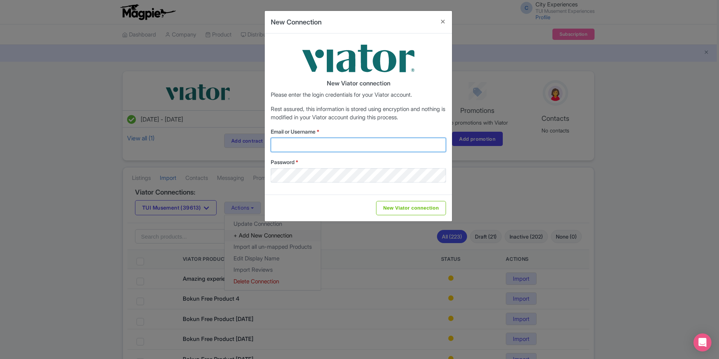
type input "city.experiences@tui.com"
click at [441, 22] on button "Close" at bounding box center [443, 21] width 18 height 21
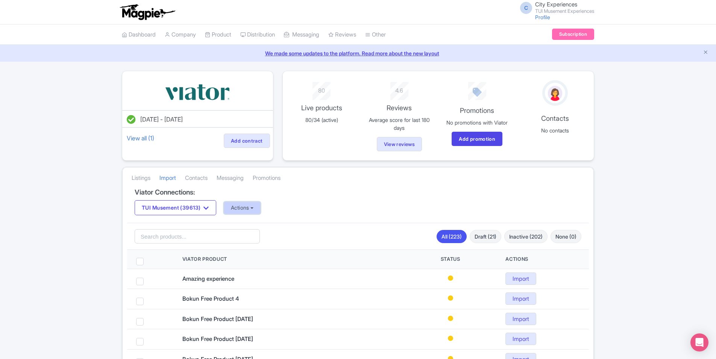
click at [261, 208] on button "Actions" at bounding box center [242, 208] width 37 height 12
click at [283, 237] on link "+ Add New Connection" at bounding box center [272, 235] width 96 height 12
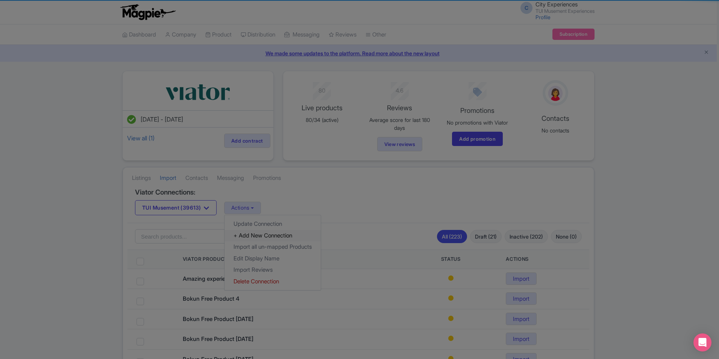
type input "city.experiences@tui.com"
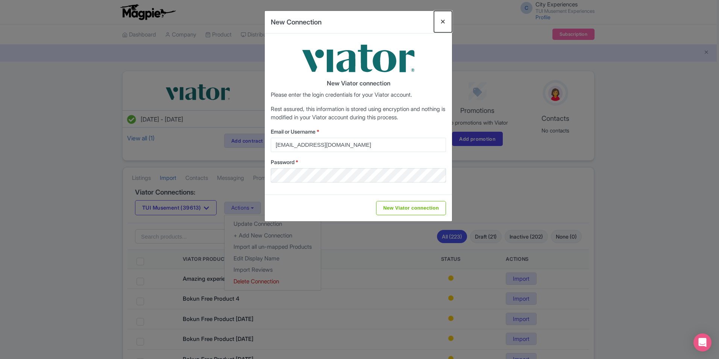
click at [445, 23] on button "Close" at bounding box center [443, 21] width 18 height 21
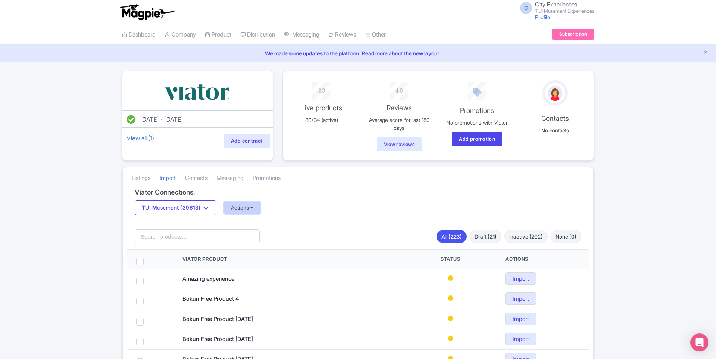
click at [261, 206] on button "Actions" at bounding box center [242, 208] width 37 height 12
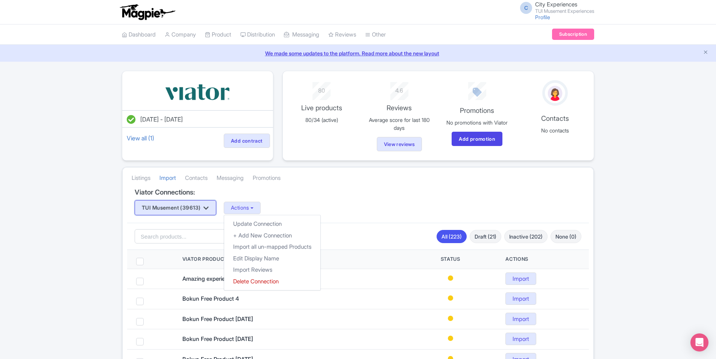
click at [214, 207] on button "TUI Musement (39613)" at bounding box center [176, 207] width 82 height 15
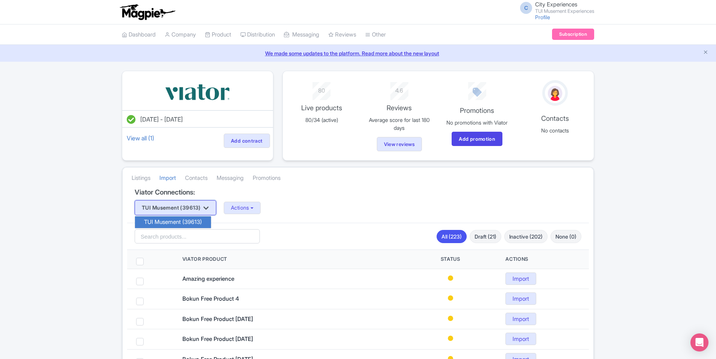
click at [209, 206] on icon "button" at bounding box center [206, 208] width 5 height 6
click at [237, 210] on button "Actions" at bounding box center [242, 208] width 37 height 12
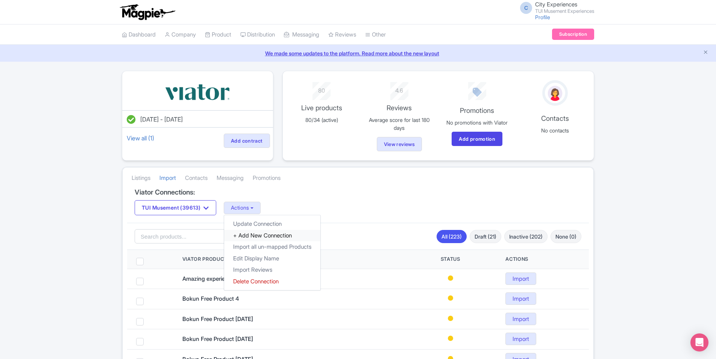
click at [258, 236] on link "+ Add New Connection" at bounding box center [272, 235] width 96 height 12
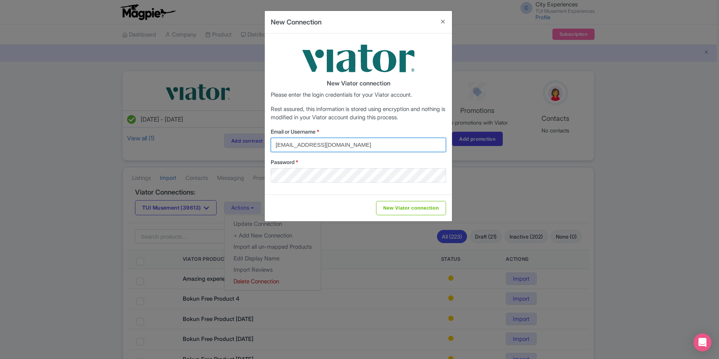
drag, startPoint x: 353, startPoint y: 138, endPoint x: 236, endPoint y: 144, distance: 117.1
click at [236, 144] on div "New Connection New Viator connection Please enter the login credentials for you…" at bounding box center [359, 179] width 719 height 359
type input "yield.ota@musement.com"
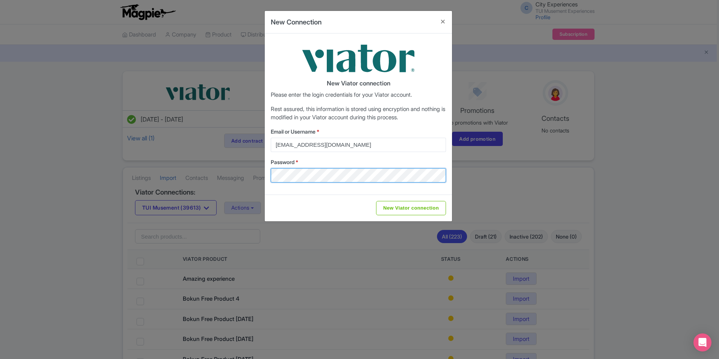
click at [198, 184] on div "New Connection New Viator connection Please enter the login credentials for you…" at bounding box center [359, 179] width 719 height 359
click at [443, 19] on button "Close" at bounding box center [443, 21] width 18 height 21
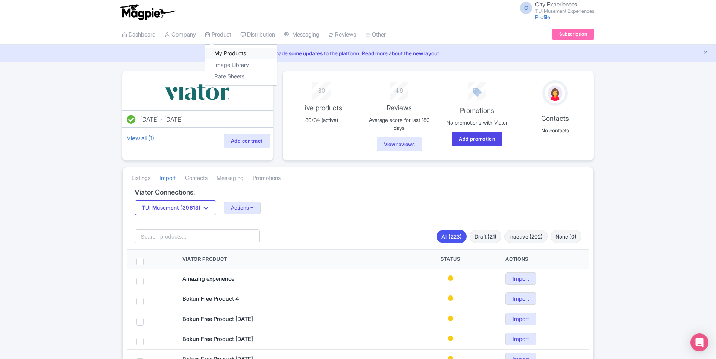
click at [230, 51] on link "My Products" at bounding box center [240, 54] width 71 height 12
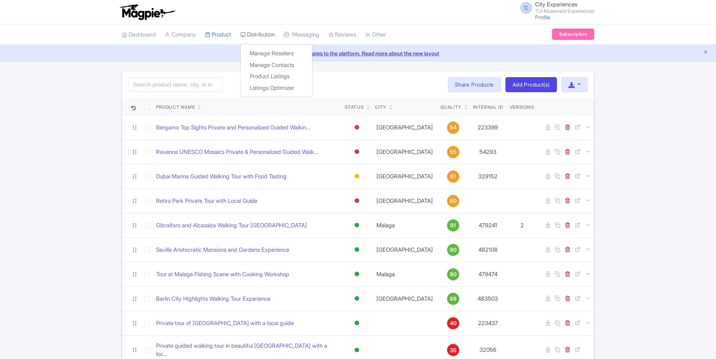
click at [273, 38] on link "Distribution" at bounding box center [257, 34] width 35 height 21
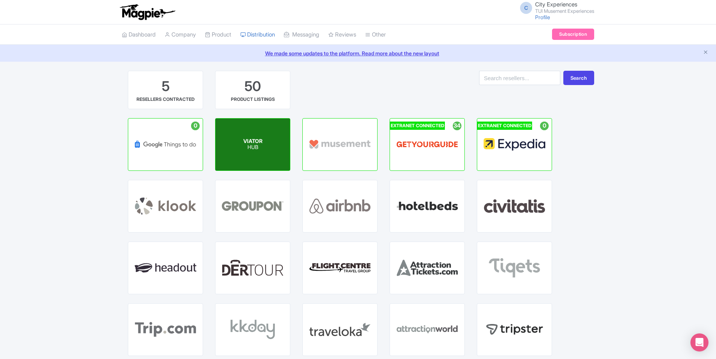
click at [263, 134] on div "VIATOR HUB" at bounding box center [253, 145] width 74 height 52
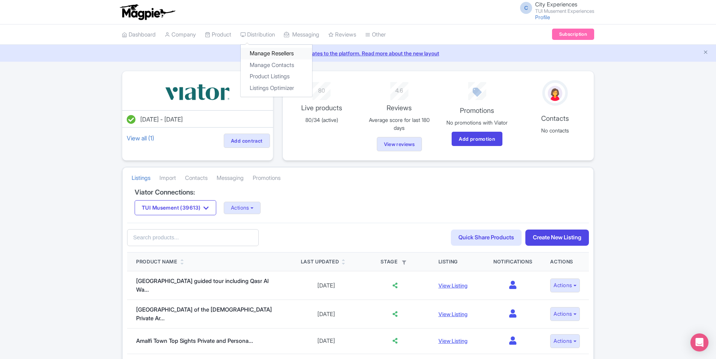
click at [276, 51] on link "Manage Resellers" at bounding box center [276, 54] width 71 height 12
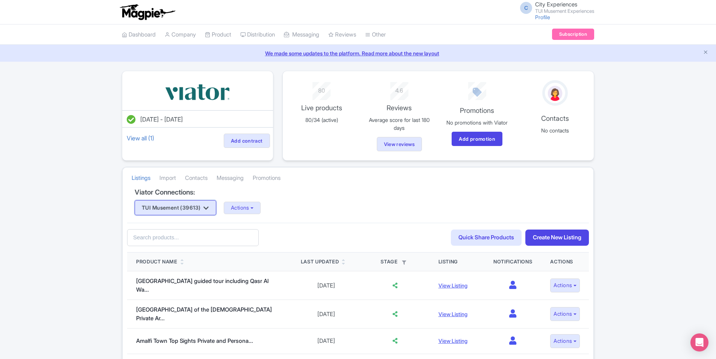
click at [205, 208] on button "TUI Musement (39613)" at bounding box center [176, 207] width 82 height 15
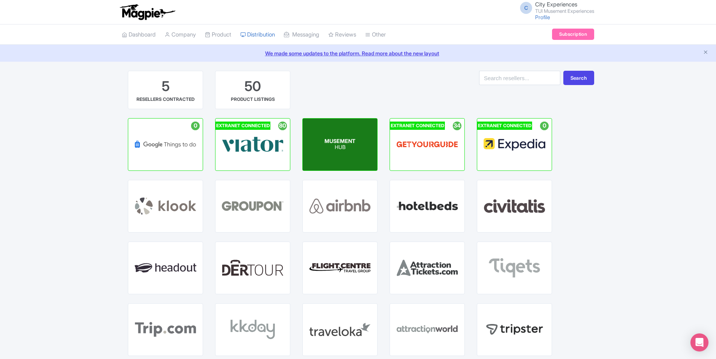
click at [314, 146] on div "MUSEMENT HUB" at bounding box center [340, 145] width 74 height 52
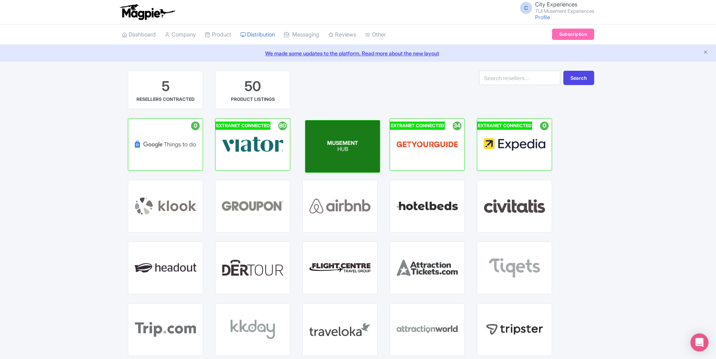
drag, startPoint x: 339, startPoint y: 142, endPoint x: 342, endPoint y: 144, distance: 3.9
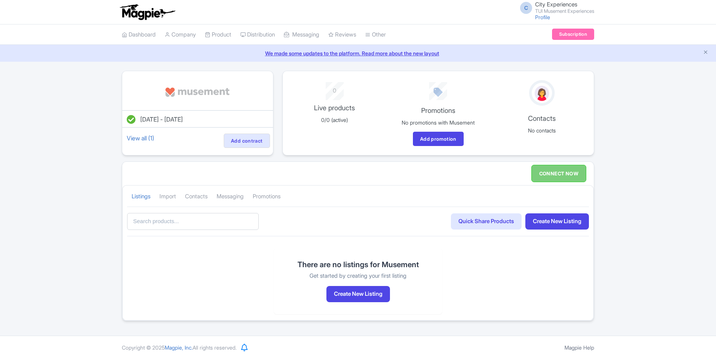
click at [325, 197] on div "Listings Import Contacts Messaging Promotions" at bounding box center [358, 195] width 471 height 21
click at [555, 175] on link "CONNECT NOW" at bounding box center [559, 173] width 55 height 17
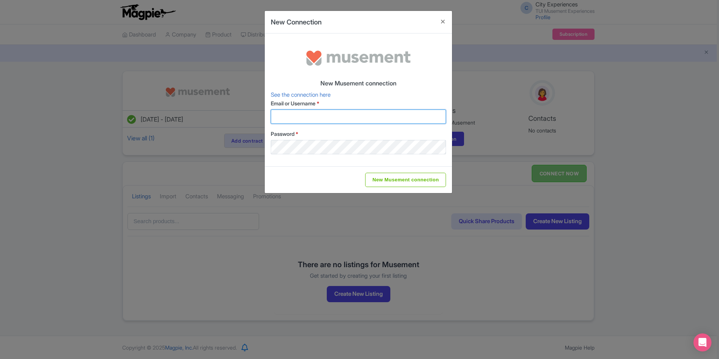
type input "city.experiences@tui.com"
click at [445, 18] on button "Close" at bounding box center [443, 21] width 18 height 21
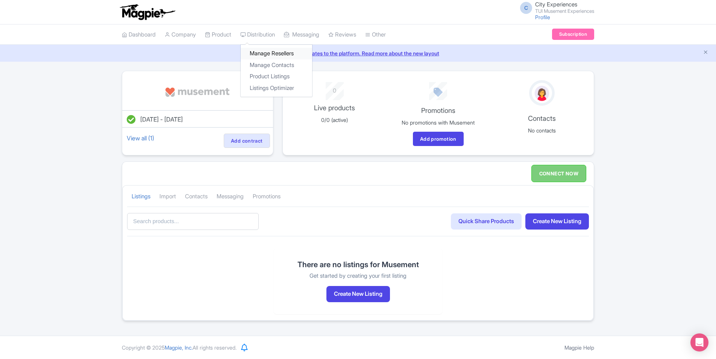
click at [264, 55] on link "Manage Resellers" at bounding box center [276, 54] width 71 height 12
click at [273, 49] on link "Manage Resellers" at bounding box center [276, 54] width 71 height 12
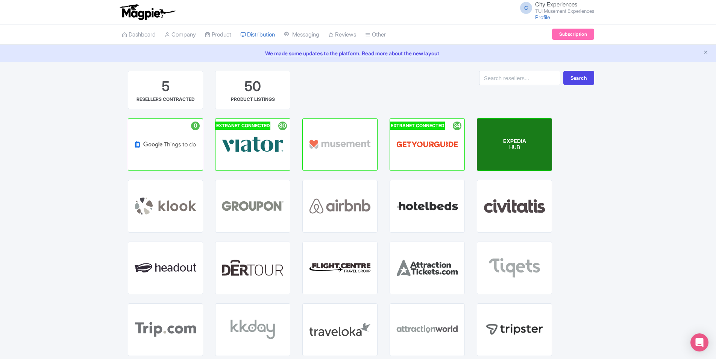
click at [520, 140] on span "EXPEDIA" at bounding box center [514, 141] width 23 height 6
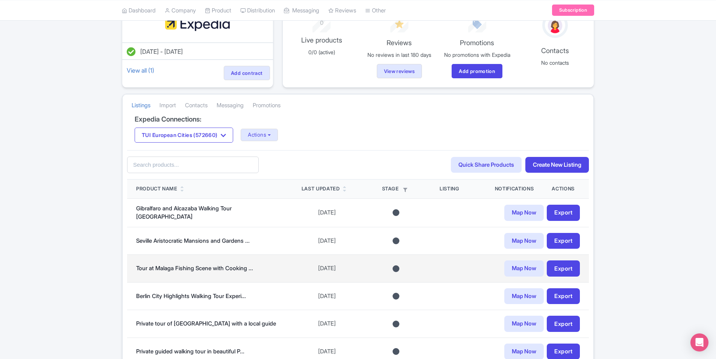
scroll to position [75, 0]
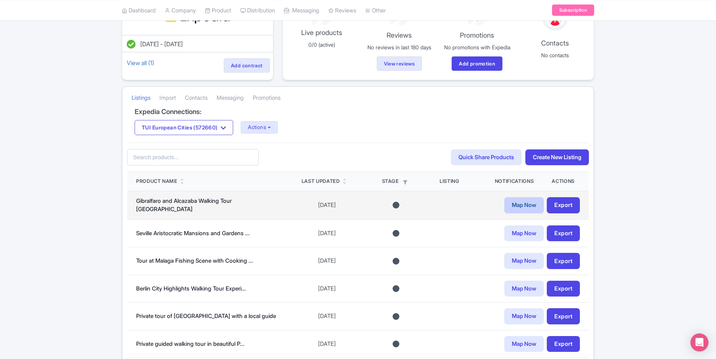
click at [526, 213] on link "Map Now" at bounding box center [525, 205] width 40 height 16
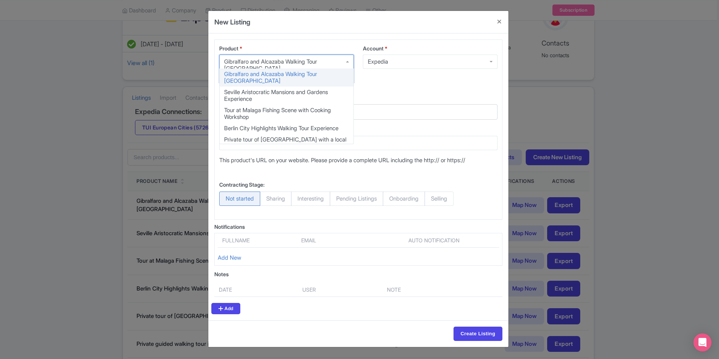
click at [331, 62] on div "Gibralfaro and Alcazaba Walking Tour [GEOGRAPHIC_DATA]" at bounding box center [286, 65] width 125 height 14
click at [494, 62] on div "Expedia" at bounding box center [430, 62] width 135 height 14
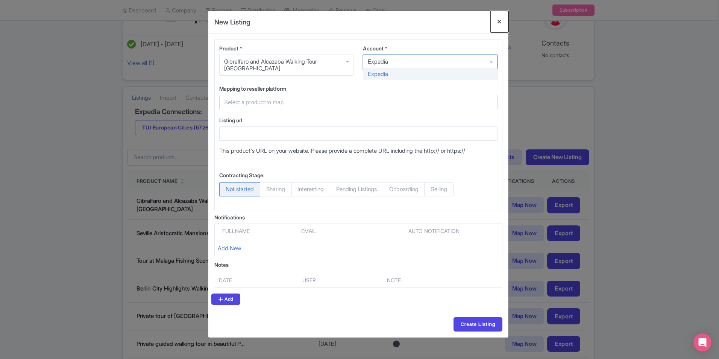
click at [502, 23] on button "Close" at bounding box center [500, 21] width 18 height 21
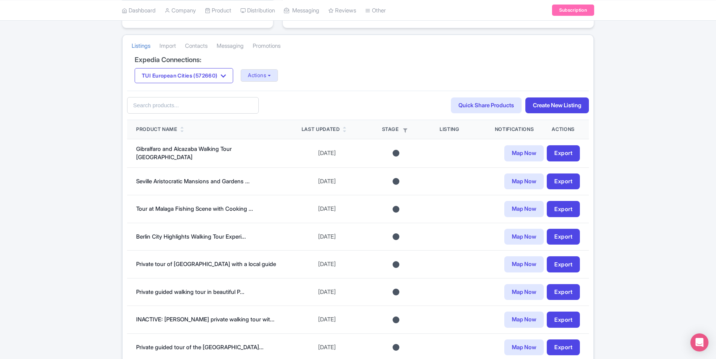
scroll to position [80, 0]
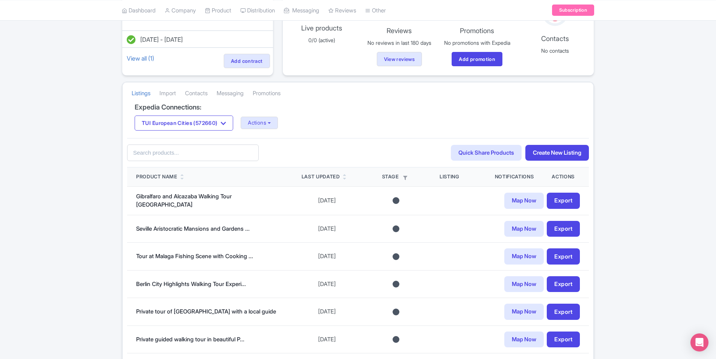
click at [239, 111] on h4 "Expedia Connections:" at bounding box center [358, 107] width 447 height 8
click at [226, 126] on icon "button" at bounding box center [223, 123] width 5 height 6
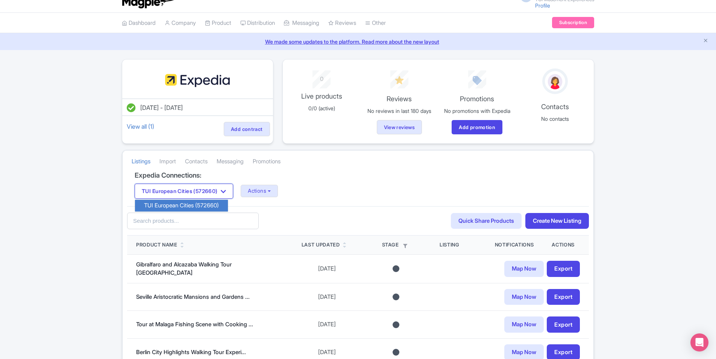
scroll to position [0, 0]
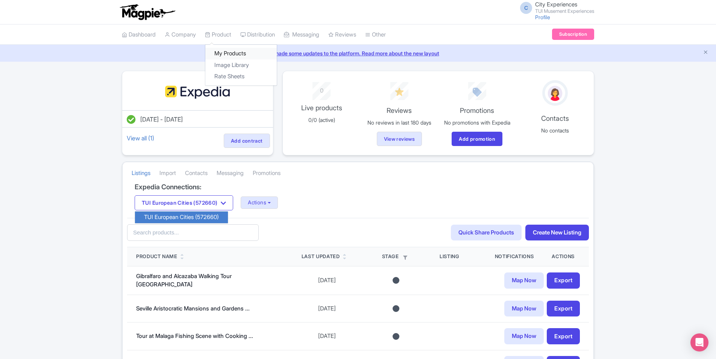
click at [228, 50] on link "My Products" at bounding box center [240, 54] width 71 height 12
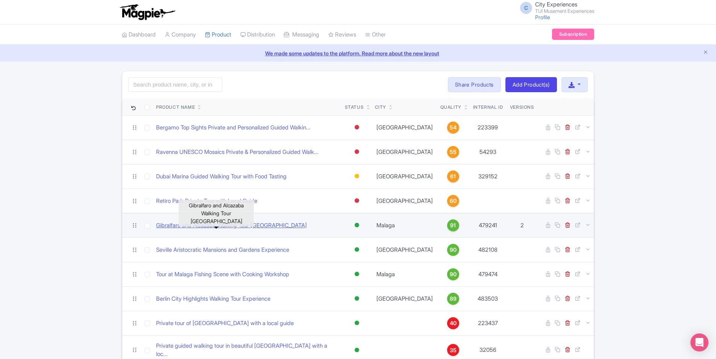
click at [248, 228] on link "Gibralfaro and Alcazaba Walking Tour [GEOGRAPHIC_DATA]" at bounding box center [231, 225] width 151 height 9
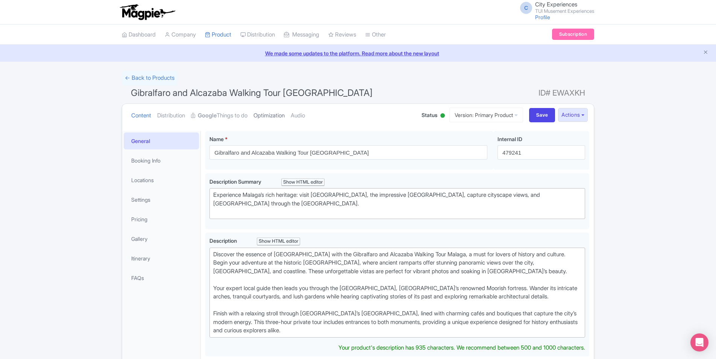
click at [274, 117] on link "Optimization" at bounding box center [269, 116] width 31 height 24
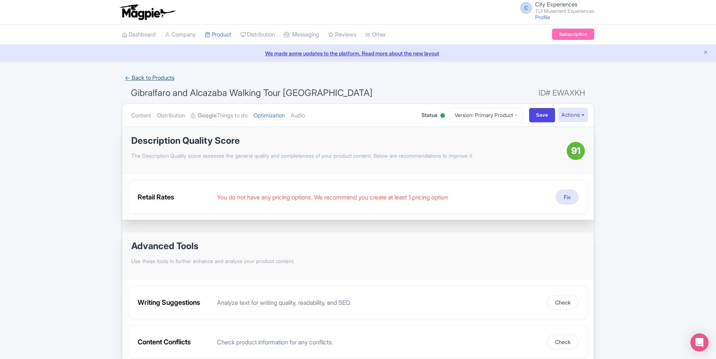
click at [160, 77] on link "← Back to Products" at bounding box center [150, 78] width 56 height 15
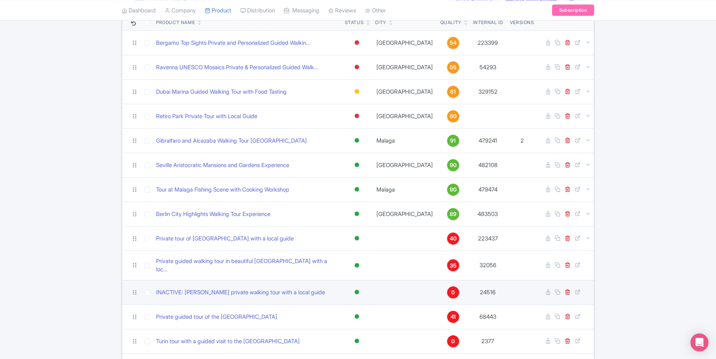
scroll to position [226, 0]
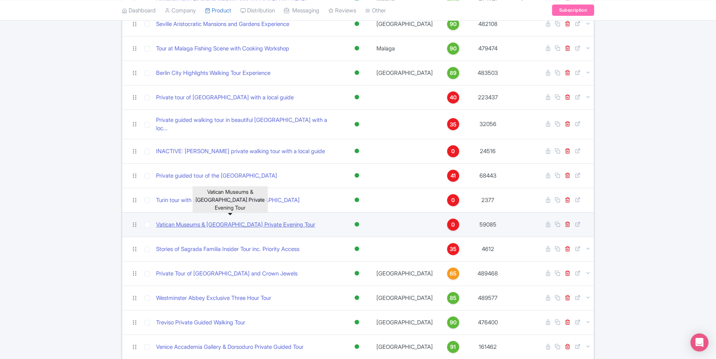
click at [286, 220] on link "Vatican Museums & [GEOGRAPHIC_DATA] Private Evening Tour" at bounding box center [235, 224] width 159 height 9
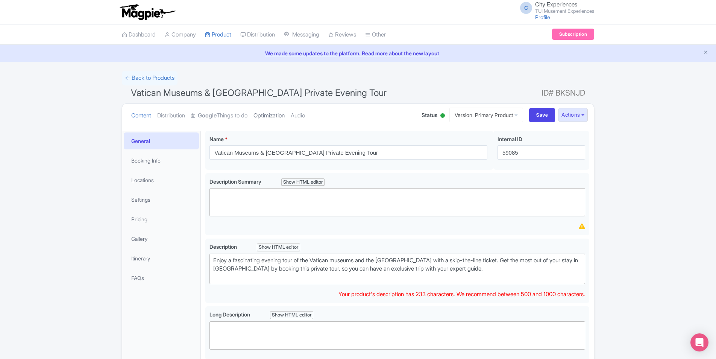
click at [268, 116] on link "Optimization" at bounding box center [269, 116] width 31 height 24
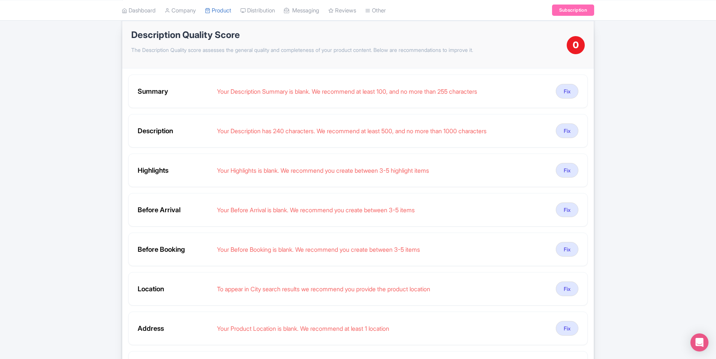
scroll to position [38, 0]
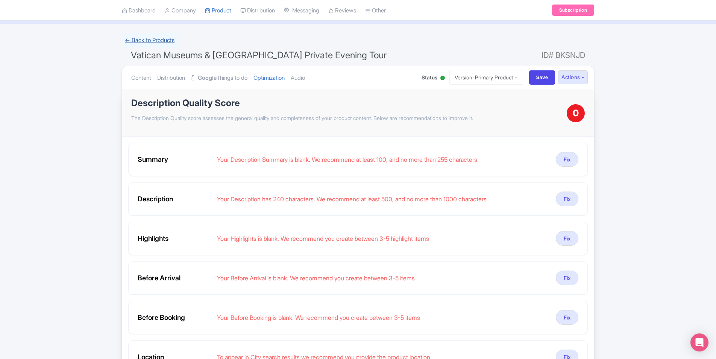
click at [167, 43] on link "← Back to Products" at bounding box center [150, 40] width 56 height 15
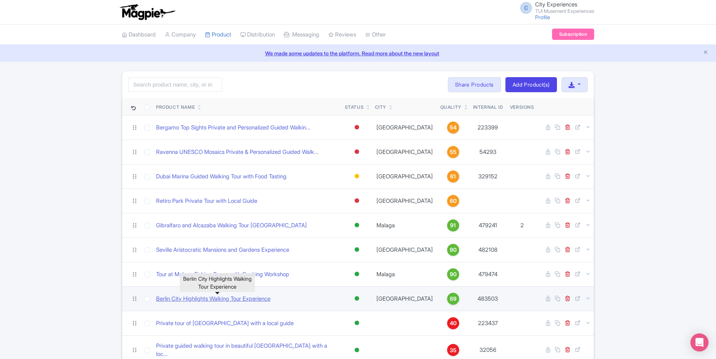
click at [255, 300] on link "Berlin City Highlights Walking Tour Experience" at bounding box center [213, 299] width 114 height 9
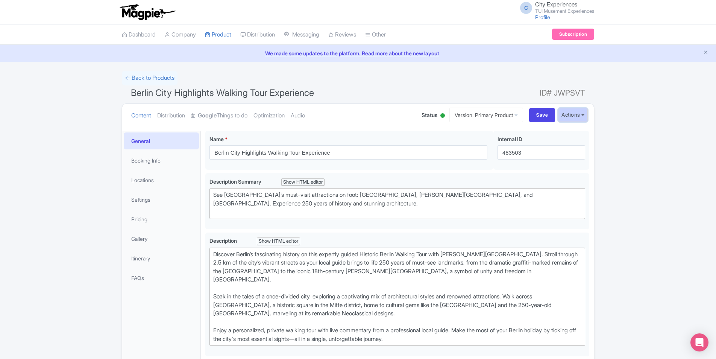
click at [584, 113] on button "Actions" at bounding box center [573, 115] width 30 height 14
click at [450, 121] on link "Version: Primary Product" at bounding box center [487, 115] width 74 height 15
click at [579, 117] on button "Actions" at bounding box center [573, 115] width 30 height 14
click at [566, 176] on link "Create new version" at bounding box center [554, 178] width 71 height 12
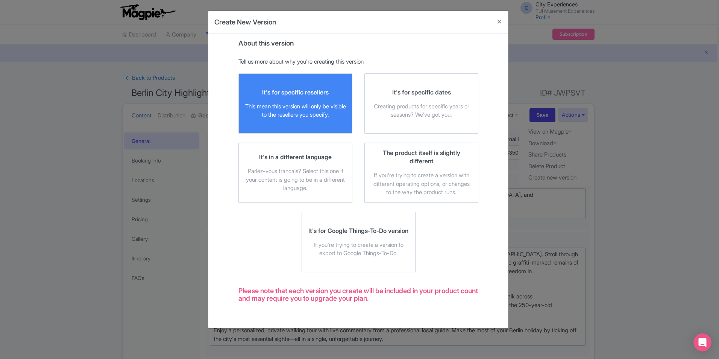
click at [305, 104] on div "This mean this version will only be visible to the resellers you specify." at bounding box center [295, 110] width 101 height 17
click at [0, 0] on input "It's for specific resellers This mean this version will only be visible to the …" at bounding box center [0, 0] width 0 height 0
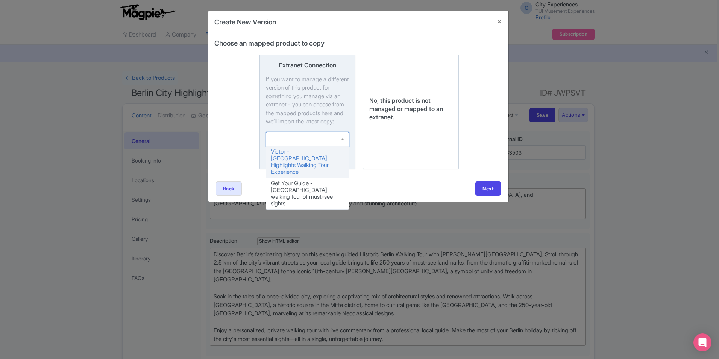
click at [342, 146] on div at bounding box center [307, 139] width 83 height 14
click at [0, 0] on input "Extranet Connection If you want to manage a different version of this product f…" at bounding box center [0, 0] width 0 height 0
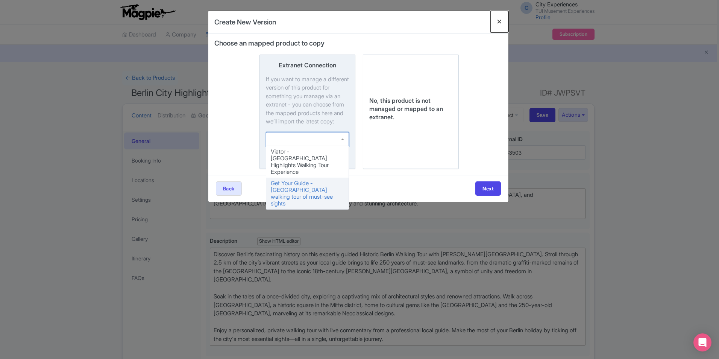
click at [497, 21] on button "Close" at bounding box center [500, 21] width 18 height 21
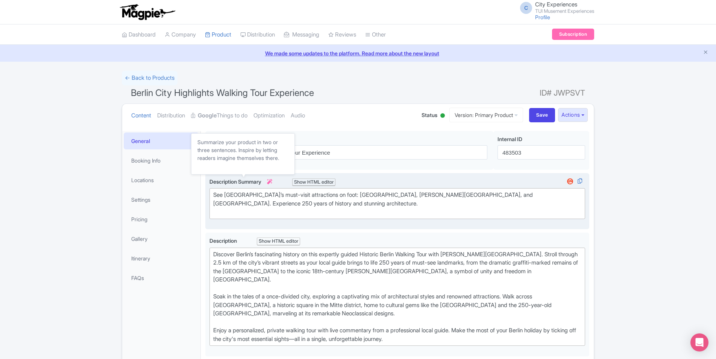
click at [272, 182] on icon at bounding box center [269, 181] width 5 height 5
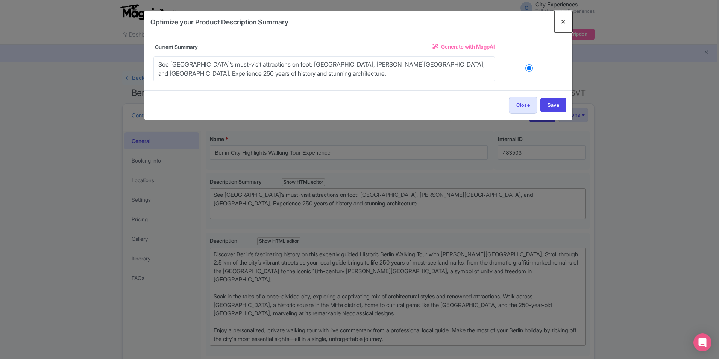
click at [564, 22] on button "Close" at bounding box center [564, 21] width 18 height 21
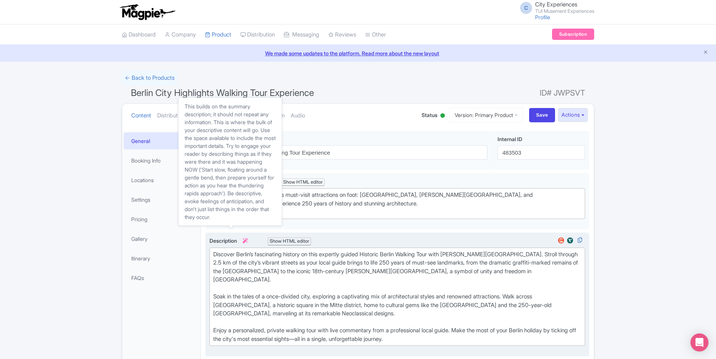
click at [247, 239] on icon at bounding box center [245, 240] width 5 height 5
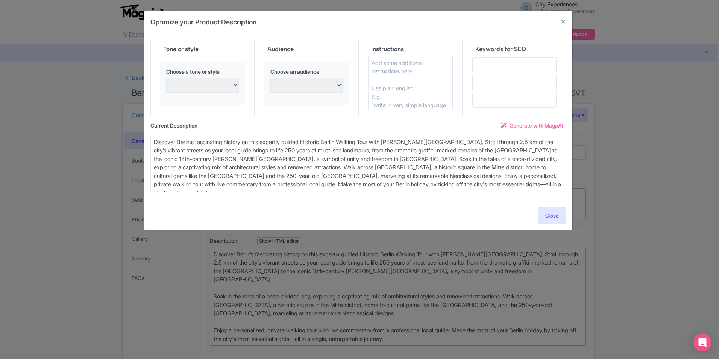
click at [394, 63] on textarea at bounding box center [410, 83] width 85 height 54
drag, startPoint x: 501, startPoint y: 65, endPoint x: 497, endPoint y: 69, distance: 6.4
click at [501, 65] on input "text" at bounding box center [515, 65] width 85 height 16
click at [482, 84] on input "text" at bounding box center [515, 82] width 85 height 16
click at [479, 104] on input "text" at bounding box center [515, 100] width 85 height 16
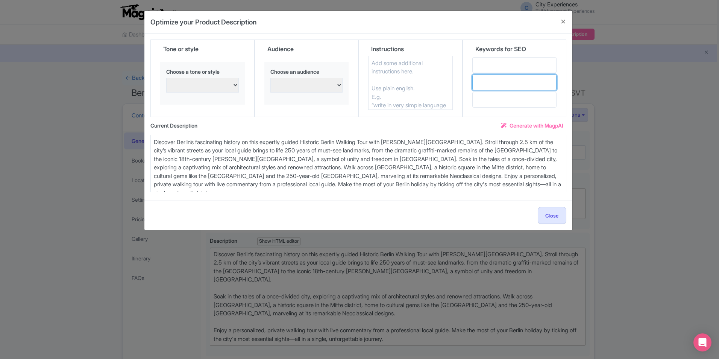
click at [487, 76] on input "text" at bounding box center [515, 82] width 85 height 16
click at [483, 65] on input "text" at bounding box center [515, 65] width 85 height 16
click at [482, 81] on input "text" at bounding box center [515, 82] width 85 height 16
drag, startPoint x: 484, startPoint y: 97, endPoint x: 484, endPoint y: 62, distance: 34.6
click at [484, 93] on input "text" at bounding box center [515, 100] width 85 height 16
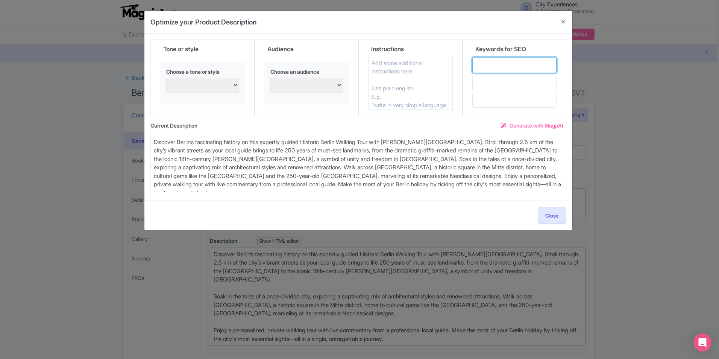
click at [480, 64] on input "text" at bounding box center [515, 65] width 85 height 16
click at [329, 84] on select "Families with young children Confident and assertive Adventure seekers and thri…" at bounding box center [306, 85] width 73 height 15
click at [336, 41] on div "Audience" at bounding box center [306, 48] width 85 height 16
click at [231, 84] on select "persuasive, informative, and engaging Excited and enthusiastic Confident and as…" at bounding box center [202, 85] width 73 height 15
click at [351, 110] on div "Audience Choose an audience Families with young children Confident and assertiv…" at bounding box center [307, 78] width 104 height 77
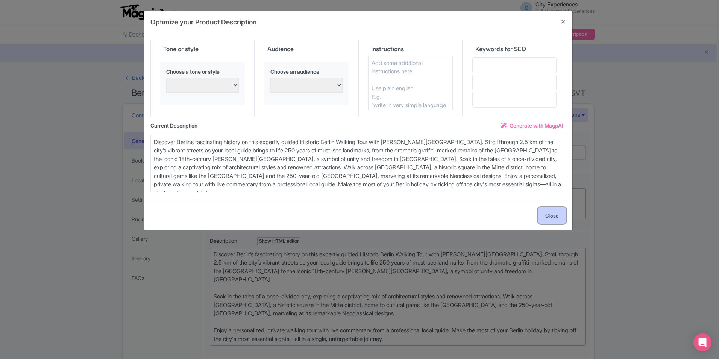
click at [552, 215] on button "Close" at bounding box center [552, 215] width 29 height 17
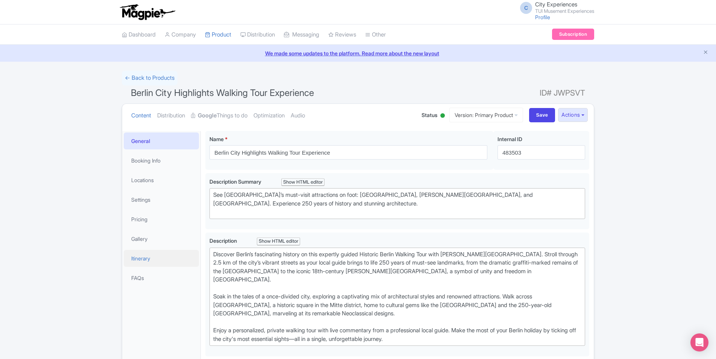
click at [149, 254] on link "Itinerary" at bounding box center [161, 258] width 75 height 17
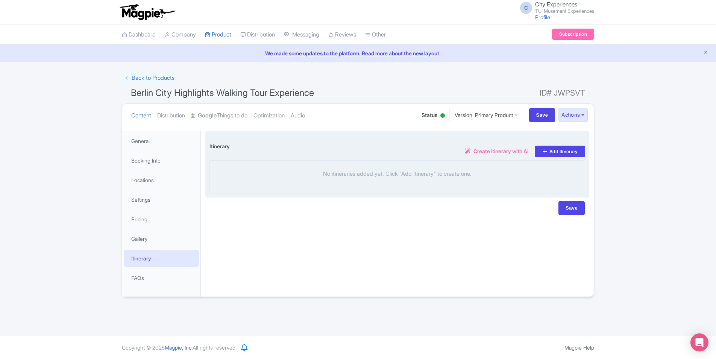
click at [488, 155] on span "Create itinerary with AI" at bounding box center [501, 151] width 55 height 8
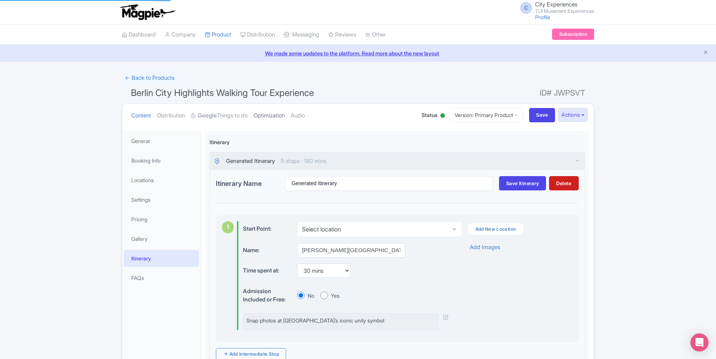
click at [280, 113] on link "Optimization" at bounding box center [269, 116] width 31 height 24
